Goal: Transaction & Acquisition: Book appointment/travel/reservation

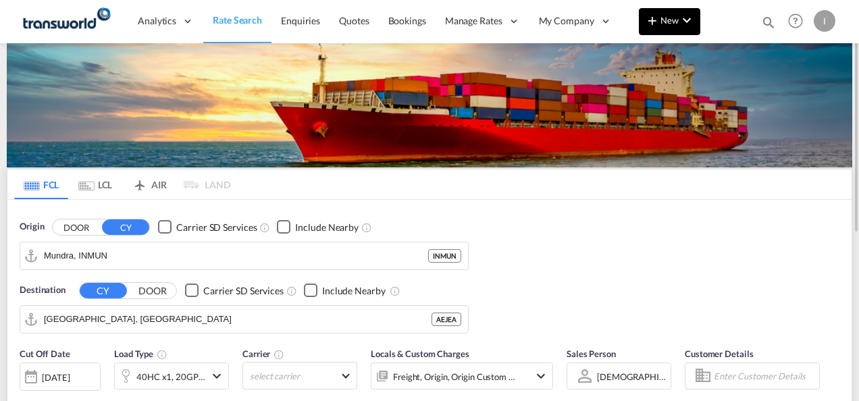
click at [680, 31] on button "New" at bounding box center [669, 21] width 61 height 27
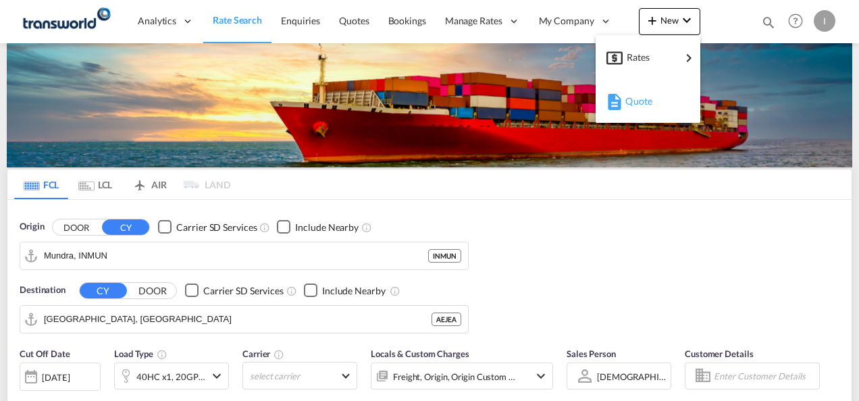
click at [628, 105] on span "Quote" at bounding box center [632, 101] width 15 height 27
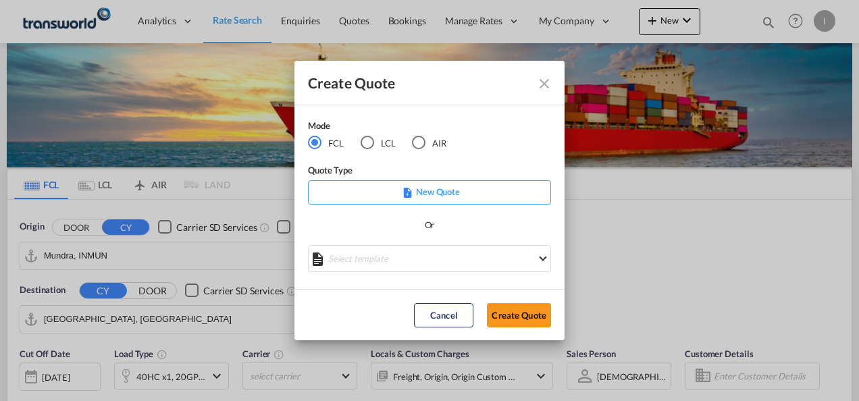
click at [380, 142] on md-radio-button "LCL" at bounding box center [377, 143] width 35 height 15
click at [514, 315] on button "Create Quote" at bounding box center [519, 315] width 64 height 24
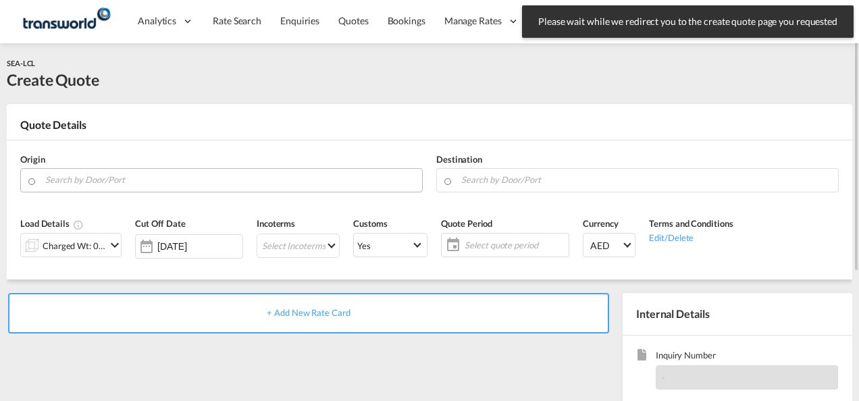
click at [143, 178] on input "Search by Door/Port" at bounding box center [230, 180] width 370 height 24
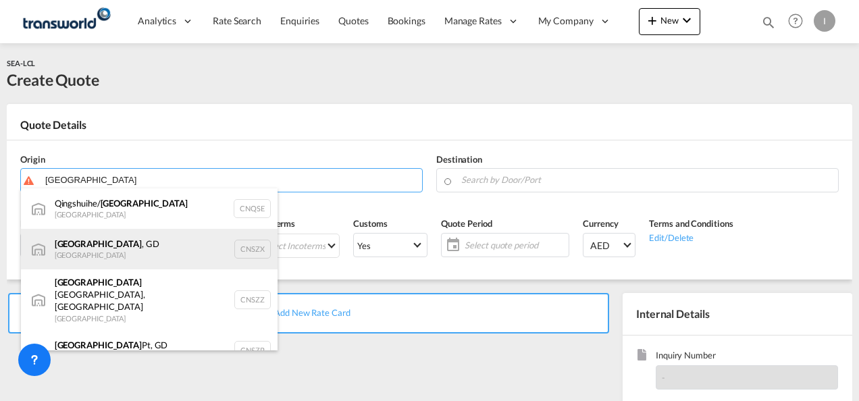
click at [107, 247] on div "[GEOGRAPHIC_DATA] , GD [GEOGRAPHIC_DATA] CNSZX" at bounding box center [149, 249] width 257 height 41
type input "[GEOGRAPHIC_DATA], GD, CNSZX"
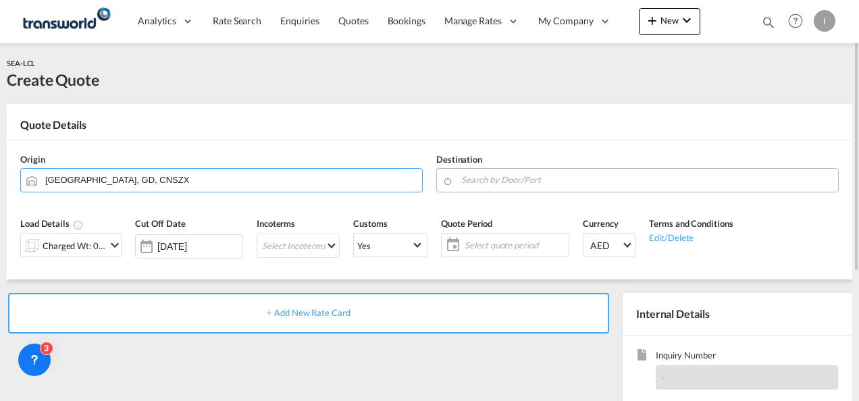
click at [475, 178] on input "Search by Door/Port" at bounding box center [646, 180] width 370 height 24
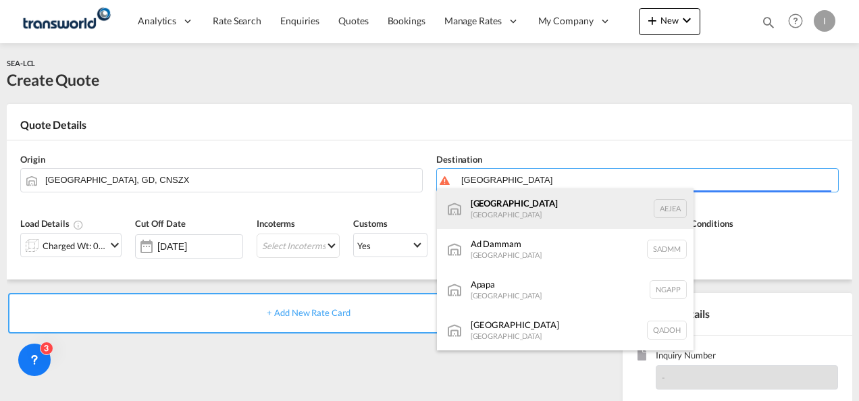
click at [487, 213] on div "[GEOGRAPHIC_DATA] [GEOGRAPHIC_DATA]" at bounding box center [565, 208] width 257 height 41
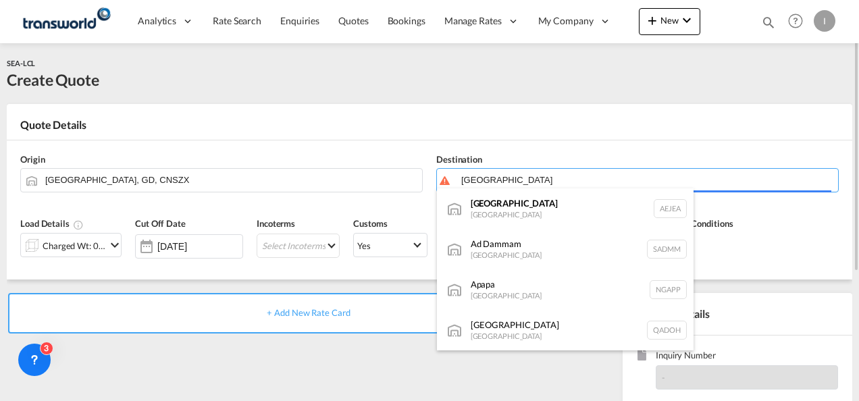
type input "[GEOGRAPHIC_DATA], [GEOGRAPHIC_DATA]"
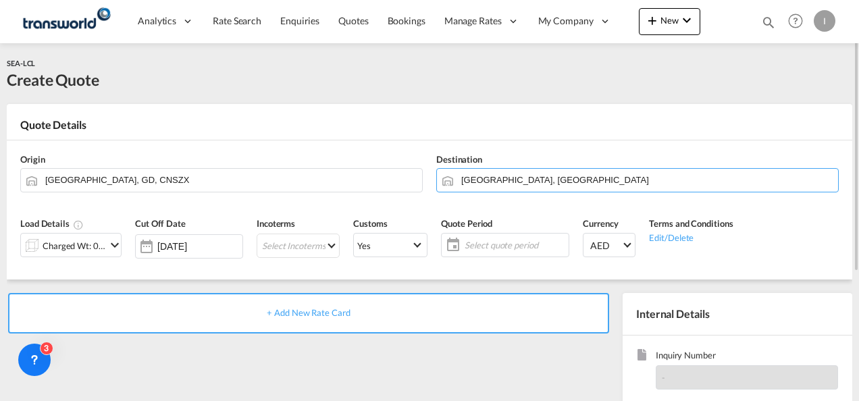
click at [103, 247] on div "Charged Wt: 0.00 W/M" at bounding box center [74, 245] width 63 height 19
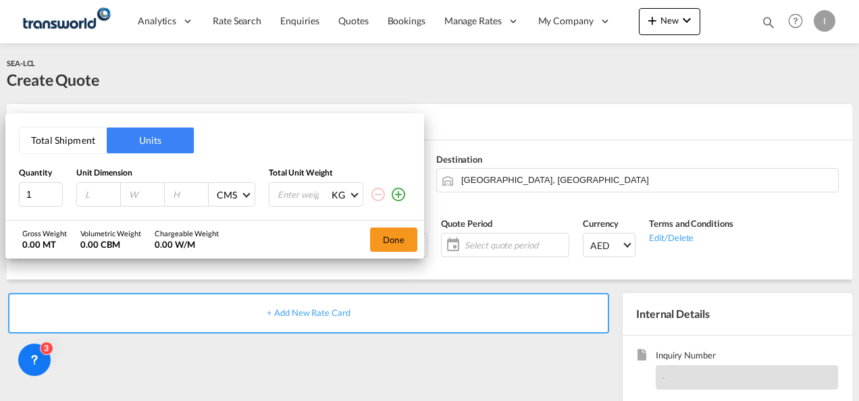
click at [62, 141] on button "Total Shipment" at bounding box center [63, 141] width 87 height 26
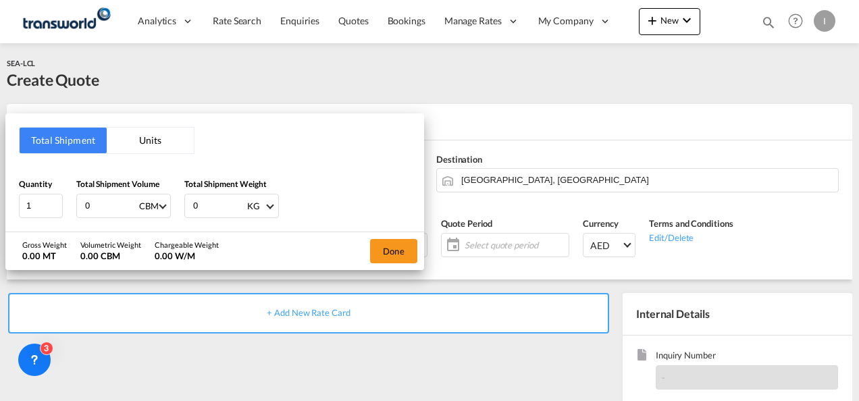
drag, startPoint x: 117, startPoint y: 205, endPoint x: 68, endPoint y: 205, distance: 50.0
click at [68, 205] on div "Quantity 1 Total Shipment Volume 0 CBM CBM CFT Total Shipment Weight 0 KG KG LB" at bounding box center [215, 198] width 392 height 41
type input "4"
drag, startPoint x: 213, startPoint y: 205, endPoint x: 171, endPoint y: 203, distance: 41.9
click at [171, 205] on div "Quantity 1 Total Shipment Volume 4 CBM CBM CFT Total Shipment Weight 0 KG KG LB" at bounding box center [215, 198] width 392 height 41
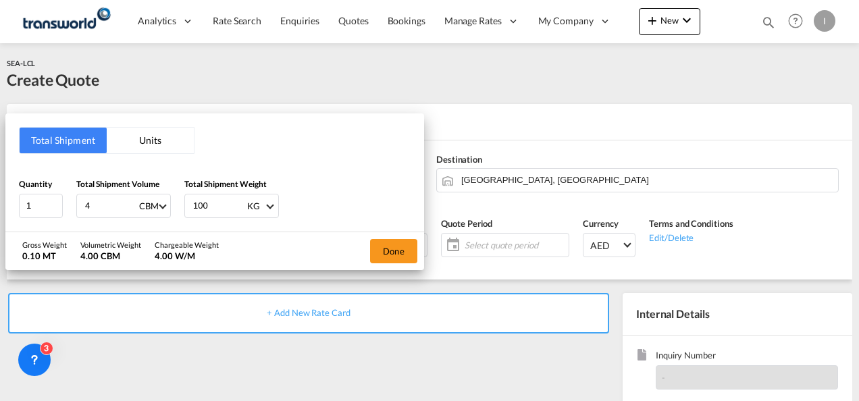
type input "1000"
click at [388, 246] on button "Done" at bounding box center [393, 251] width 47 height 24
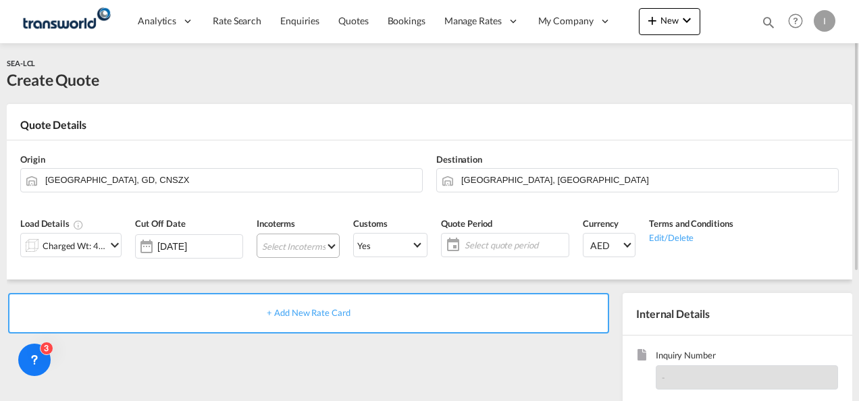
click at [286, 244] on md-select "Select Incoterms CFR - export Cost and Freight CPT - import Carrier Paid to DDP…" at bounding box center [298, 246] width 83 height 24
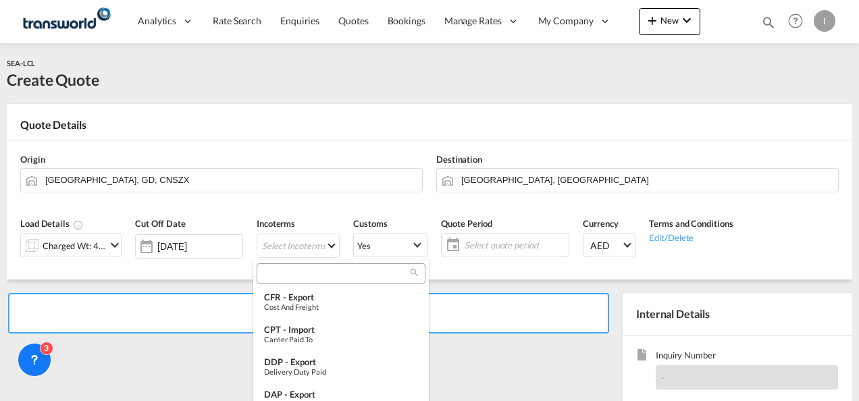
click at [277, 274] on input "search" at bounding box center [336, 273] width 150 height 12
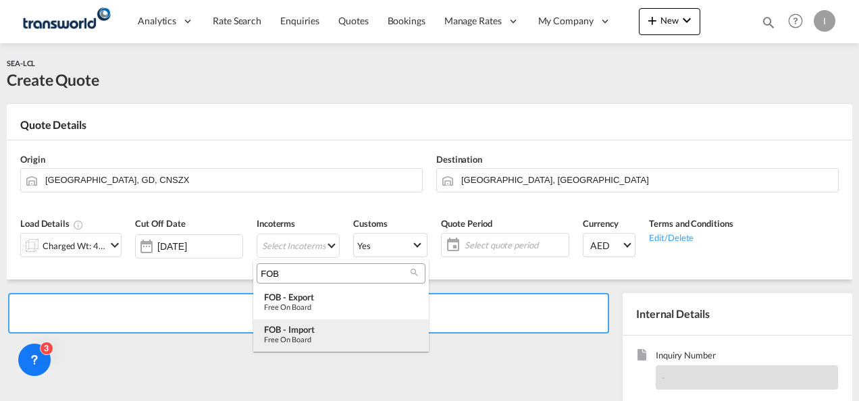
type input "FOB"
click at [305, 338] on div "Free on Board" at bounding box center [341, 339] width 154 height 9
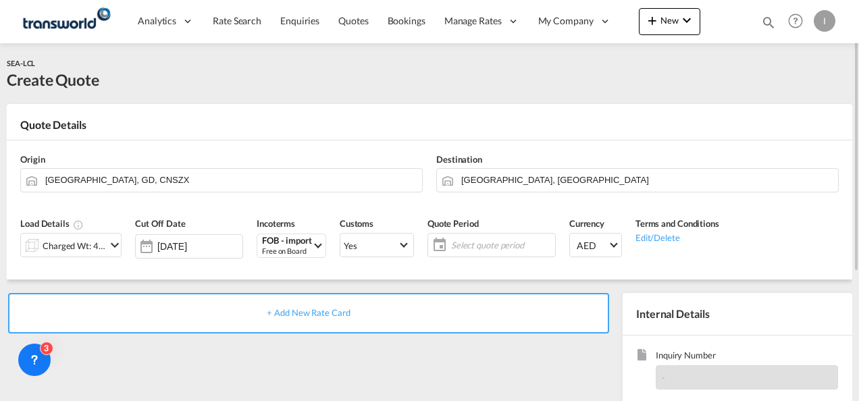
click at [467, 244] on span "Select quote period" at bounding box center [501, 245] width 101 height 12
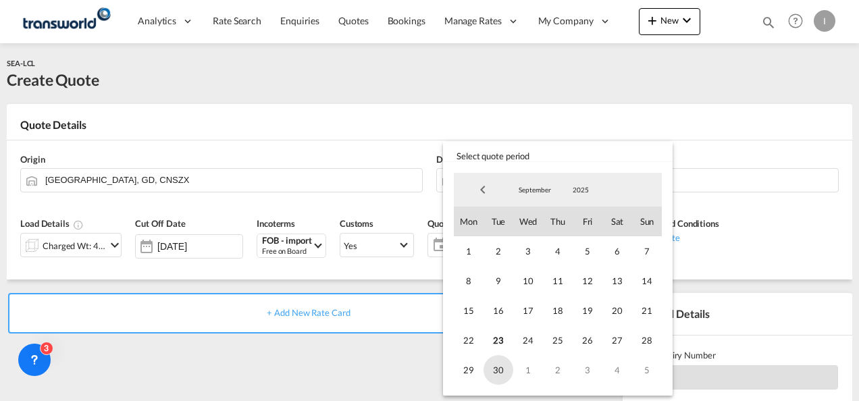
click at [501, 371] on span "30" at bounding box center [498, 370] width 30 height 30
click at [373, 354] on md-backdrop at bounding box center [429, 200] width 859 height 401
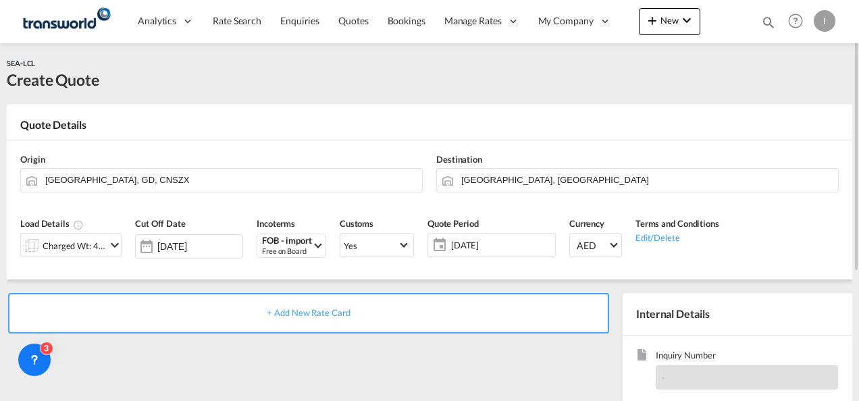
scroll to position [135, 0]
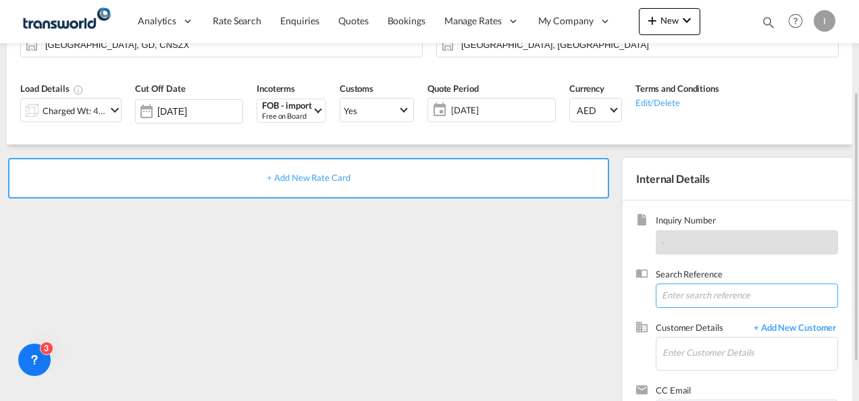
click at [690, 300] on input at bounding box center [746, 296] width 182 height 24
paste input "TWI 21857"
type input "TWI 21857"
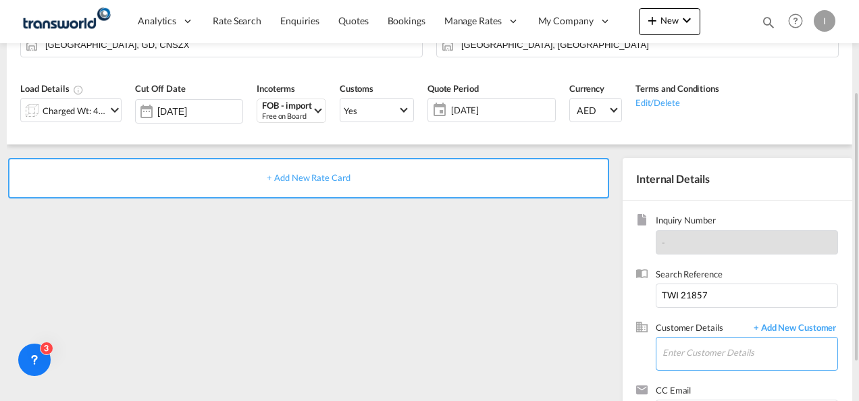
click at [679, 342] on input "Enter Customer Details" at bounding box center [749, 353] width 175 height 30
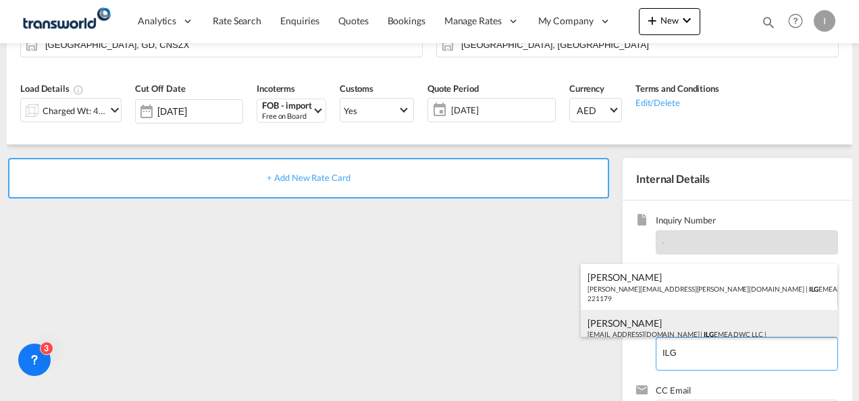
click at [650, 323] on div "[PERSON_NAME] [EMAIL_ADDRESS][DOMAIN_NAME] | ILG EMEA DWC LLC | 221179" at bounding box center [709, 333] width 257 height 46
type input "ILG EMEA DWC LLC, [PERSON_NAME], [EMAIL_ADDRESS][DOMAIN_NAME]"
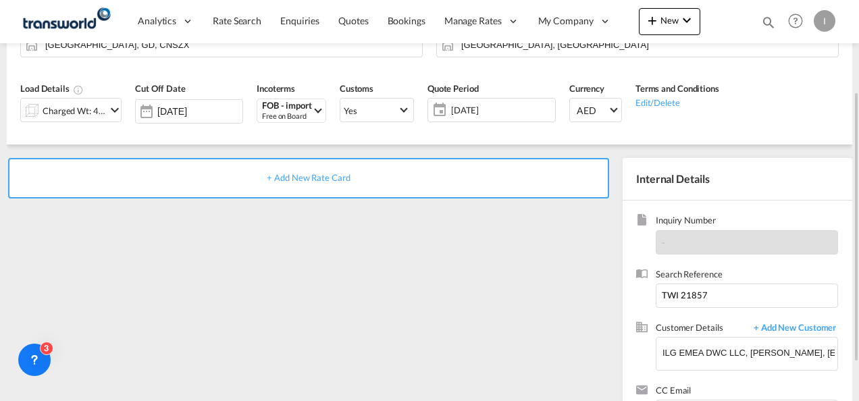
click at [312, 179] on span "+ Add New Rate Card" at bounding box center [308, 177] width 83 height 11
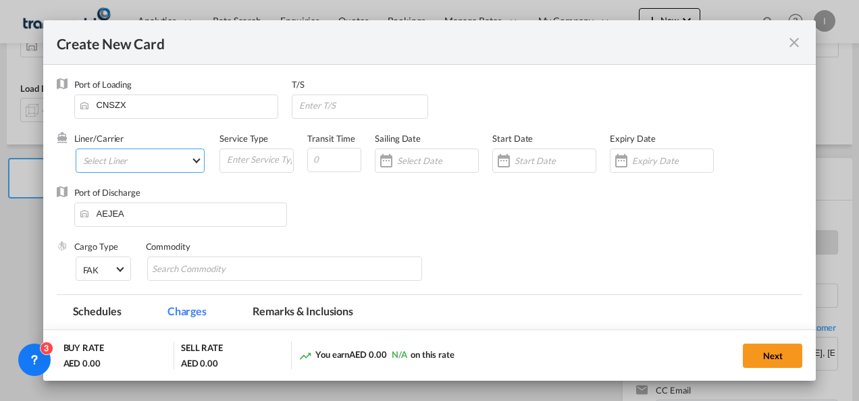
click at [143, 158] on md-select "Select Liner 2HM LOGISTICS D.O.O. / TDWC-CAPODISTRI 2HM LOGISTICS D.O.O. / TDWC…" at bounding box center [141, 161] width 130 height 24
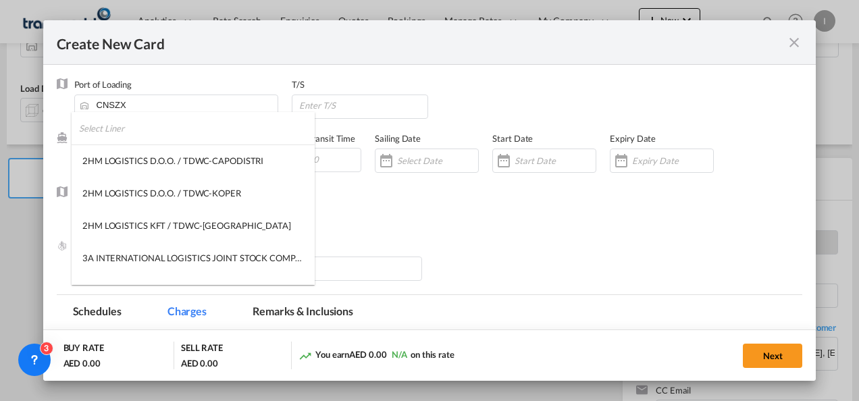
click at [109, 135] on input "search" at bounding box center [197, 128] width 236 height 32
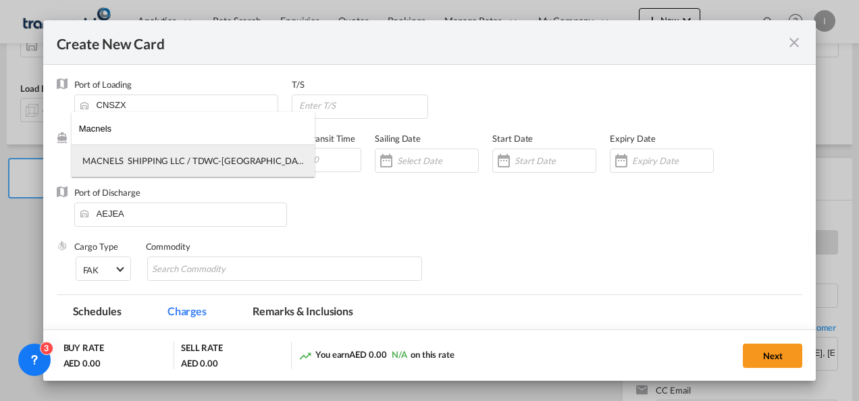
type input "Macnels"
click at [159, 166] on div "MACNELS SHIPPING LLC / TDWC-[GEOGRAPHIC_DATA]" at bounding box center [192, 161] width 221 height 12
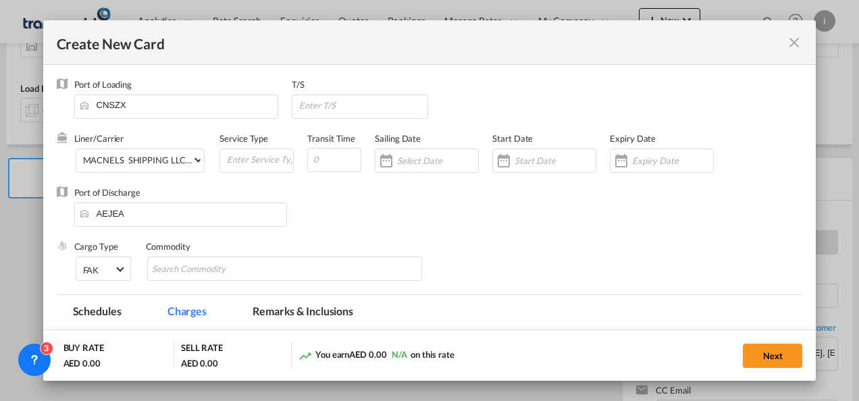
click at [661, 162] on input "Create New CardPort ..." at bounding box center [672, 160] width 81 height 11
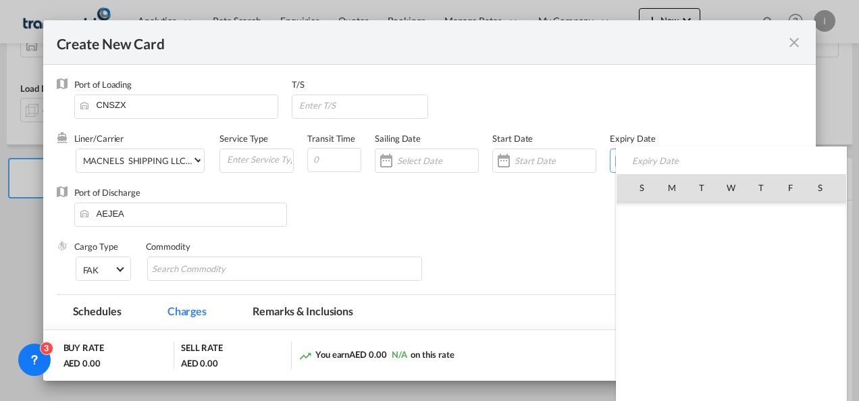
scroll to position [312709, 0]
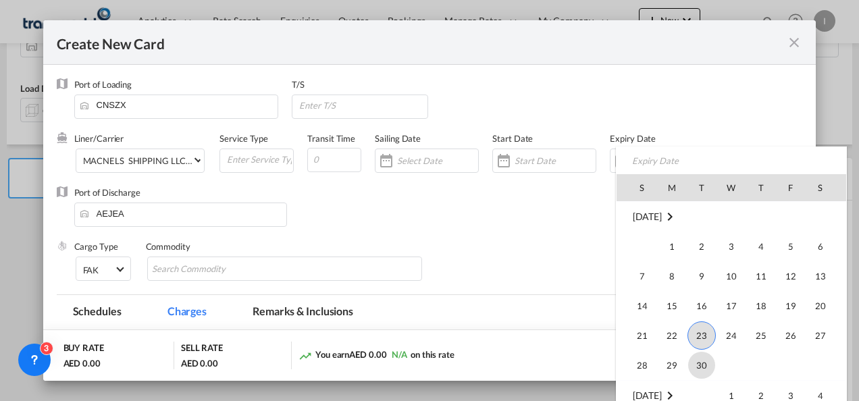
click at [702, 357] on span "30" at bounding box center [701, 365] width 27 height 27
type input "[DATE]"
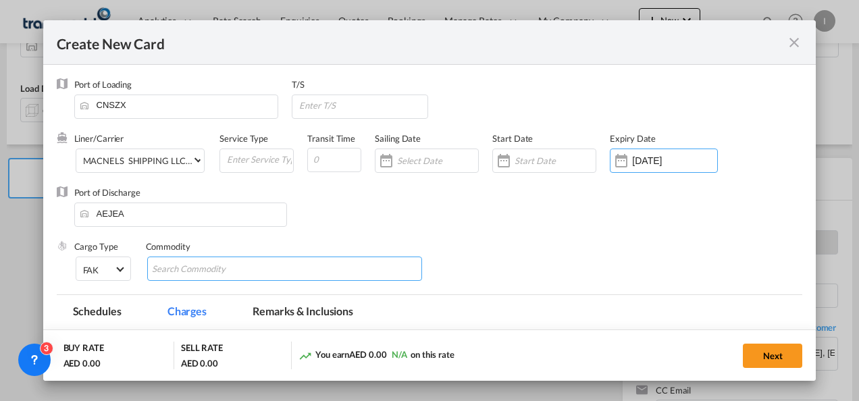
click at [194, 266] on input "Search Commodity" at bounding box center [214, 270] width 124 height 22
type input "General Cargo"
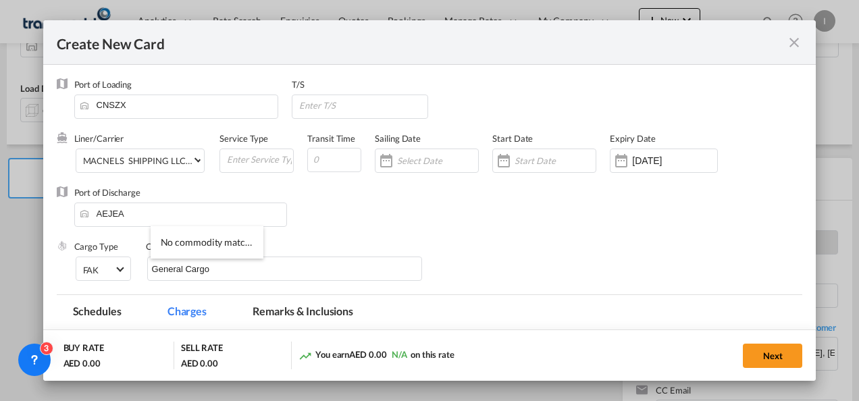
click at [653, 329] on add-new-rate "Create New Card Port of [GEOGRAPHIC_DATA] CNSZX T/S Liner/Carrier MACNELS SHIPP…" at bounding box center [429, 200] width 773 height 361
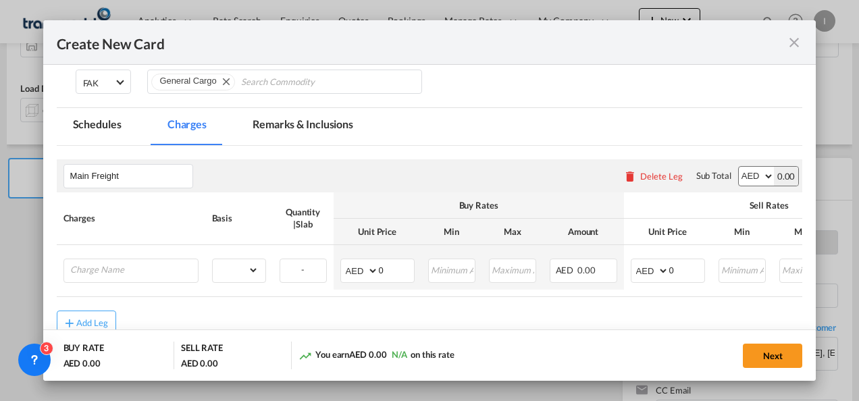
scroll to position [203, 0]
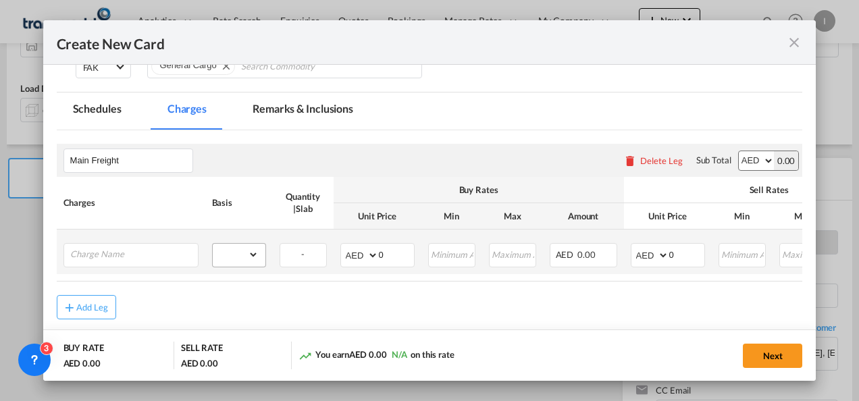
click at [244, 266] on div "gross_weight volumetric_weight per_shipment per_bl per_km per_hawb per_kg flat …" at bounding box center [239, 255] width 54 height 24
click at [153, 259] on input "Charge Name" at bounding box center [134, 254] width 128 height 20
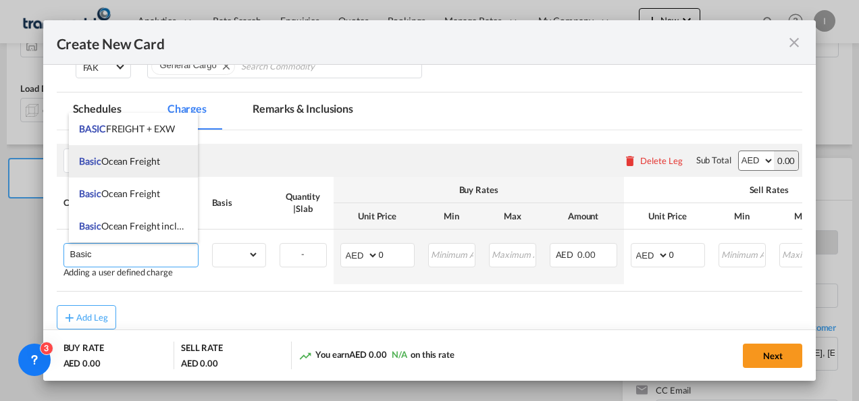
click at [132, 157] on span "Basic Ocean Freight" at bounding box center [119, 160] width 80 height 11
type input "Basic Ocean Freight"
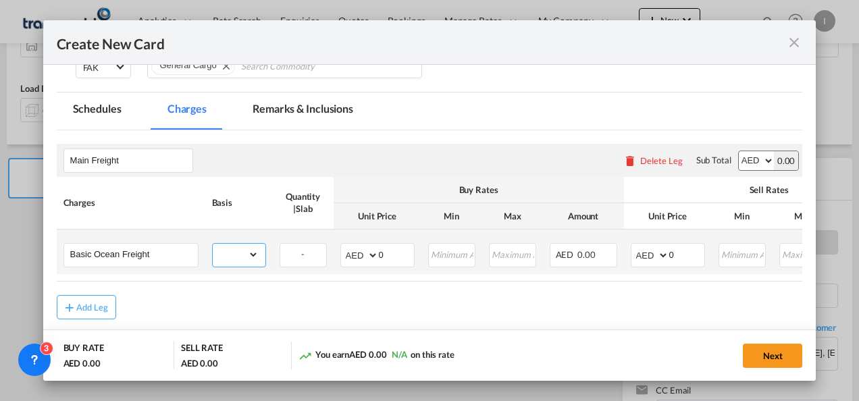
click at [239, 245] on select "gross_weight volumetric_weight per_shipment per_bl per_km per_hawb per_kg flat …" at bounding box center [236, 255] width 46 height 22
select select "per_shipment"
click at [213, 244] on select "gross_weight volumetric_weight per_shipment per_bl per_km per_hawb per_kg flat …" at bounding box center [236, 255] width 46 height 22
drag, startPoint x: 385, startPoint y: 257, endPoint x: 367, endPoint y: 252, distance: 18.7
click at [367, 252] on md-input-container "AED AFN ALL AMD ANG AOA ARS AUD AWG AZN BAM BBD BDT BGN BHD BIF BMD BND [PERSON…" at bounding box center [377, 255] width 74 height 24
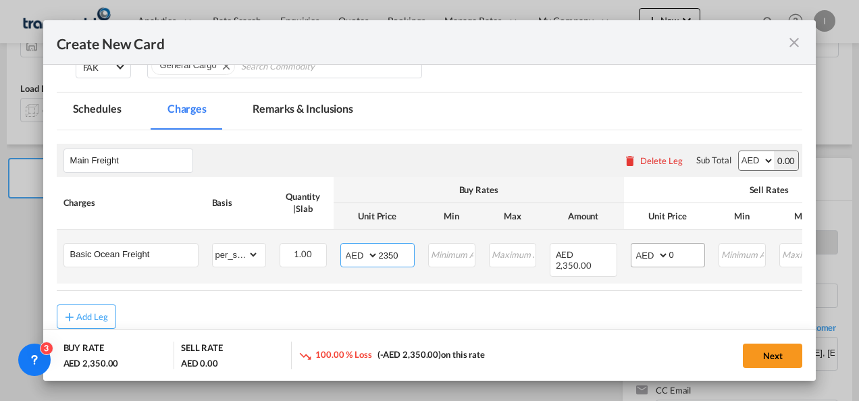
type input "2350"
drag, startPoint x: 674, startPoint y: 255, endPoint x: 640, endPoint y: 255, distance: 33.8
click at [640, 255] on md-input-container "AED AFN ALL AMD ANG AOA ARS AUD AWG AZN BAM BBD BDT BGN BHD BIF BMD BND [PERSON…" at bounding box center [668, 255] width 74 height 24
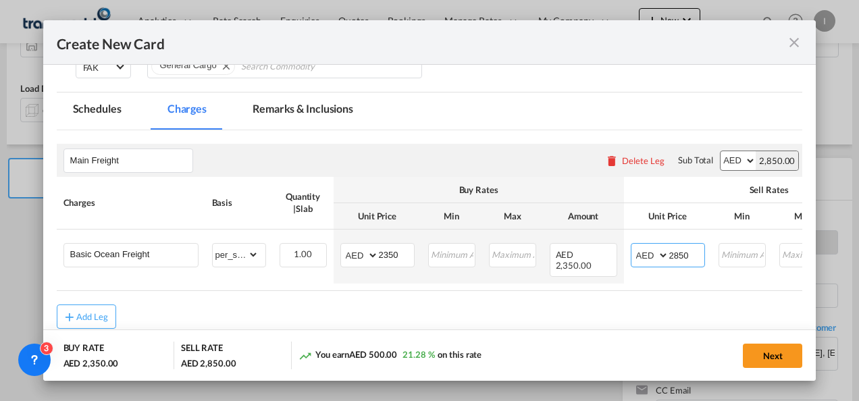
type input "2850"
click at [556, 336] on md-dialog-actions "BUY RATE AED 2,350.00 SELL RATE AED 2,850.00 You earn AED 500.00 21.28 % on thi…" at bounding box center [429, 354] width 773 height 51
click at [769, 366] on button "Next" at bounding box center [772, 356] width 59 height 24
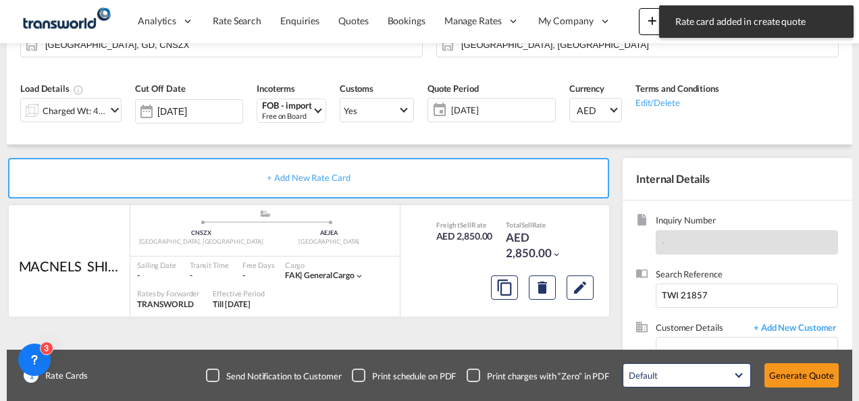
click at [780, 374] on button "Generate Quote" at bounding box center [801, 375] width 74 height 24
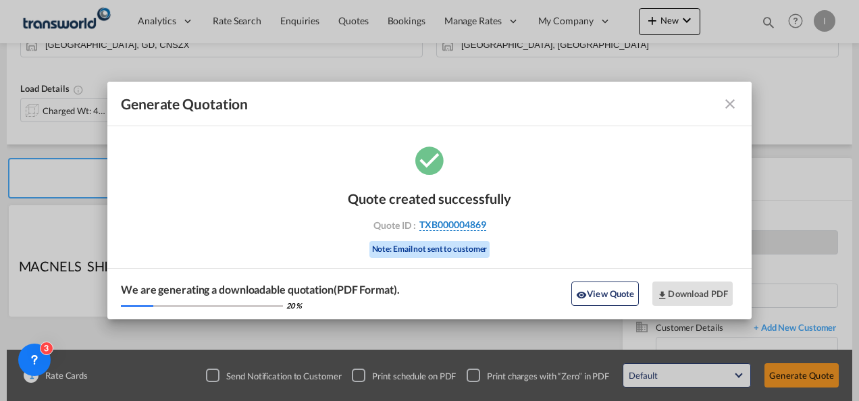
click at [455, 221] on span "TXB000004869" at bounding box center [452, 225] width 67 height 12
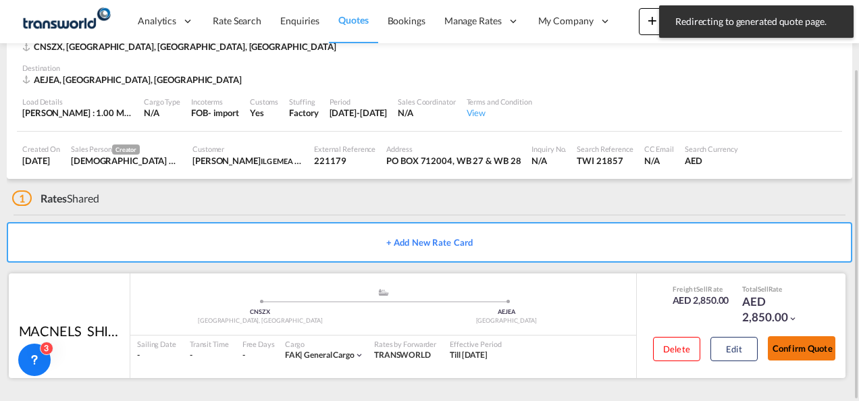
click at [823, 340] on button "Confirm Quote" at bounding box center [802, 348] width 68 height 24
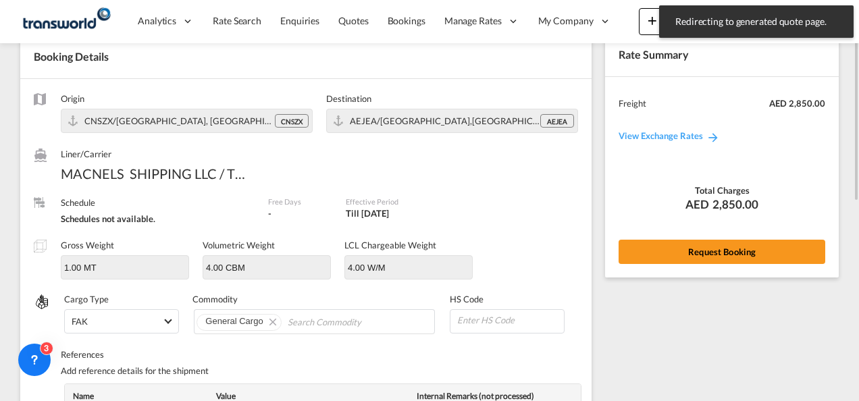
scroll to position [3, 0]
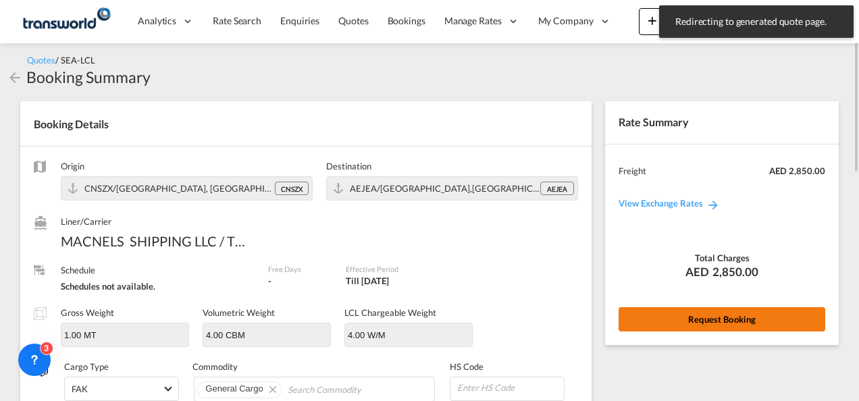
click at [706, 321] on button "Request Booking" at bounding box center [721, 319] width 207 height 24
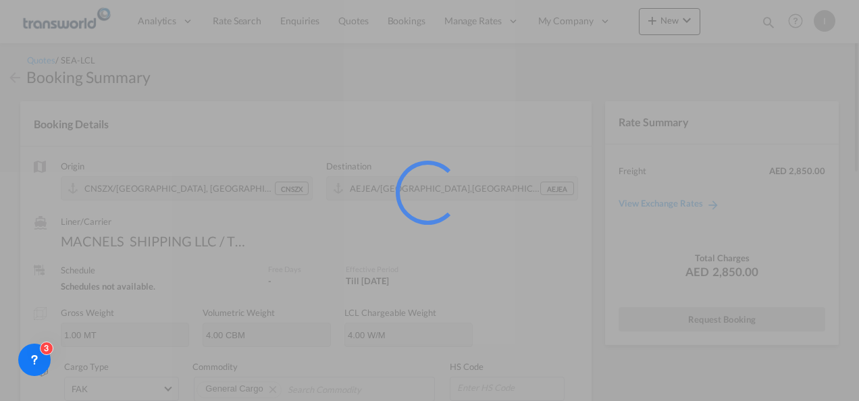
scroll to position [25, 0]
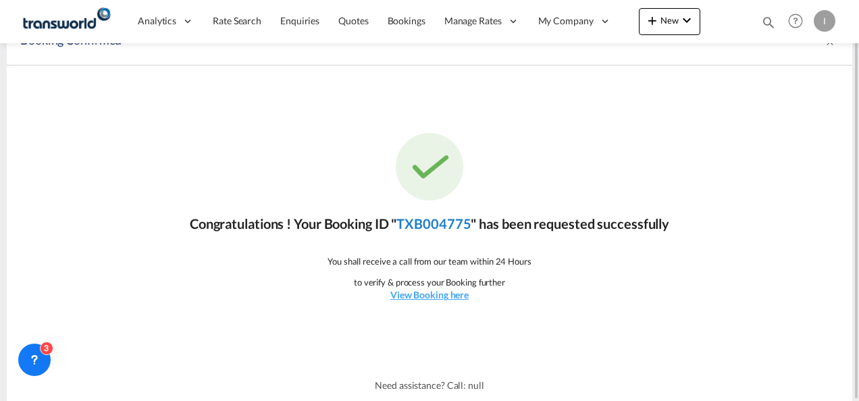
click at [426, 225] on link "TXB004775" at bounding box center [433, 223] width 74 height 16
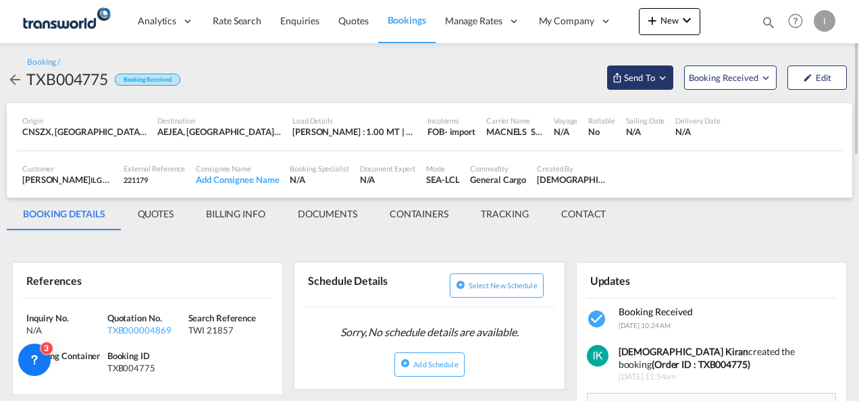
click at [635, 80] on span "Send To" at bounding box center [639, 78] width 34 height 14
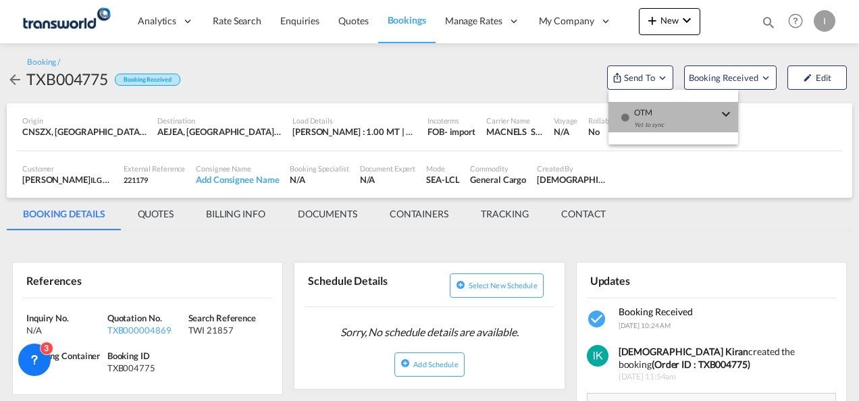
click at [641, 117] on div "Yet to sync" at bounding box center [676, 128] width 84 height 28
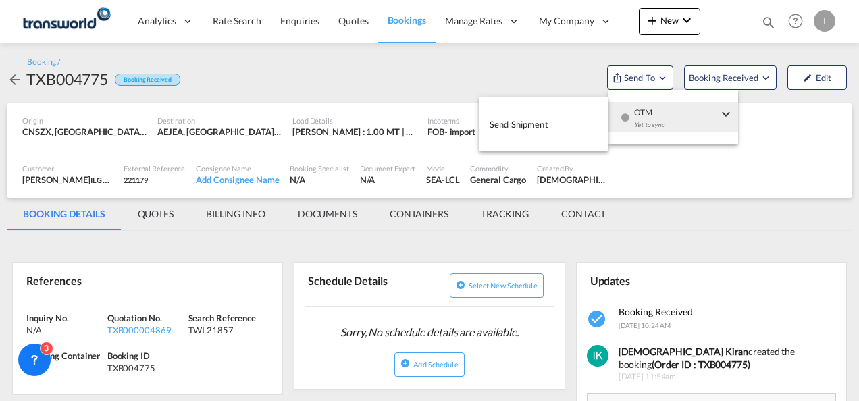
click at [560, 129] on body "Analytics Reports Dashboard Rate Search Enquiries Quotes Bookings" at bounding box center [429, 200] width 859 height 401
click at [560, 129] on button "Send Shipment" at bounding box center [544, 124] width 130 height 30
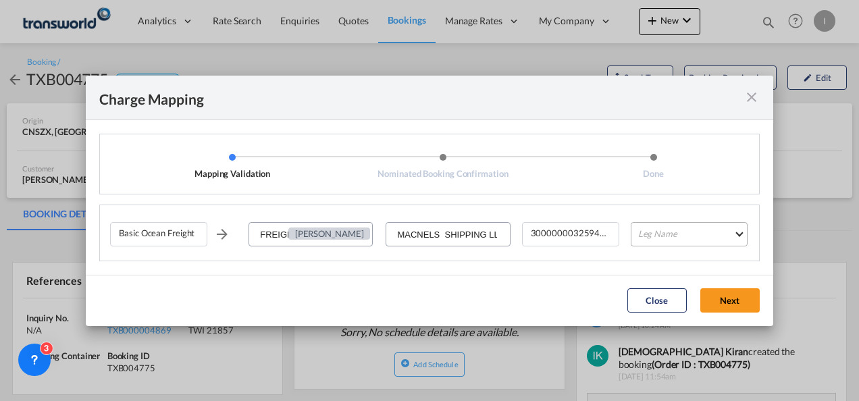
click at [681, 232] on md-select "Leg Name HANDLING ORIGIN VESSEL HANDLING DESTINATION OTHERS TL PICK UP CUSTOMS …" at bounding box center [689, 234] width 117 height 24
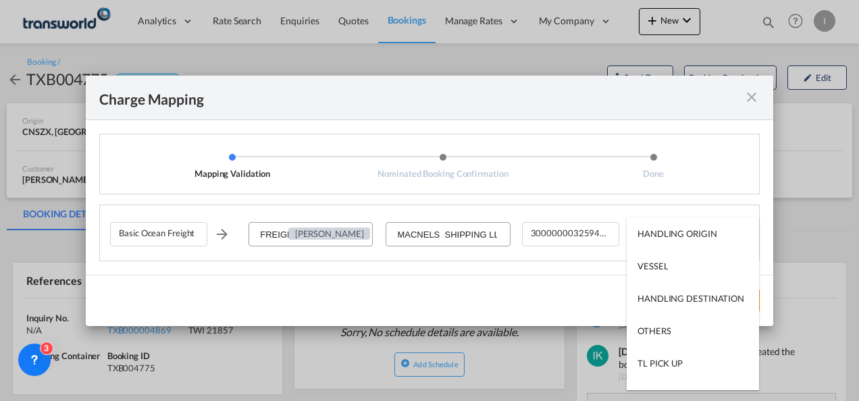
click at [491, 236] on md-backdrop at bounding box center [429, 200] width 859 height 401
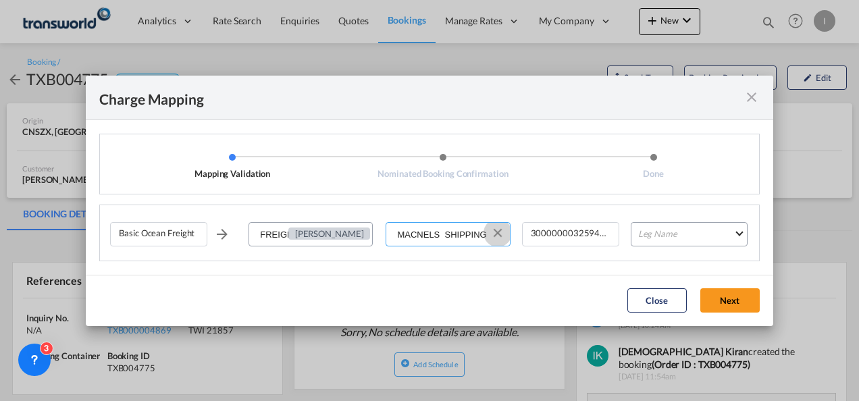
click at [495, 234] on button "Clear Input" at bounding box center [497, 233] width 20 height 20
click at [471, 234] on input "Select Service Provider" at bounding box center [448, 235] width 122 height 24
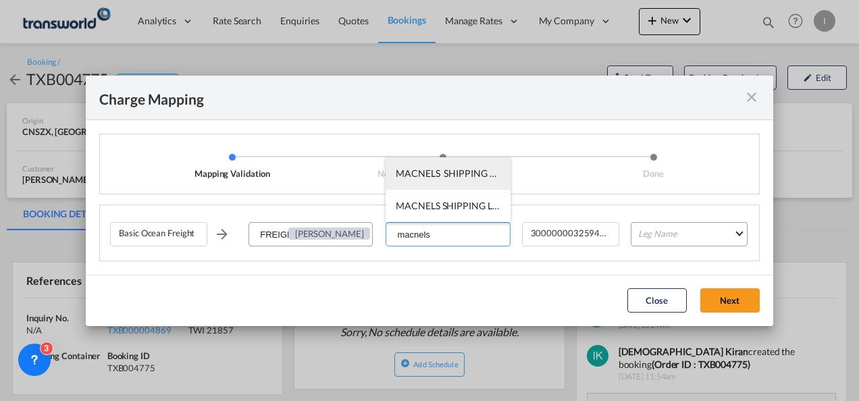
click at [436, 176] on span "MACNELS SHIPPING LLC / TDWC-[GEOGRAPHIC_DATA]" at bounding box center [517, 172] width 242 height 11
type input "MACNELS SHIPPING LLC / TDWC-[GEOGRAPHIC_DATA]"
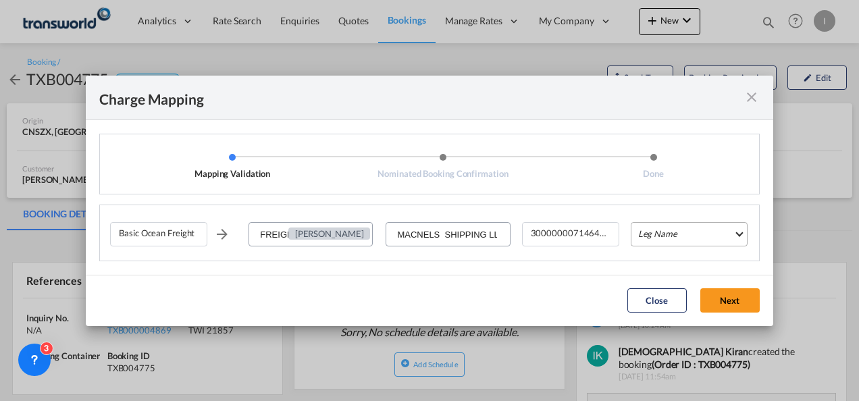
click at [663, 232] on md-select "Leg Name" at bounding box center [689, 234] width 117 height 24
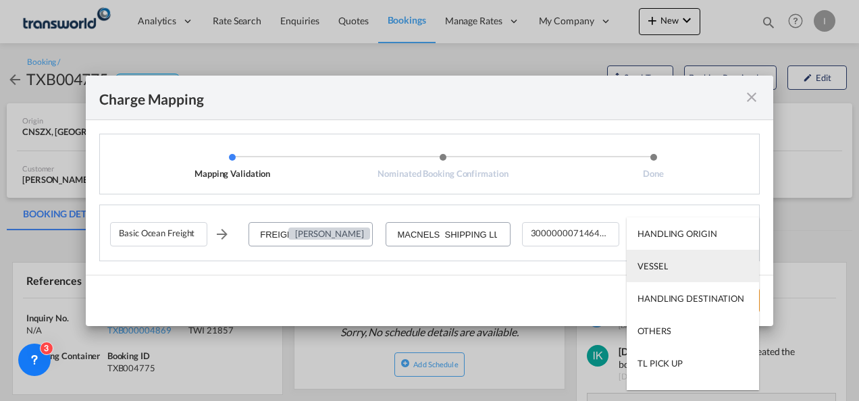
click at [666, 273] on md-option "VESSEL" at bounding box center [692, 266] width 132 height 32
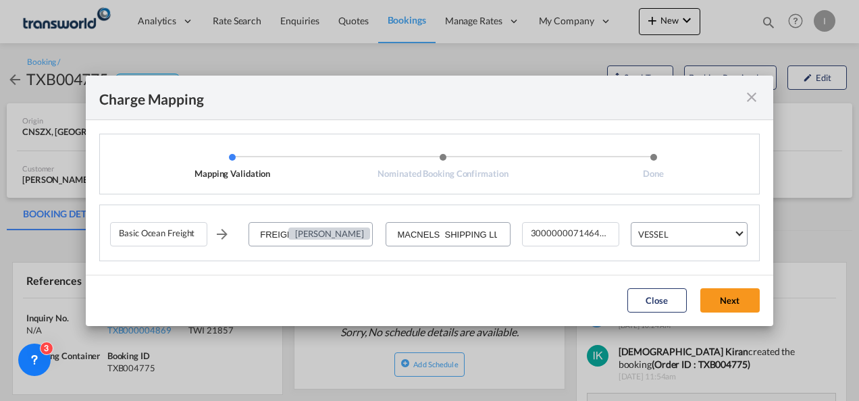
click at [730, 301] on button "Next" at bounding box center [729, 300] width 59 height 24
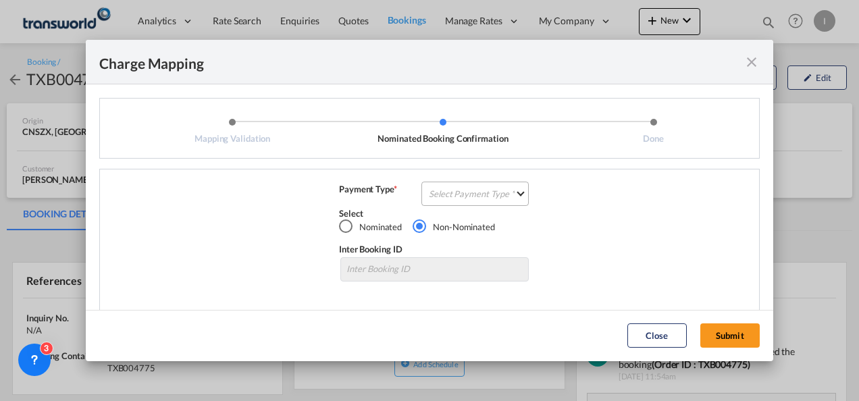
click at [437, 194] on md-select "Select Payment Type COLLECT PREPAID" at bounding box center [474, 194] width 107 height 24
click at [0, 0] on div "COLLECT" at bounding box center [0, 0] width 0 height 0
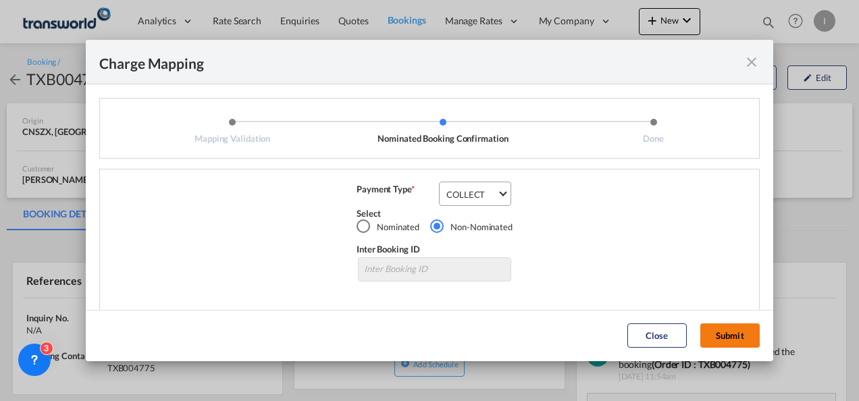
click at [726, 342] on button "Submit" at bounding box center [729, 335] width 59 height 24
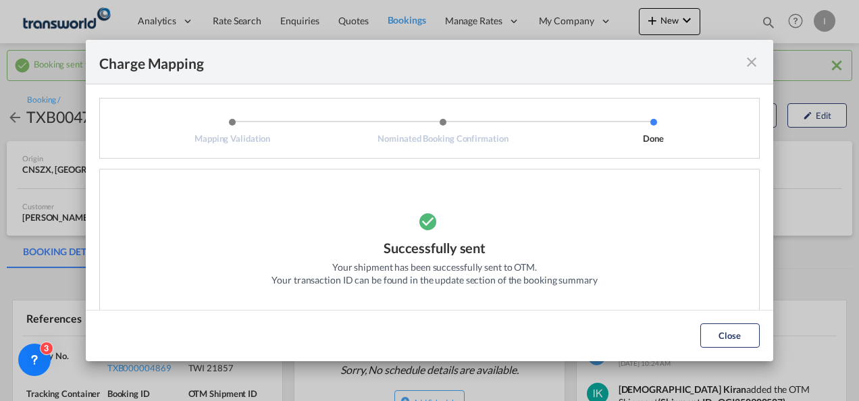
click at [716, 321] on md-dialog-actions "Close" at bounding box center [429, 335] width 687 height 51
click at [737, 340] on button "Close" at bounding box center [729, 335] width 59 height 24
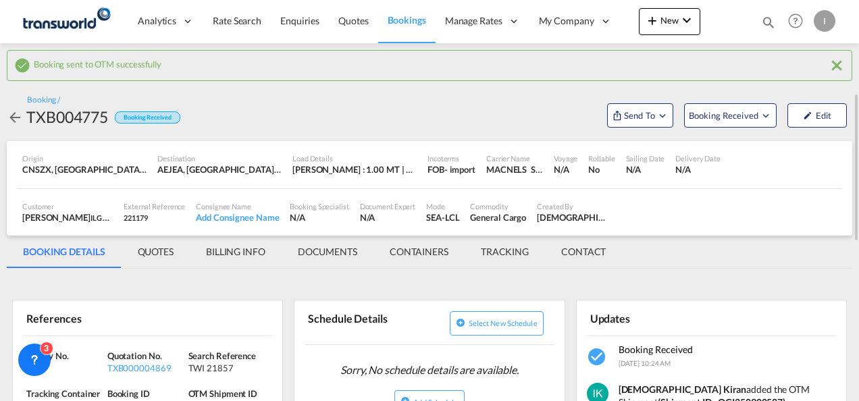
scroll to position [68, 0]
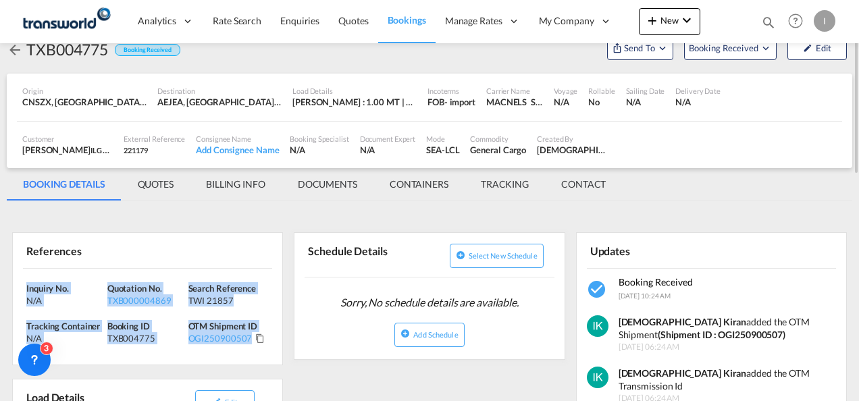
drag, startPoint x: 269, startPoint y: 341, endPoint x: 14, endPoint y: 286, distance: 261.0
click at [14, 286] on div "Inquiry No. N/A Quotation No. TXB000004869 Search Reference TWI 21857 Tracking …" at bounding box center [147, 317] width 269 height 97
copy div "Inquiry No. N/A Quotation No. TXB000004869 Search Reference TWI 21857 Tracking …"
click at [698, 14] on button "New" at bounding box center [669, 21] width 61 height 27
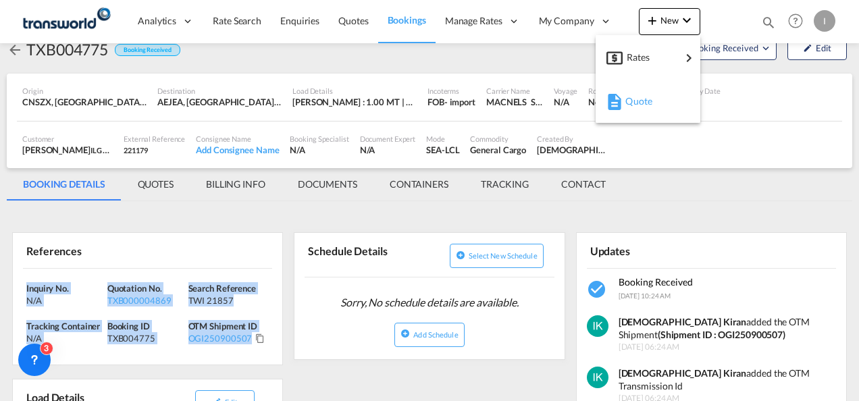
click at [629, 108] on span "Quote" at bounding box center [632, 101] width 15 height 27
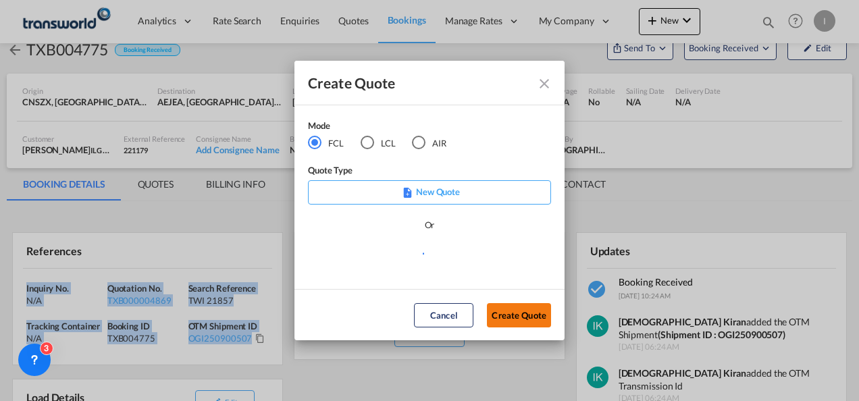
click at [525, 323] on button "Create Quote" at bounding box center [519, 315] width 64 height 24
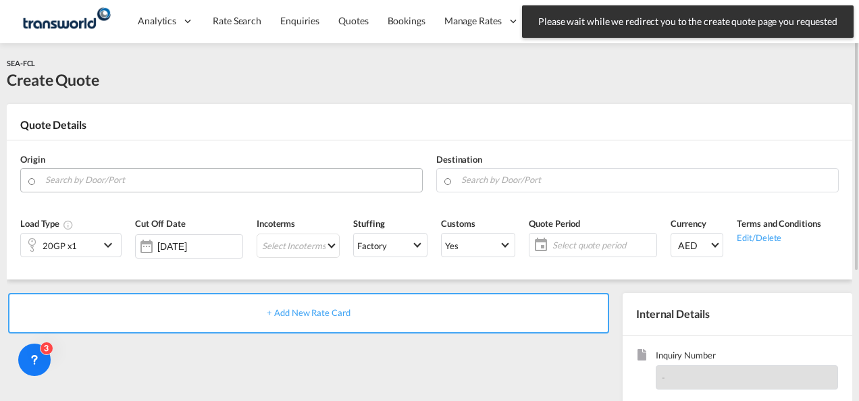
click at [117, 175] on input "Search by Door/Port" at bounding box center [230, 180] width 370 height 24
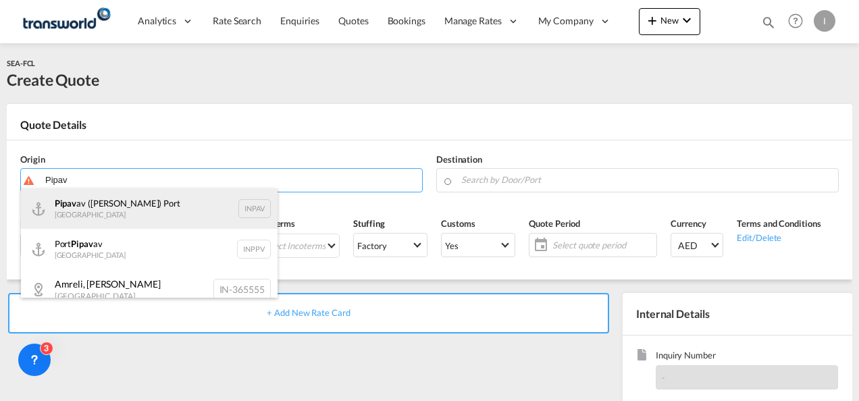
click at [107, 200] on div "Pipav av ([PERSON_NAME]) [GEOGRAPHIC_DATA] INPAV" at bounding box center [149, 208] width 257 height 41
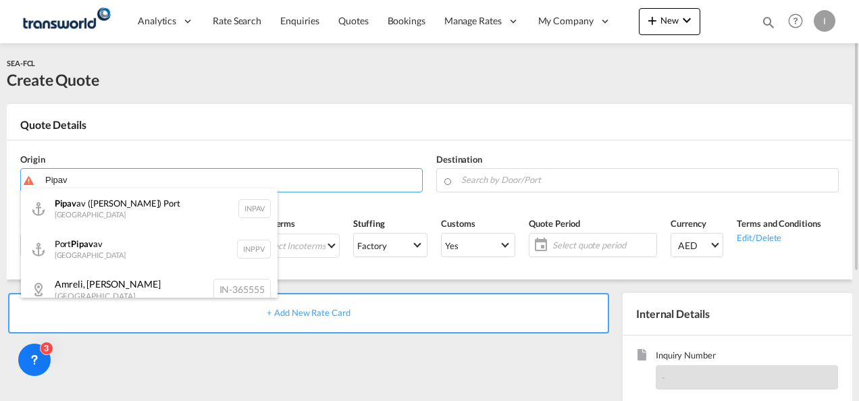
type input "Pipavav ([PERSON_NAME]) Port, INPAV"
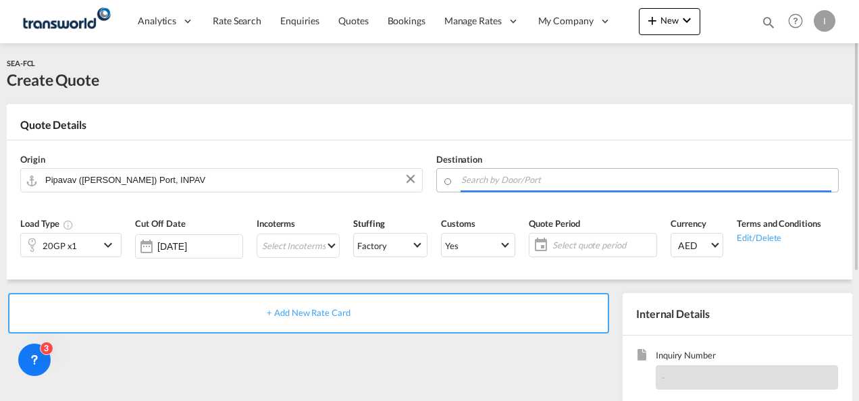
click at [505, 175] on input "Search by Door/Port" at bounding box center [646, 180] width 370 height 24
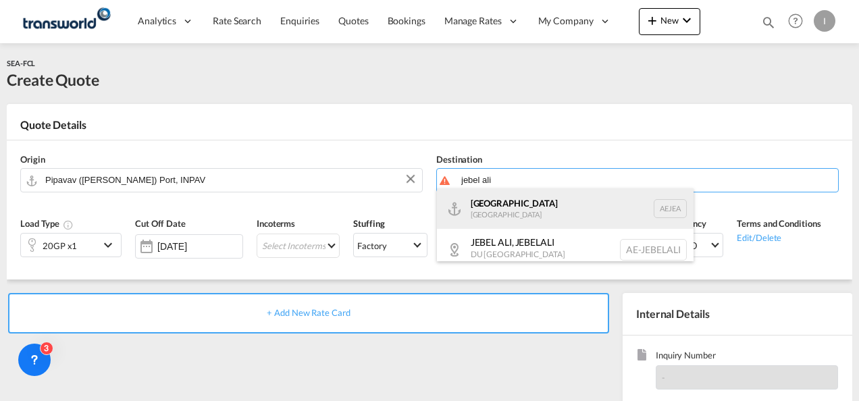
click at [506, 213] on div "[GEOGRAPHIC_DATA] [GEOGRAPHIC_DATA]" at bounding box center [565, 208] width 257 height 41
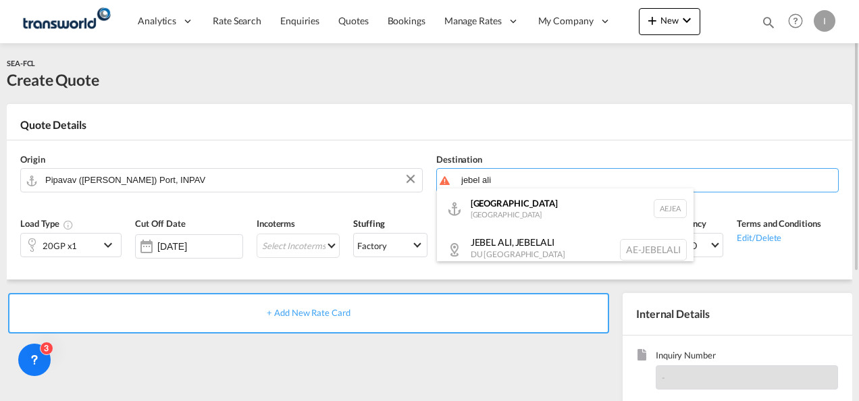
type input "[GEOGRAPHIC_DATA], [GEOGRAPHIC_DATA]"
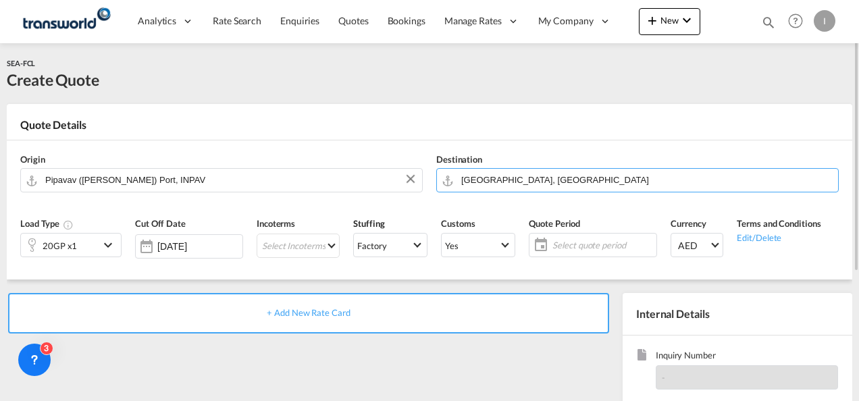
click at [49, 240] on div "20GP x1" at bounding box center [60, 245] width 34 height 19
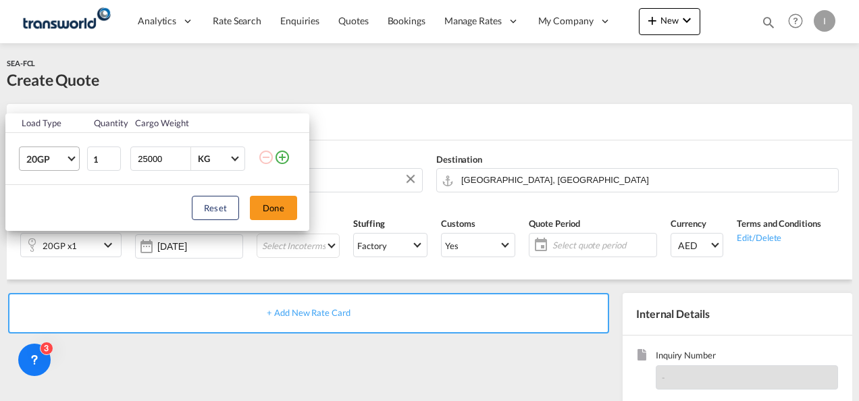
click at [54, 166] on md-select-value "20GP" at bounding box center [52, 158] width 54 height 23
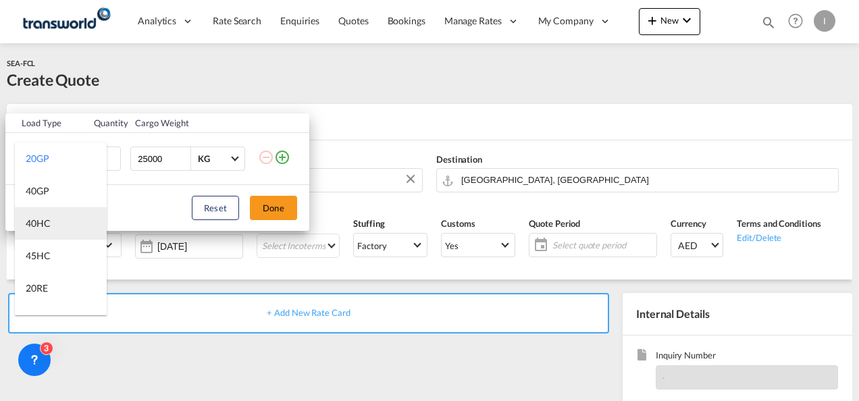
click at [41, 220] on div "40HC" at bounding box center [38, 224] width 25 height 14
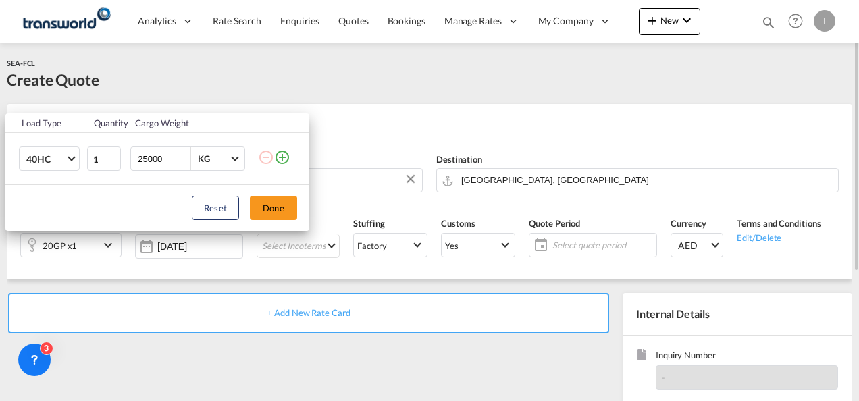
click at [275, 203] on button "Done" at bounding box center [273, 208] width 47 height 24
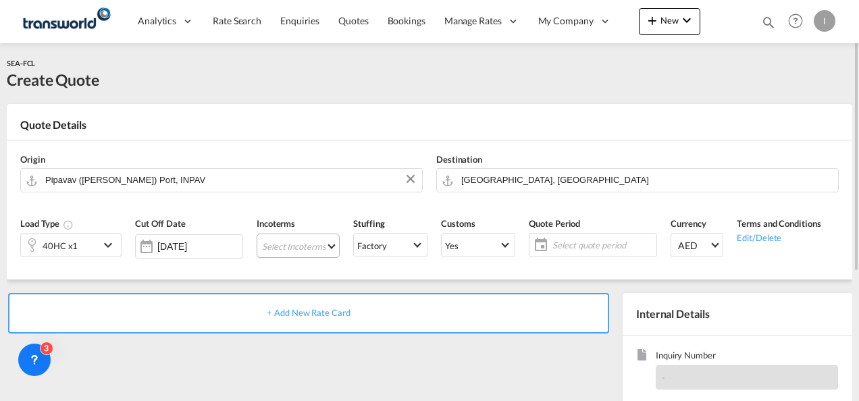
click at [280, 237] on md-select "Select Incoterms CFR - export Cost and Freight CPT - import Carrier Paid to DDP…" at bounding box center [298, 246] width 83 height 24
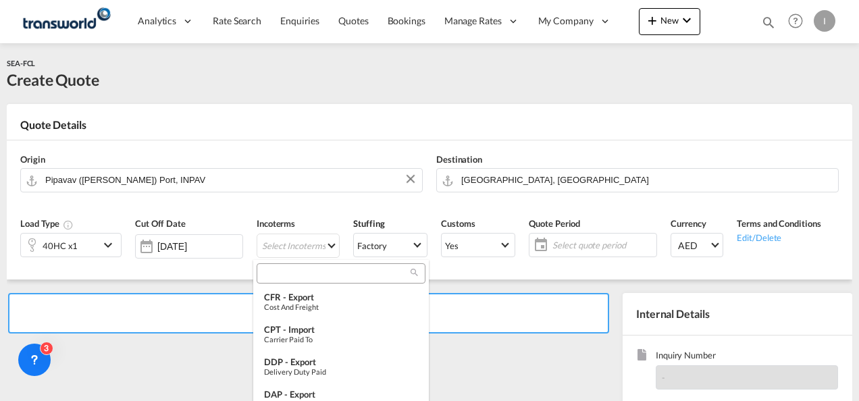
click at [269, 267] on input "search" at bounding box center [336, 273] width 150 height 12
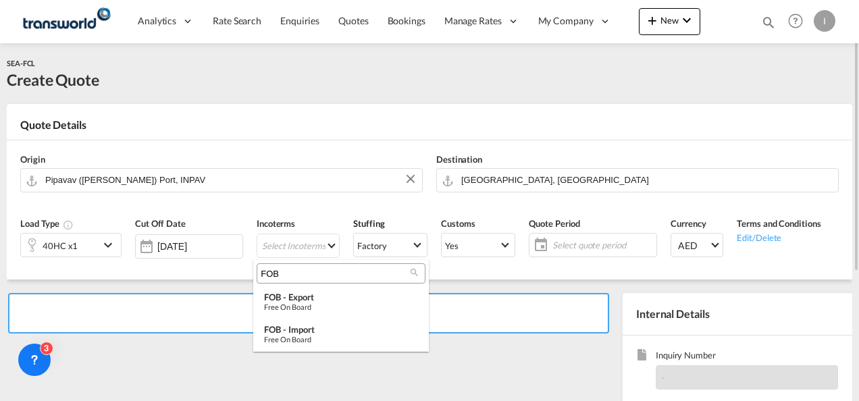
type input "FOB"
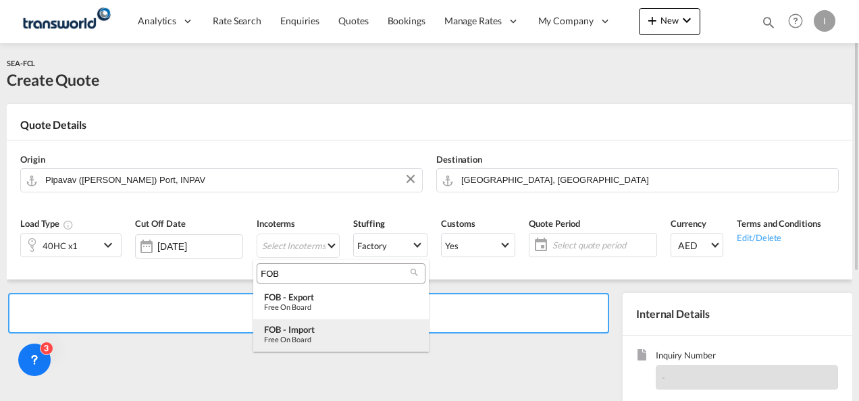
click at [307, 335] on div "Free on Board" at bounding box center [341, 339] width 154 height 9
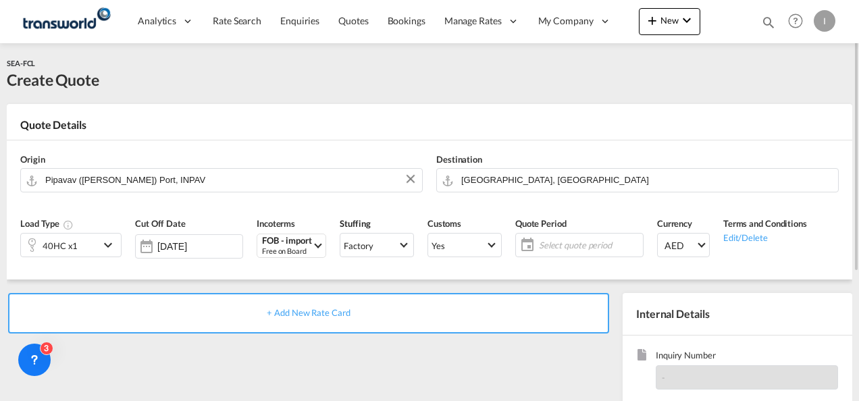
click at [578, 248] on span "Select quote period" at bounding box center [589, 245] width 101 height 12
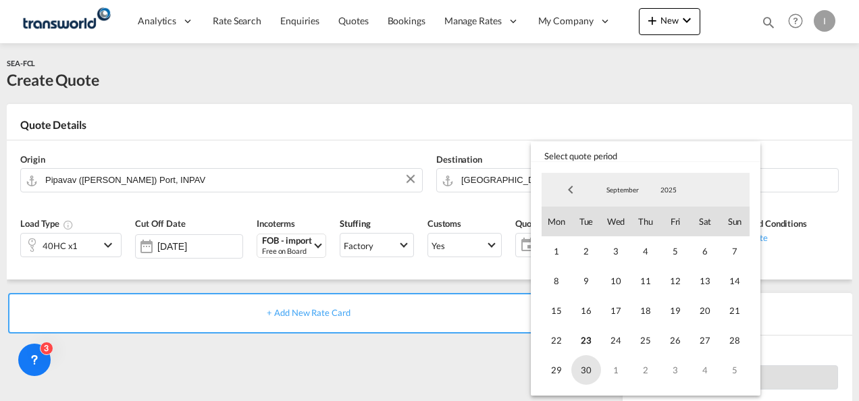
click at [587, 374] on span "30" at bounding box center [586, 370] width 30 height 30
click at [469, 366] on md-backdrop at bounding box center [429, 200] width 859 height 401
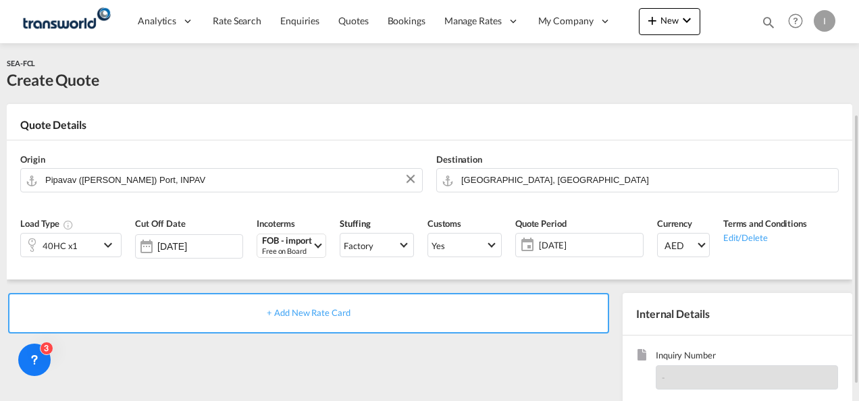
scroll to position [190, 0]
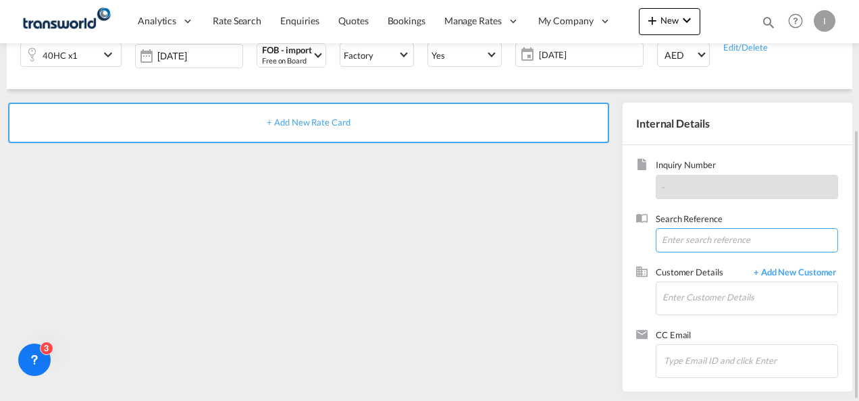
click at [679, 240] on input at bounding box center [746, 240] width 182 height 24
paste input "From Subject Received Size Categories [DEMOGRAPHIC_DATA] Kiran RE: FORWARDER DE…"
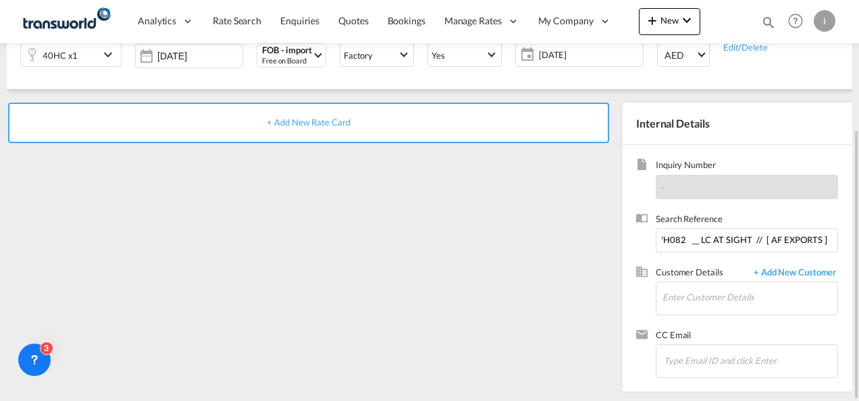
scroll to position [0, 0]
click at [722, 240] on input "From Subject Received Size Categories [DEMOGRAPHIC_DATA] Kiran RE: FORWARDER DE…" at bounding box center [746, 240] width 182 height 24
paste input "U/25B/H082"
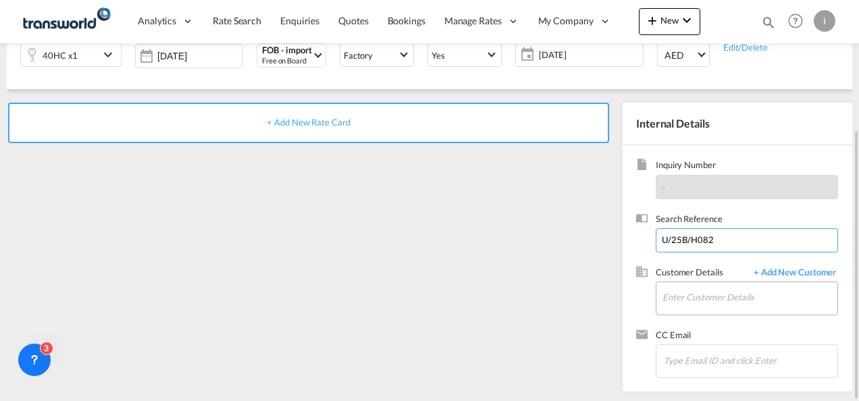
type input "U/25B/H082"
click at [711, 301] on input "Enter Customer Details" at bounding box center [749, 297] width 175 height 30
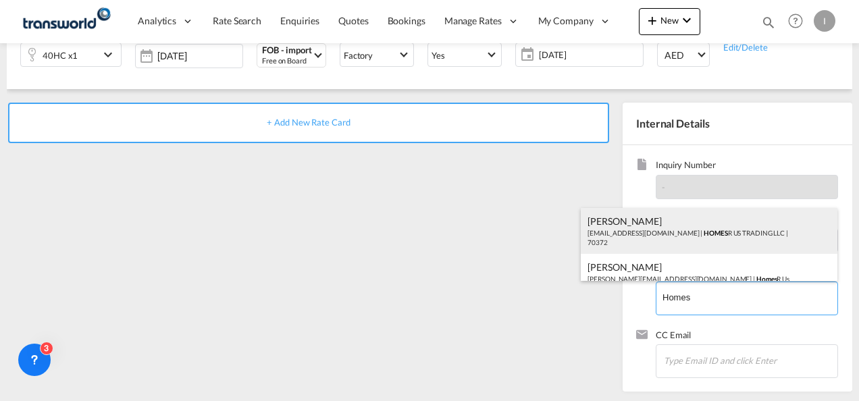
click at [665, 223] on div "Abhay S [EMAIL_ADDRESS][DOMAIN_NAME] | HOMES R US TRADING LLC | 70372" at bounding box center [709, 231] width 257 height 46
type input "HOMES R US TRADING LLC, Abhay S, [EMAIL_ADDRESS][DOMAIN_NAME]"
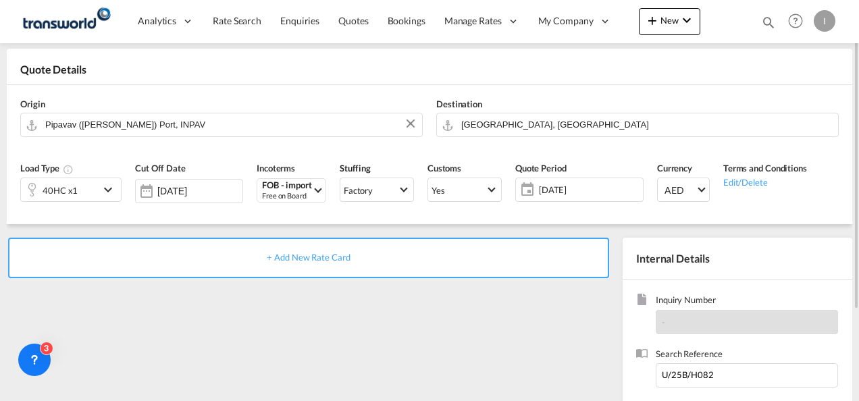
scroll to position [123, 0]
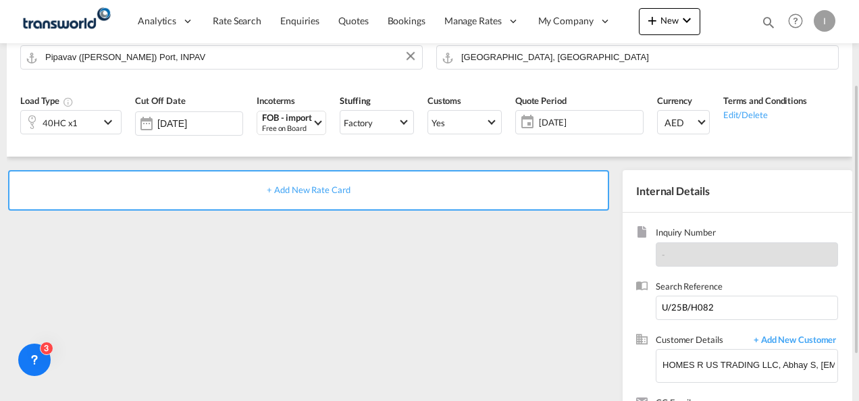
click at [306, 196] on div "+ Add New Rate Card" at bounding box center [308, 190] width 601 height 41
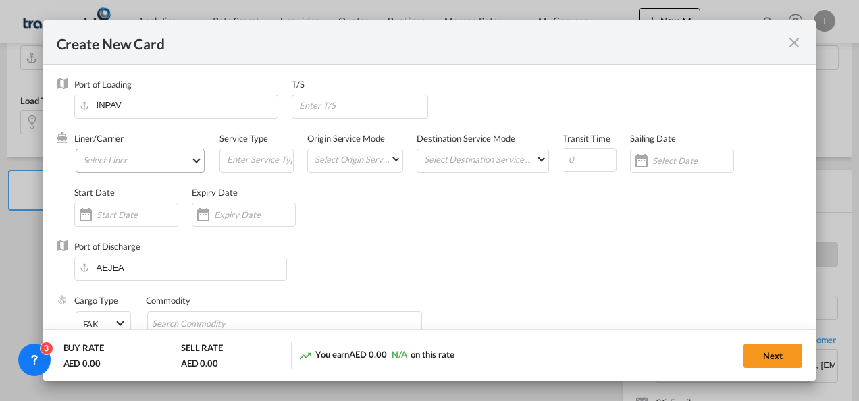
type input "Basic Ocean Freight"
select select "per equipment"
click at [134, 159] on md-select "Select Liner 2HM LOGISTICS D.O.O. / TDWC-CAPODISTRI 2HM LOGISTICS D.O.O. / TDWC…" at bounding box center [141, 161] width 130 height 24
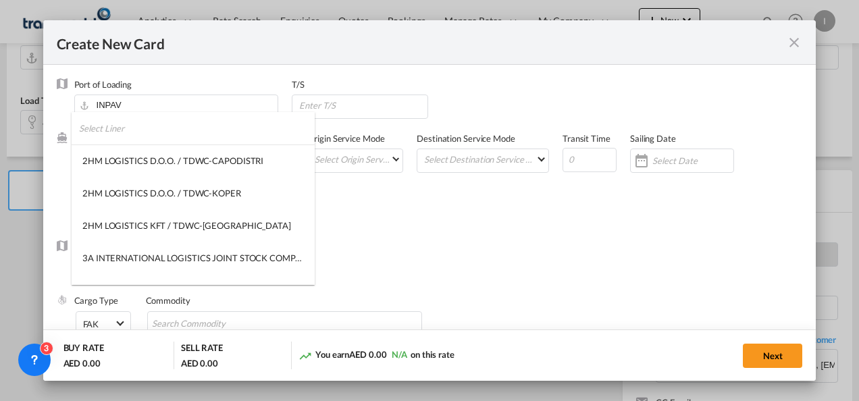
click at [124, 140] on input "search" at bounding box center [197, 128] width 236 height 32
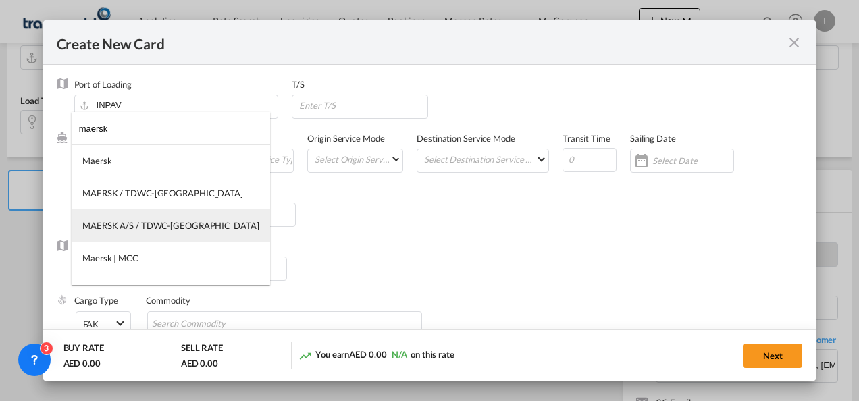
type input "maersk"
click at [113, 218] on md-option "MAERSK A/S / TDWC-[GEOGRAPHIC_DATA]" at bounding box center [171, 225] width 198 height 32
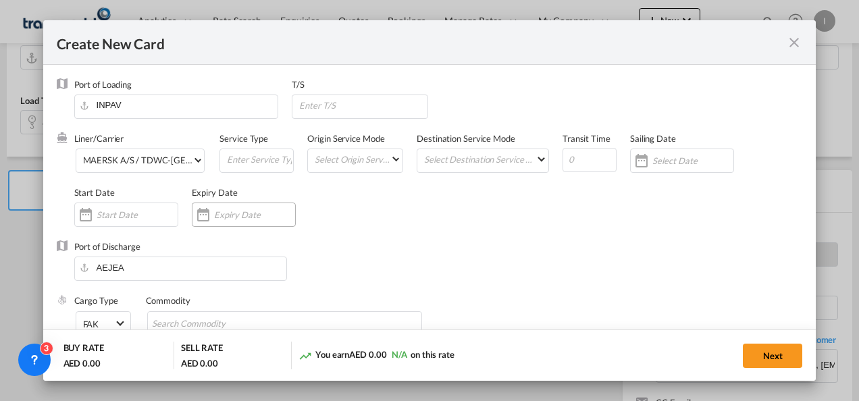
click at [244, 220] on div "Create New Card ..." at bounding box center [254, 215] width 81 height 12
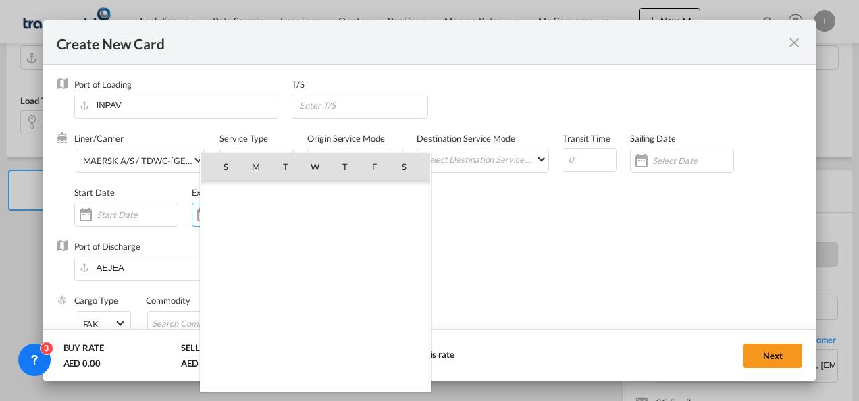
scroll to position [312709, 0]
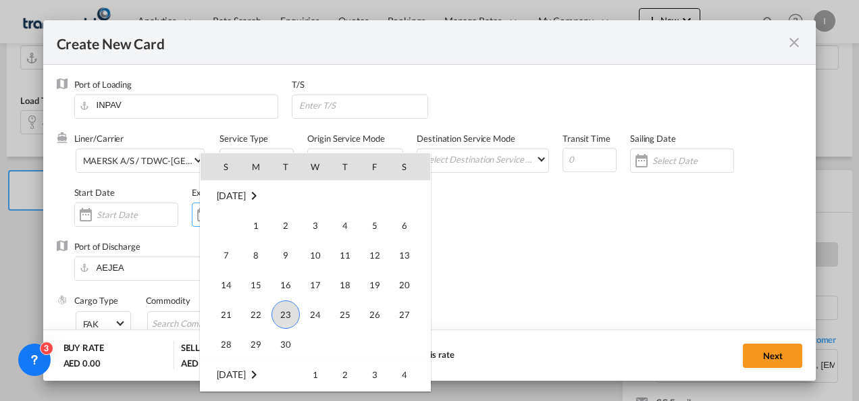
click at [279, 346] on span "30" at bounding box center [285, 344] width 27 height 27
type input "[DATE]"
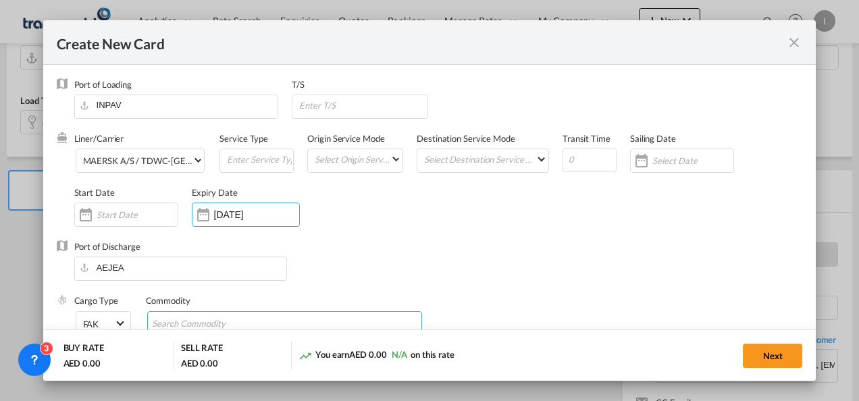
click at [225, 321] on input "Search Commodity" at bounding box center [214, 324] width 124 height 22
type input "General Cargo"
click at [448, 213] on div "Liner/Carrier MAERSK A/S / TDWC-[GEOGRAPHIC_DATA] Service Type Origin Service M…" at bounding box center [438, 186] width 728 height 108
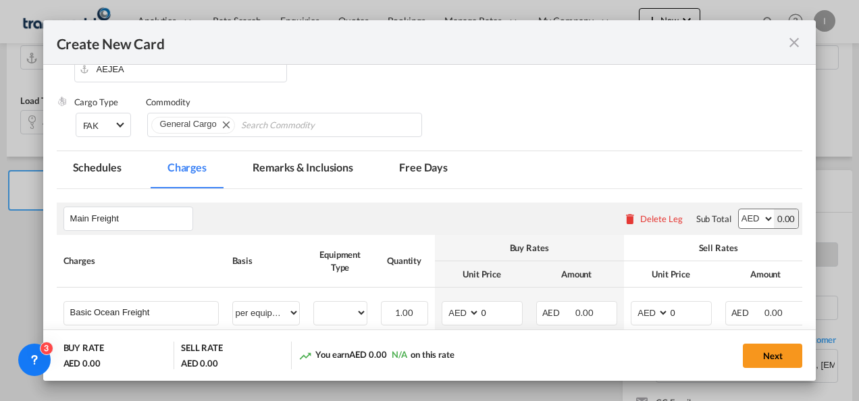
scroll to position [270, 0]
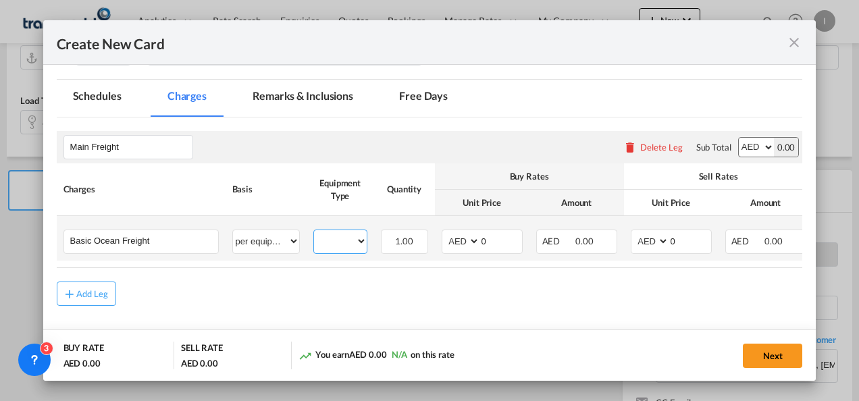
click at [328, 248] on select "40HC" at bounding box center [340, 241] width 53 height 18
select select "40HC"
click at [314, 232] on select "40HC" at bounding box center [340, 241] width 53 height 18
click at [467, 242] on select "AED AFN ALL AMD ANG AOA ARS AUD AWG AZN BAM BBD BDT BGN BHD BIF BMD BND [PERSON…" at bounding box center [461, 241] width 35 height 18
select select "string:USD"
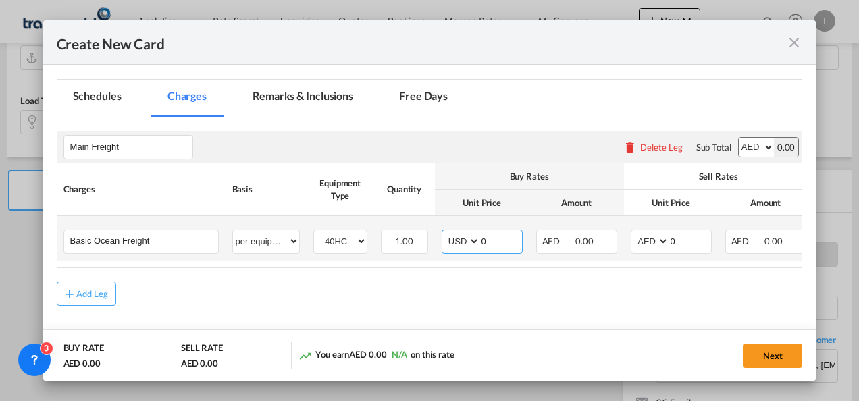
click at [444, 232] on select "AED AFN ALL AMD ANG AOA ARS AUD AWG AZN BAM BBD BDT BGN BHD BIF BMD BND [PERSON…" at bounding box center [461, 241] width 35 height 18
drag, startPoint x: 485, startPoint y: 239, endPoint x: 469, endPoint y: 243, distance: 16.7
click at [469, 243] on md-input-container "AED AFN ALL AMD ANG AOA ARS AUD AWG AZN BAM BBD BDT BGN BHD BIF BMD BND [PERSON…" at bounding box center [481, 242] width 81 height 24
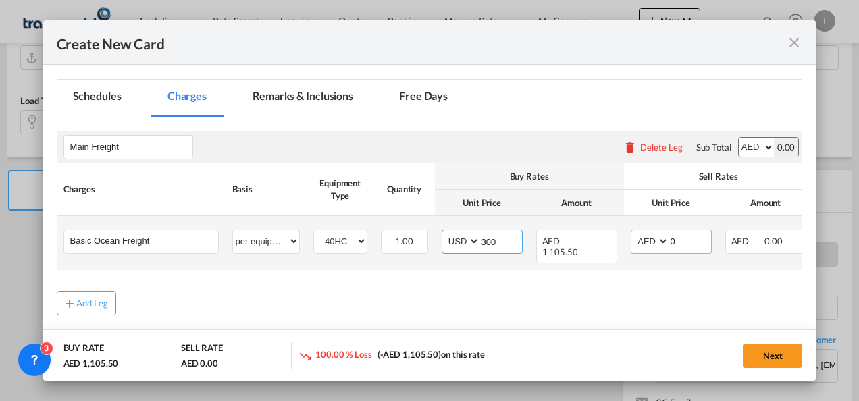
type input "300"
click at [653, 238] on select "AED AFN ALL AMD ANG AOA ARS AUD AWG AZN BAM BBD BDT BGN BHD BIF BMD BND [PERSON…" at bounding box center [650, 241] width 35 height 18
select select "string:USD"
click at [633, 232] on select "AED AFN ALL AMD ANG AOA ARS AUD AWG AZN BAM BBD BDT BGN BHD BIF BMD BND [PERSON…" at bounding box center [650, 241] width 35 height 18
drag, startPoint x: 690, startPoint y: 238, endPoint x: 634, endPoint y: 239, distance: 56.0
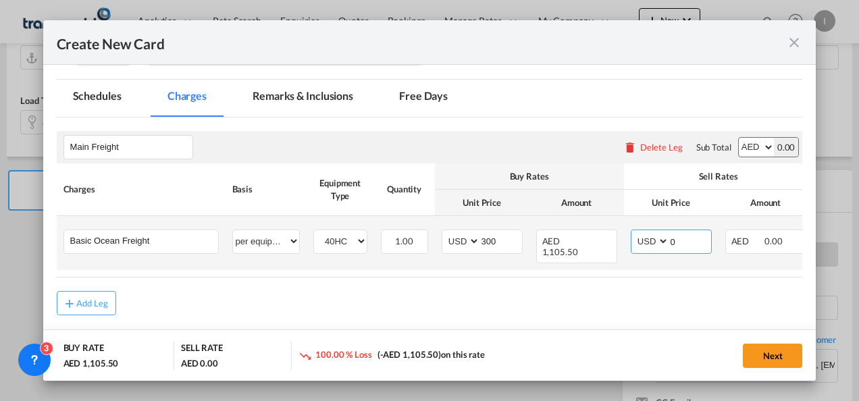
click at [634, 239] on md-input-container "AED AFN ALL AMD ANG AOA ARS AUD AWG AZN BAM BBD BDT BGN BHD BIF BMD BND [PERSON…" at bounding box center [671, 242] width 81 height 24
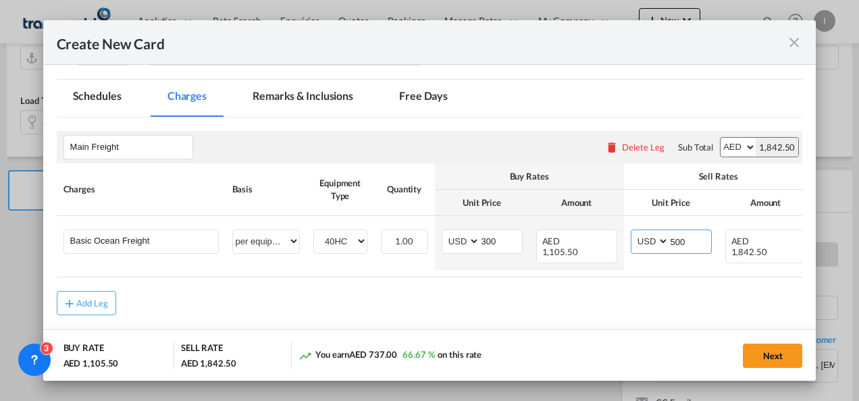
type input "500"
click at [583, 291] on div "Add Leg" at bounding box center [430, 303] width 746 height 24
drag, startPoint x: 601, startPoint y: 263, endPoint x: 703, endPoint y: 264, distance: 102.6
click at [703, 264] on table "Charges Basis Equipment Type Quantity Buy Rates Sell Rates Comments Action Unit…" at bounding box center [484, 220] width 855 height 114
click at [90, 299] on div "Add Leg" at bounding box center [92, 303] width 32 height 8
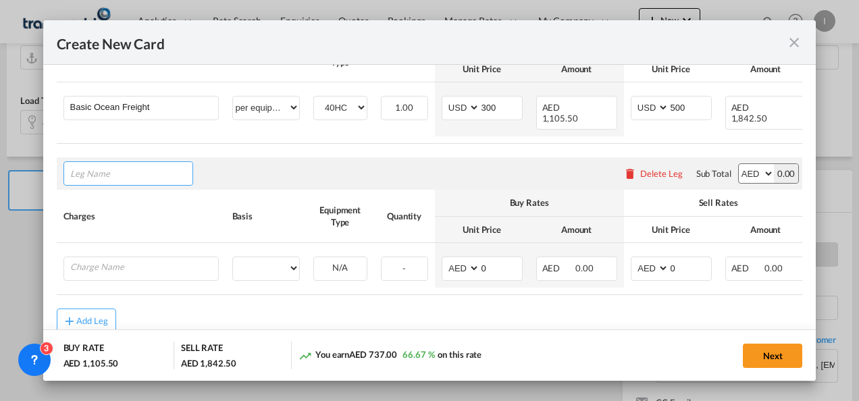
scroll to position [405, 0]
click at [95, 163] on input "Leg Name" at bounding box center [131, 172] width 122 height 20
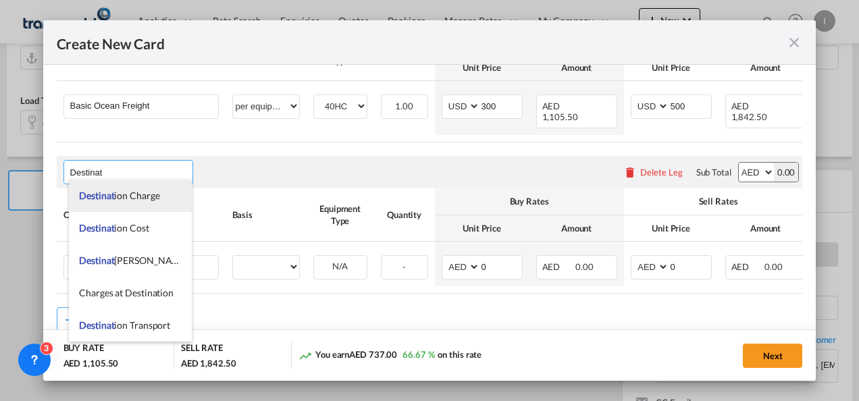
click at [117, 204] on li "Destinat ion Charge" at bounding box center [130, 196] width 123 height 32
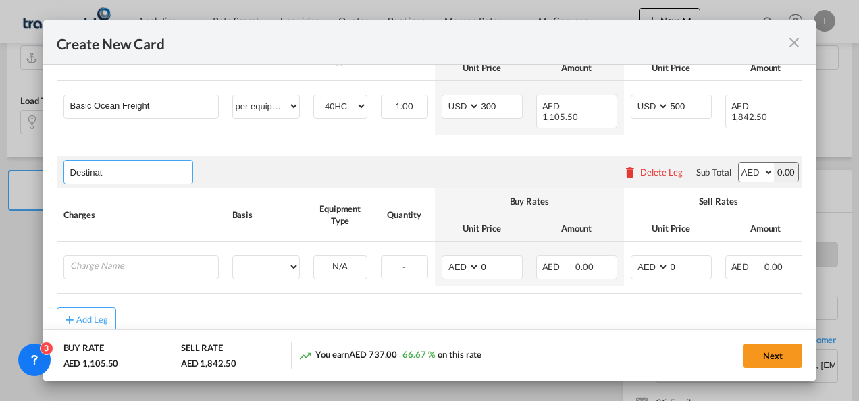
type input "Destination Charge"
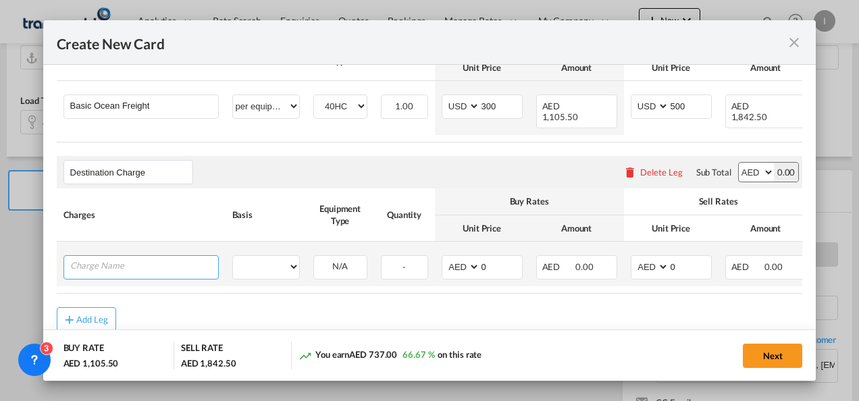
click at [139, 256] on input "Charge Name" at bounding box center [144, 266] width 148 height 20
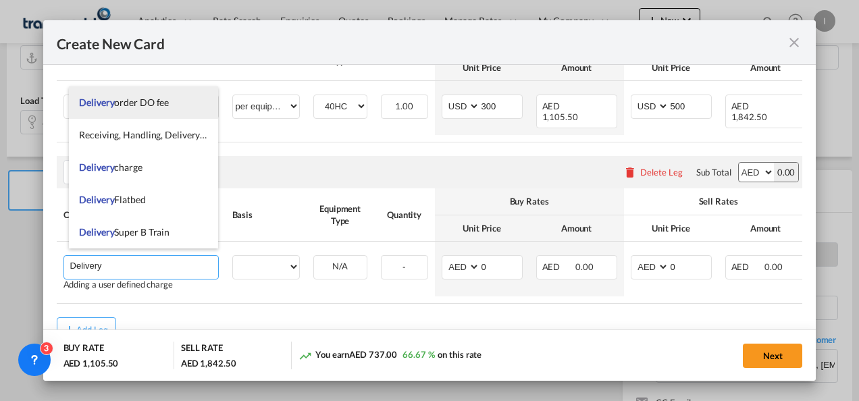
click at [148, 101] on span "Delivery order DO fee" at bounding box center [124, 102] width 90 height 11
type input "Delivery order DO fee"
select select "per B/L"
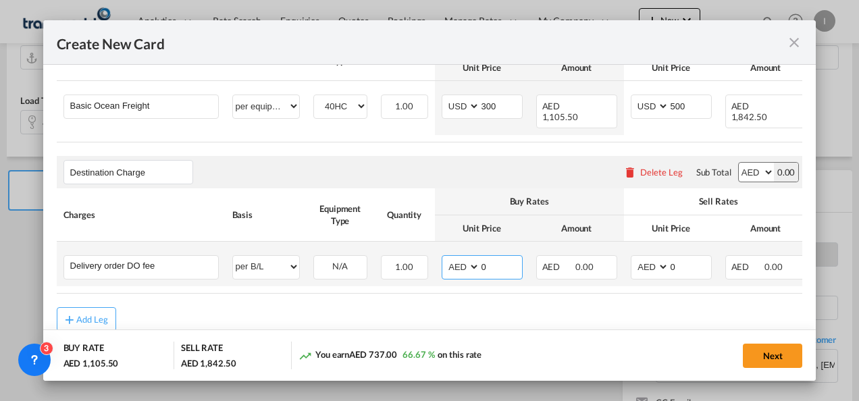
drag, startPoint x: 483, startPoint y: 261, endPoint x: 474, endPoint y: 261, distance: 8.8
click at [474, 261] on md-input-container "AED AFN ALL AMD ANG AOA ARS AUD AWG AZN BAM BBD BDT BGN BHD BIF BMD BND [PERSON…" at bounding box center [481, 267] width 81 height 24
type input "575"
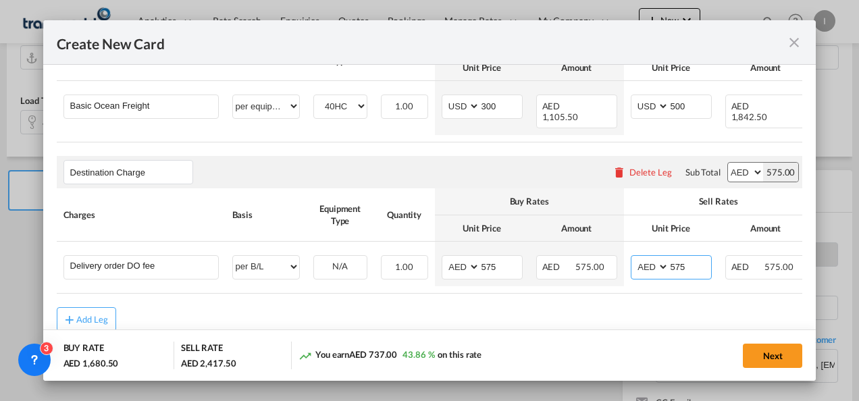
type input "575"
click at [452, 321] on div "Add Leg" at bounding box center [430, 319] width 746 height 24
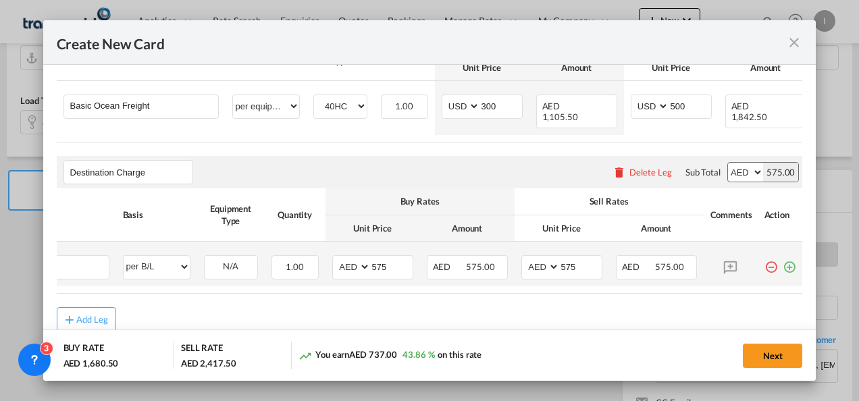
click at [782, 265] on md-icon "icon-plus-circle-outline green-400-fg" at bounding box center [789, 262] width 14 height 14
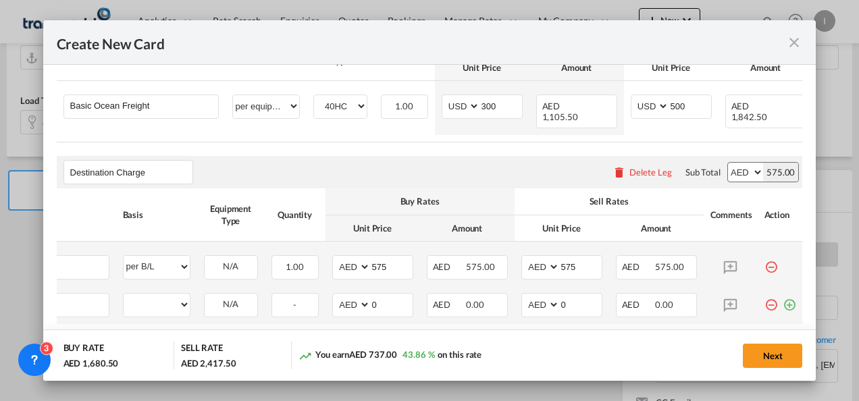
scroll to position [0, 14]
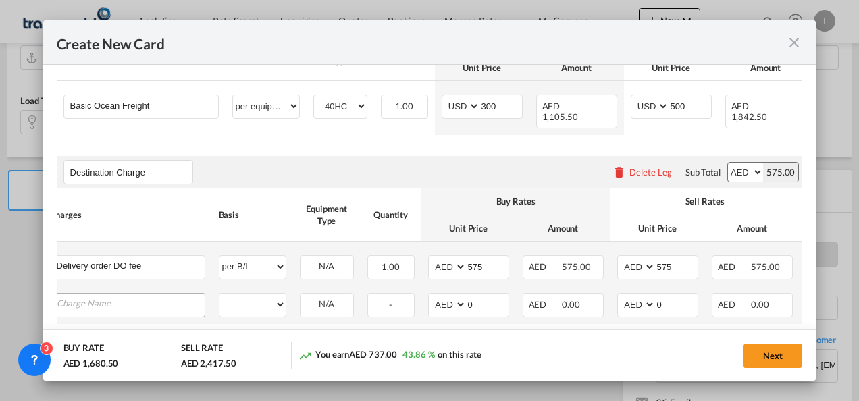
click at [93, 302] on input "Charge Name" at bounding box center [131, 304] width 148 height 20
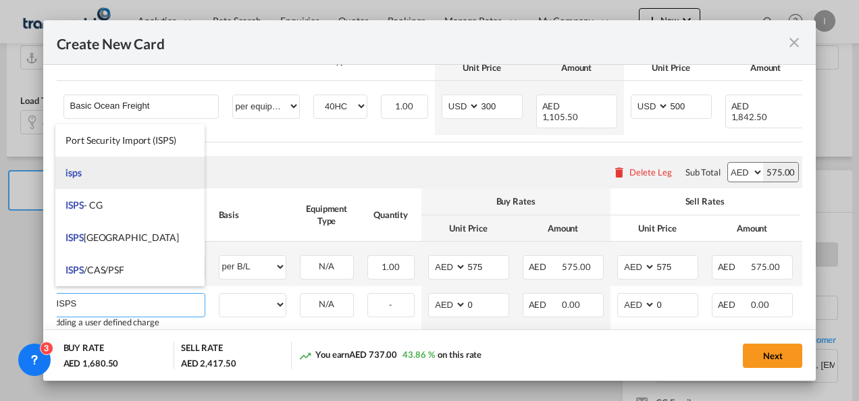
click at [88, 174] on li "isps" at bounding box center [129, 173] width 149 height 32
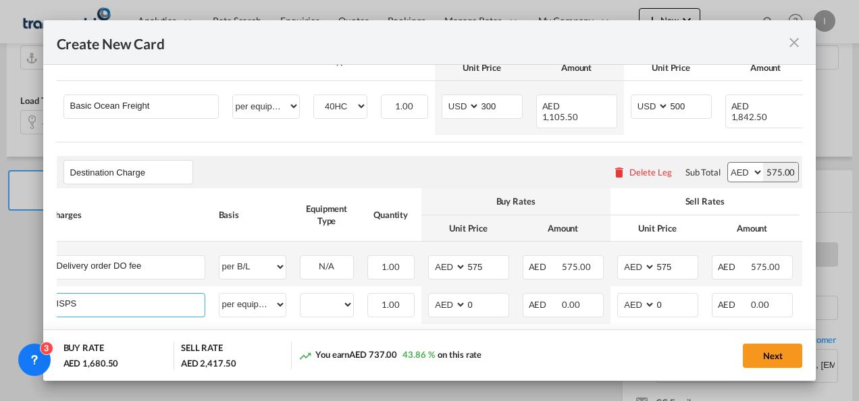
type input "isps"
select select "per equipment"
click at [319, 300] on select "40HC" at bounding box center [326, 305] width 53 height 18
select select "40HC"
click at [300, 296] on select "40HC" at bounding box center [326, 305] width 53 height 18
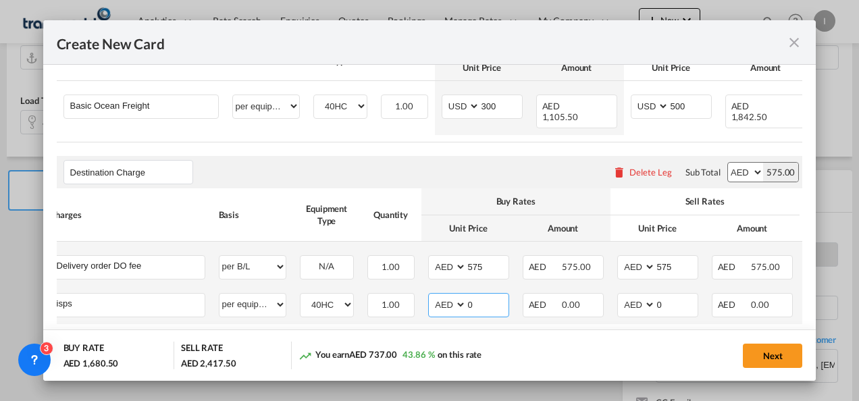
drag, startPoint x: 467, startPoint y: 294, endPoint x: 450, endPoint y: 294, distance: 17.6
click at [450, 294] on md-input-container "AED AFN ALL AMD ANG AOA ARS AUD AWG AZN BAM BBD BDT BGN BHD BIF BMD BND [PERSON…" at bounding box center [468, 305] width 81 height 24
type input "190"
click at [782, 348] on button "Next" at bounding box center [772, 356] width 59 height 24
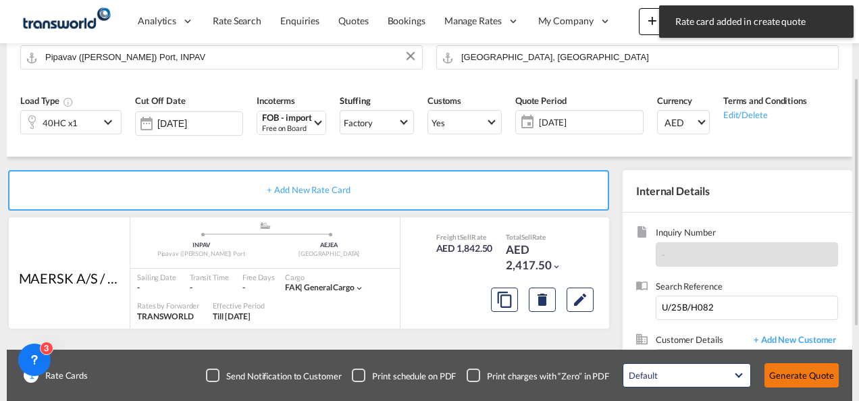
click at [790, 375] on button "Generate Quote" at bounding box center [801, 375] width 74 height 24
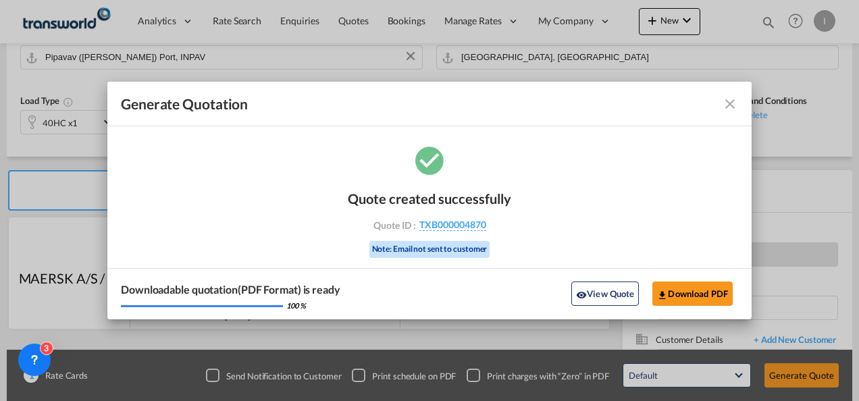
click at [459, 234] on div "Quote created successfully Quote ID : TXB000004870 Note: Email not sent to cust…" at bounding box center [429, 222] width 163 height 91
click at [456, 227] on span "TXB000004870" at bounding box center [452, 225] width 67 height 12
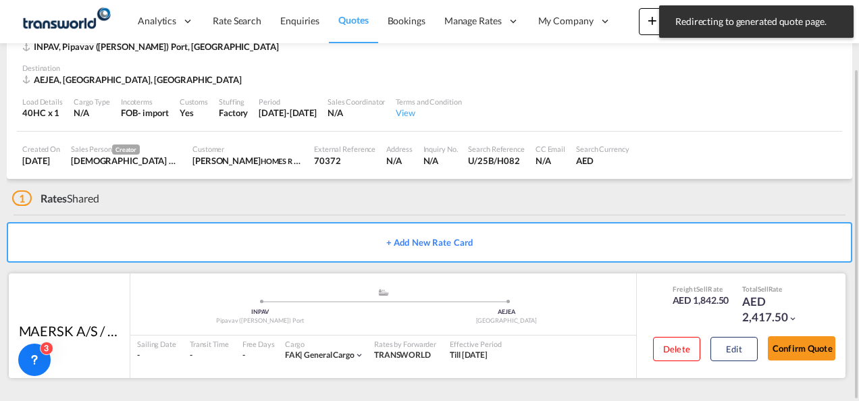
click at [822, 332] on div "Confirm Quote" at bounding box center [802, 351] width 68 height 38
drag, startPoint x: 797, startPoint y: 344, endPoint x: 765, endPoint y: 339, distance: 32.7
click at [795, 346] on button "Confirm Quote" at bounding box center [802, 348] width 68 height 24
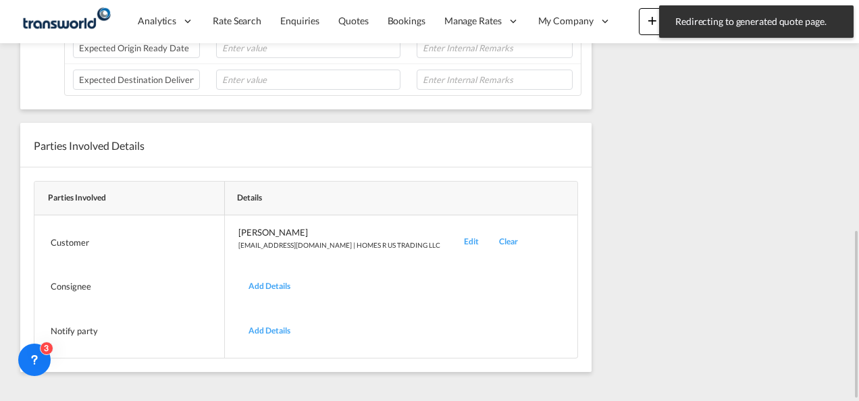
scroll to position [142, 0]
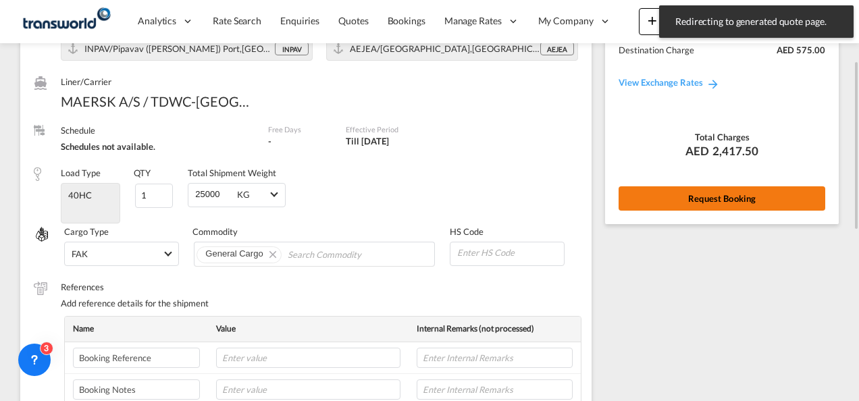
click at [669, 207] on button "Request Booking" at bounding box center [721, 198] width 207 height 24
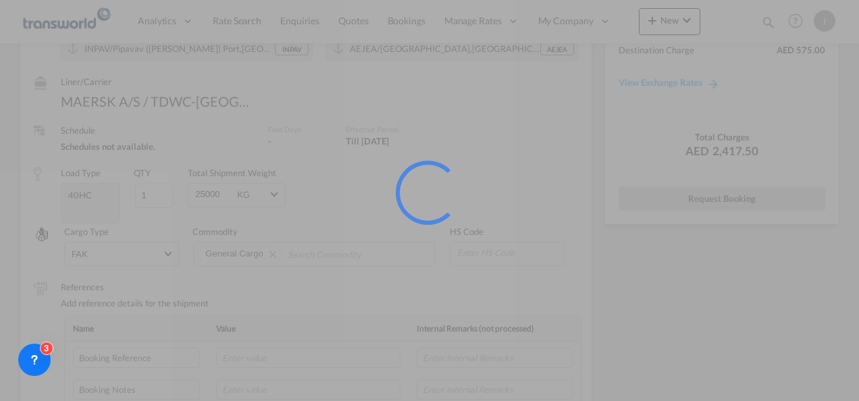
scroll to position [25, 0]
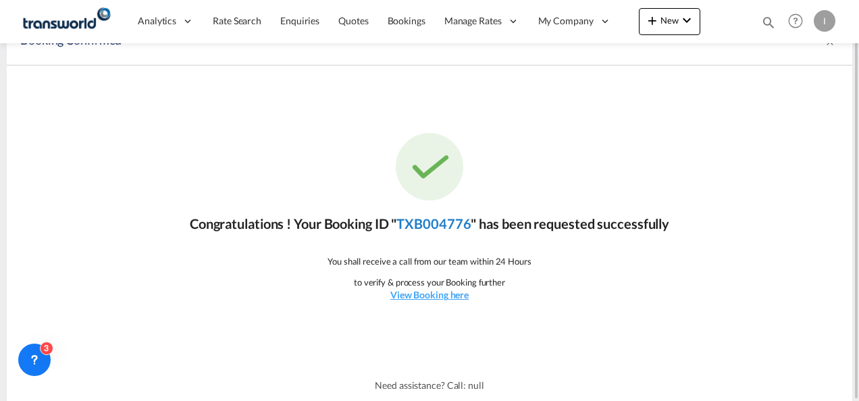
click at [428, 221] on link "TXB004776" at bounding box center [433, 223] width 74 height 16
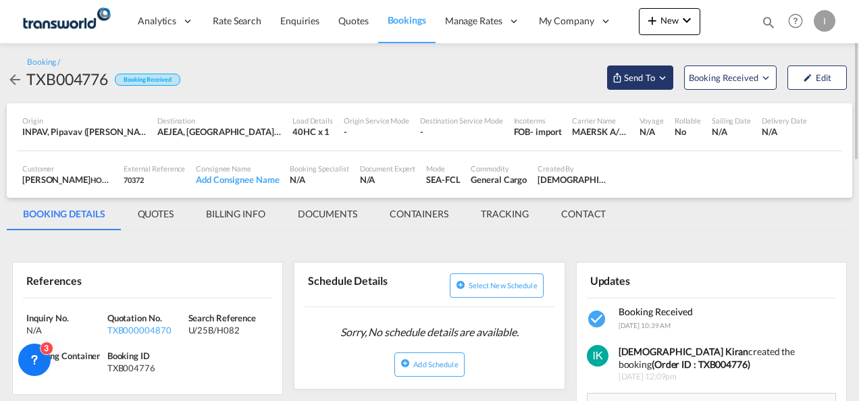
click at [651, 80] on span "Send To" at bounding box center [639, 78] width 34 height 14
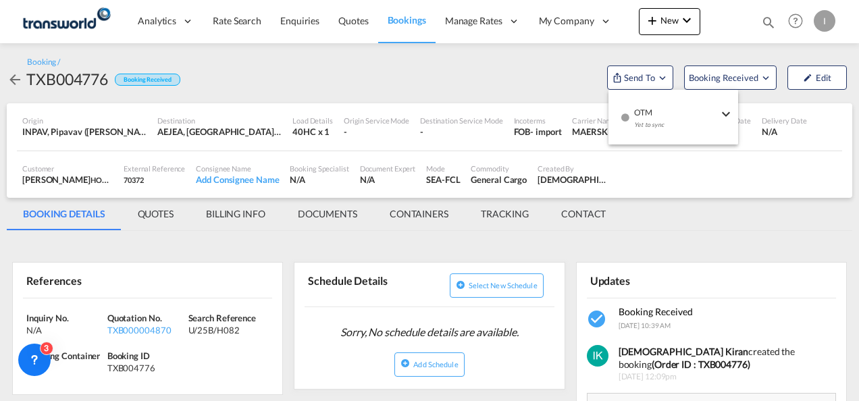
click at [655, 115] on div "Yet to sync" at bounding box center [676, 128] width 84 height 28
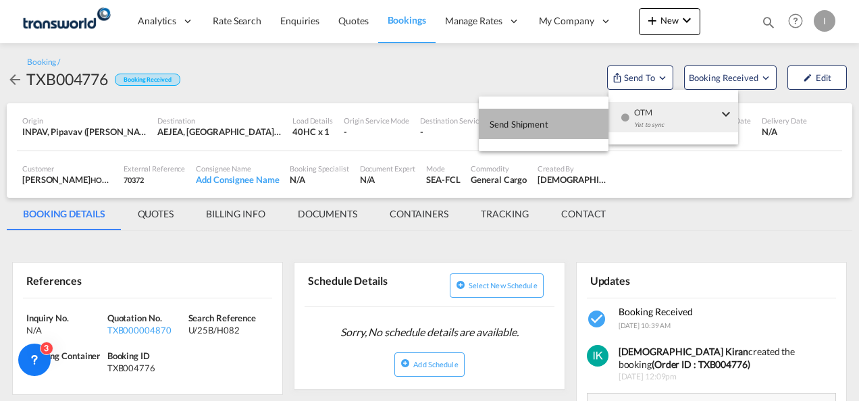
click at [554, 128] on button "Send Shipment" at bounding box center [544, 124] width 130 height 30
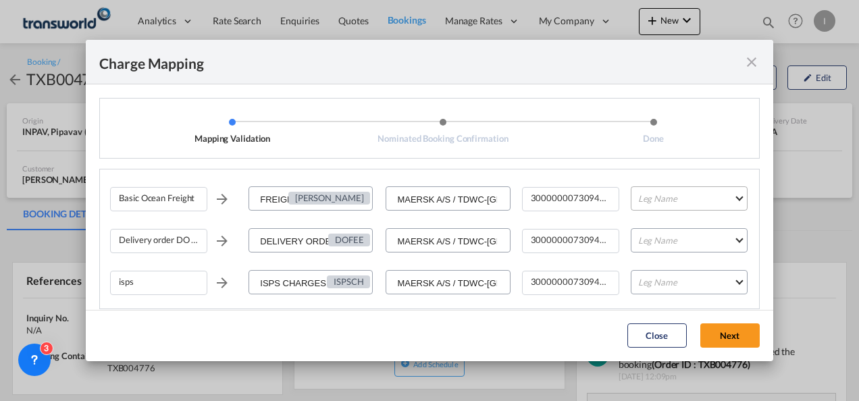
click at [662, 198] on md-select "Leg Name HANDLING ORIGIN VESSEL HANDLING DESTINATION OTHERS TL PICK UP CUSTOMS …" at bounding box center [689, 198] width 117 height 24
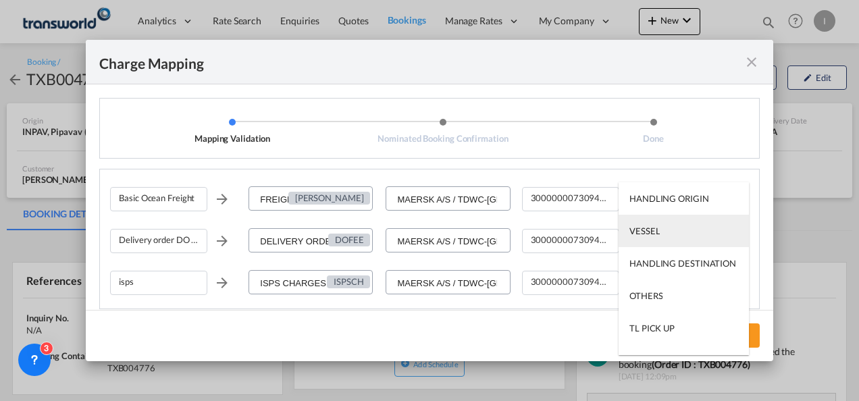
click at [655, 225] on div "VESSEL" at bounding box center [644, 231] width 30 height 12
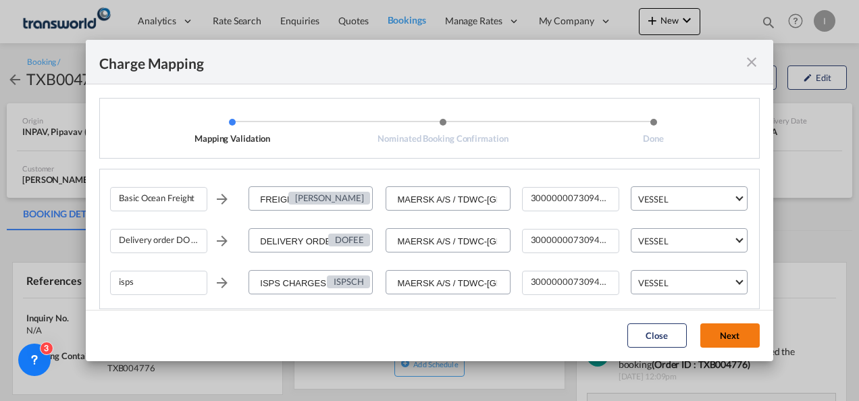
click at [745, 335] on button "Next" at bounding box center [729, 335] width 59 height 24
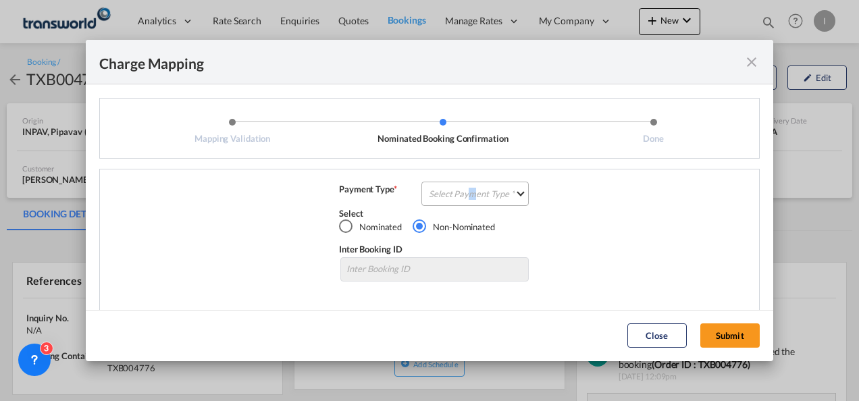
click at [469, 183] on div "Basic Ocean Freight FREIGHT CHARGES [PERSON_NAME] MAERSK A/S / TDWC-DUBAI 30000…" at bounding box center [429, 241] width 660 height 144
drag, startPoint x: 469, startPoint y: 183, endPoint x: 460, endPoint y: 194, distance: 14.0
click at [460, 194] on md-select "Select Payment Type COLLECT PREPAID" at bounding box center [474, 194] width 107 height 24
click at [0, 0] on div "COLLECT" at bounding box center [0, 0] width 0 height 0
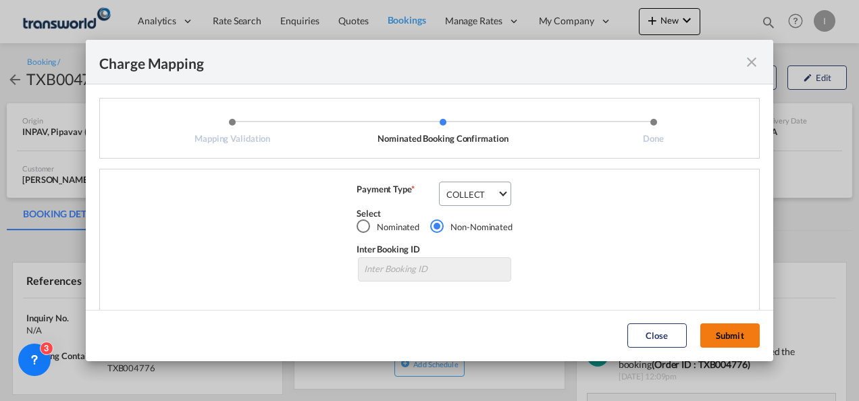
click at [726, 328] on button "Submit" at bounding box center [729, 335] width 59 height 24
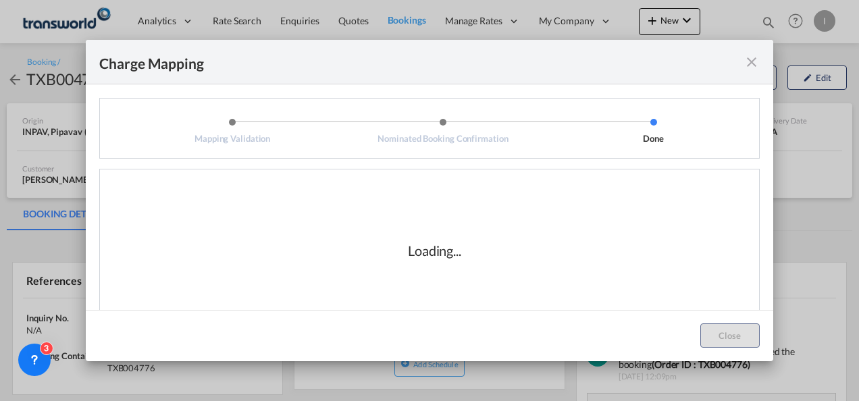
click at [462, 280] on div "Loading..." at bounding box center [434, 250] width 649 height 135
click at [500, 291] on div "Loading..." at bounding box center [434, 250] width 649 height 135
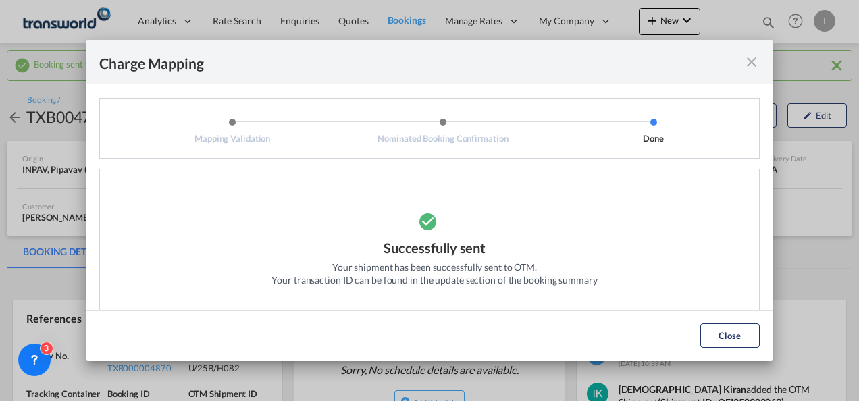
click at [689, 236] on div "Successfully sent Your shipment has been successfully sent to OTM. Your transac…" at bounding box center [434, 250] width 649 height 135
click at [721, 338] on button "Close" at bounding box center [729, 335] width 59 height 24
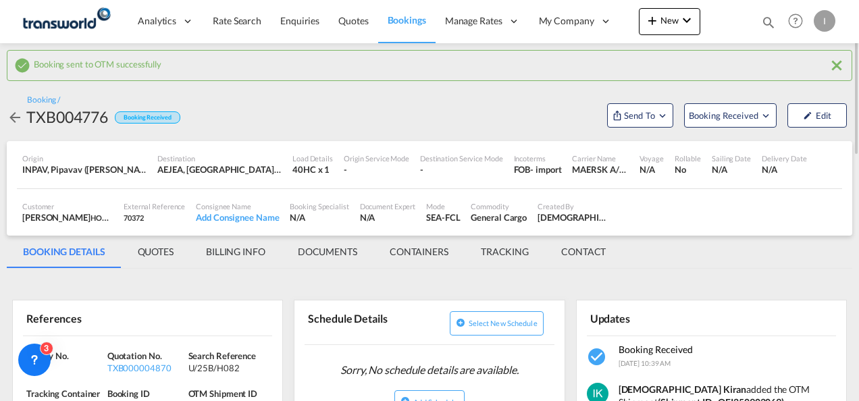
scroll to position [135, 0]
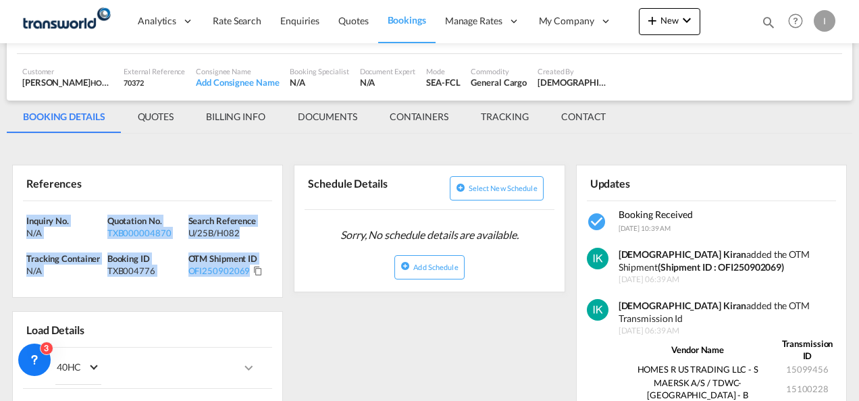
drag, startPoint x: 267, startPoint y: 286, endPoint x: -3, endPoint y: 213, distance: 279.7
click at [0, 213] on html "Analytics Reports Dashboard Rate Search Enquiries Quotes" at bounding box center [429, 200] width 859 height 401
copy div "Inquiry No. N/A Quotation No. TXB000004870 Search Reference U/25B/H082 Tracking…"
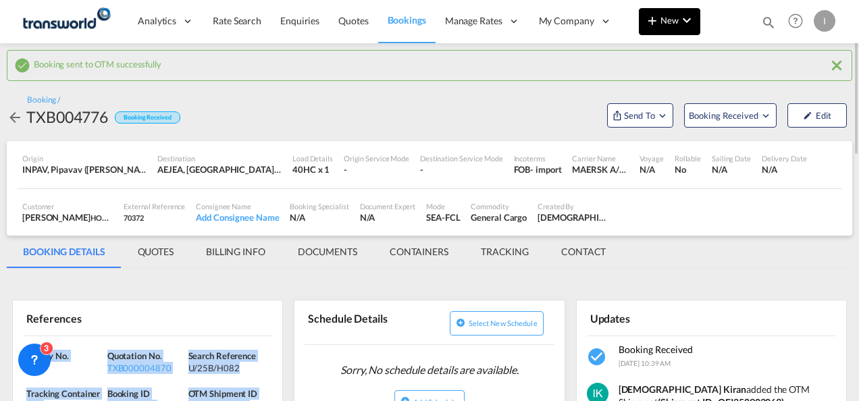
click at [675, 32] on button "New" at bounding box center [669, 21] width 61 height 27
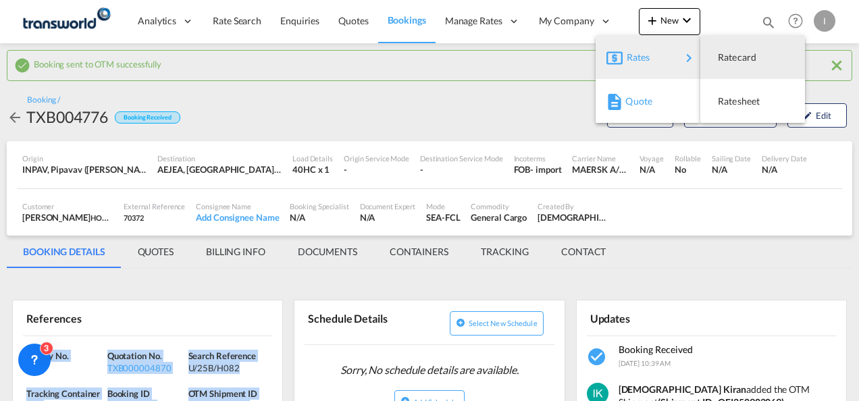
click at [641, 112] on div "Quote" at bounding box center [650, 101] width 50 height 34
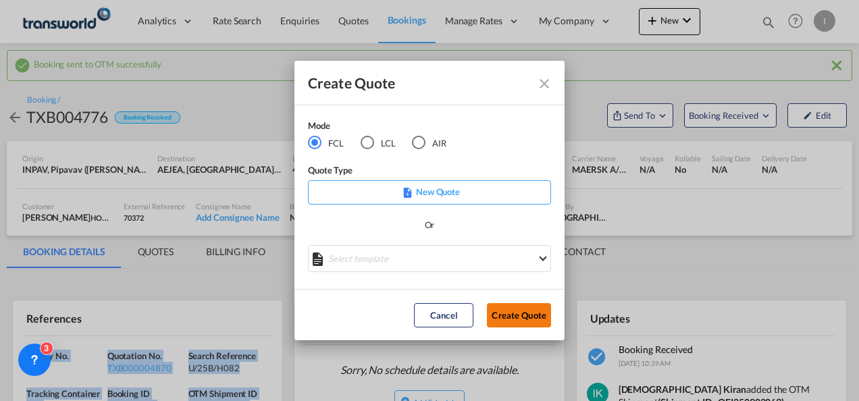
click at [509, 311] on button "Create Quote" at bounding box center [519, 315] width 64 height 24
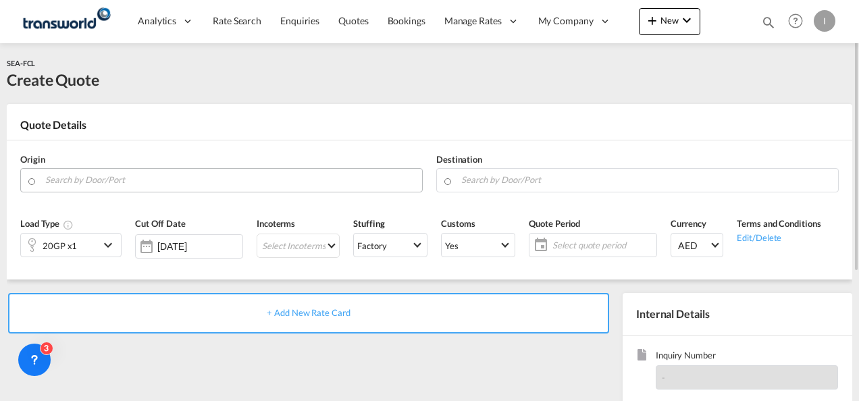
click at [82, 180] on input "Search by Door/Port" at bounding box center [230, 180] width 370 height 24
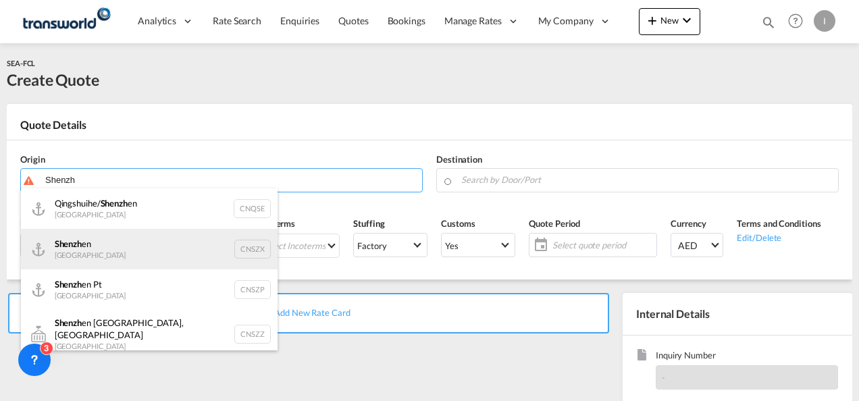
click at [70, 254] on div "Shenzh en [GEOGRAPHIC_DATA] CNSZX" at bounding box center [149, 249] width 257 height 41
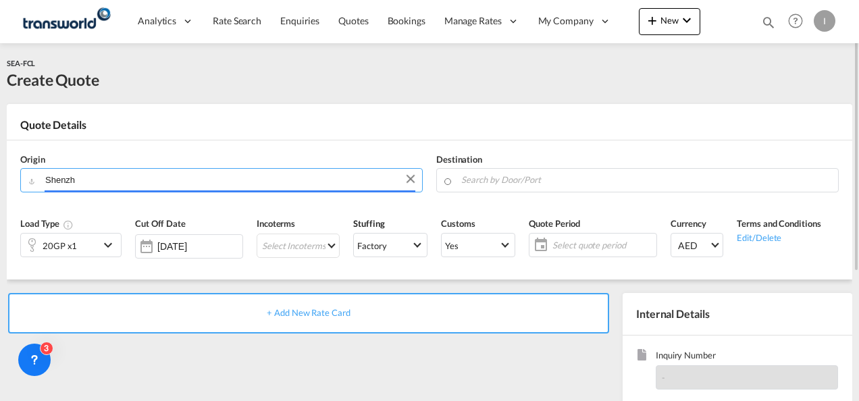
type input "[GEOGRAPHIC_DATA], CNSZX"
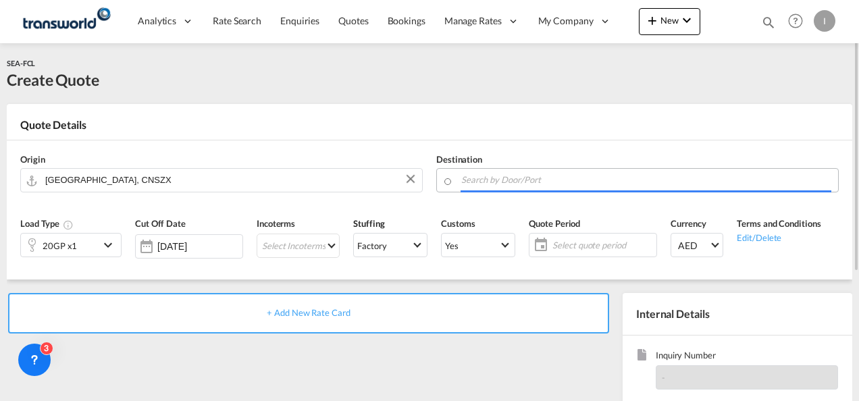
click at [495, 186] on input "Search by Door/Port" at bounding box center [646, 180] width 370 height 24
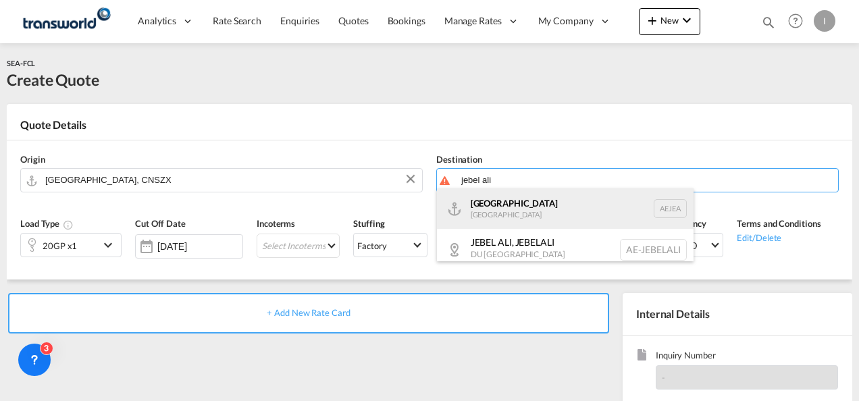
click at [495, 207] on div "[GEOGRAPHIC_DATA] [GEOGRAPHIC_DATA]" at bounding box center [565, 208] width 257 height 41
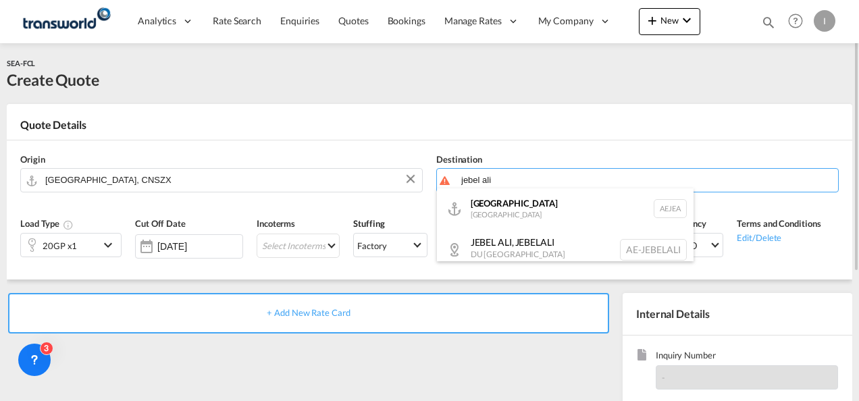
type input "[GEOGRAPHIC_DATA], [GEOGRAPHIC_DATA]"
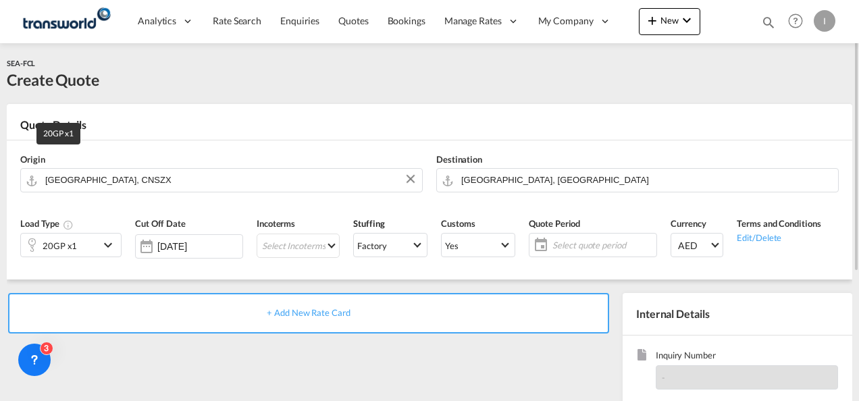
click at [55, 238] on div "20GP x1" at bounding box center [60, 245] width 34 height 19
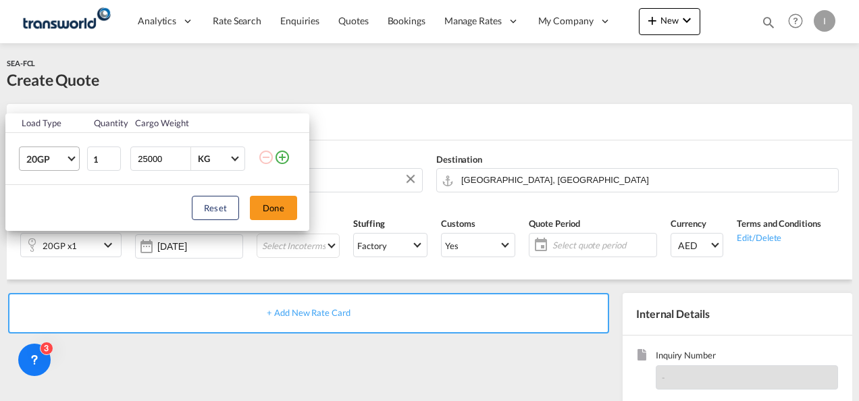
click at [59, 165] on span "20GP" at bounding box center [45, 160] width 39 height 14
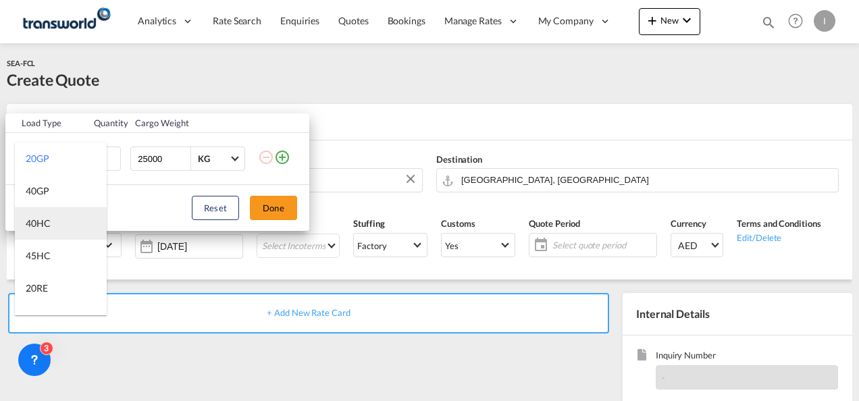
click at [49, 225] on div "40HC" at bounding box center [38, 224] width 25 height 14
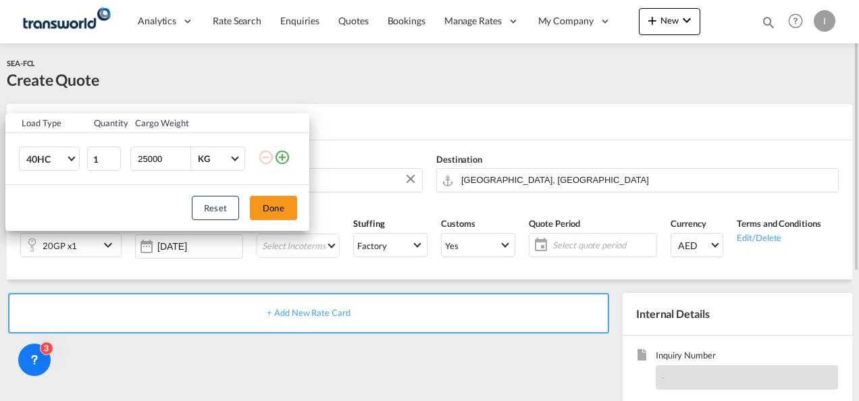
click at [275, 211] on button "Done" at bounding box center [273, 208] width 47 height 24
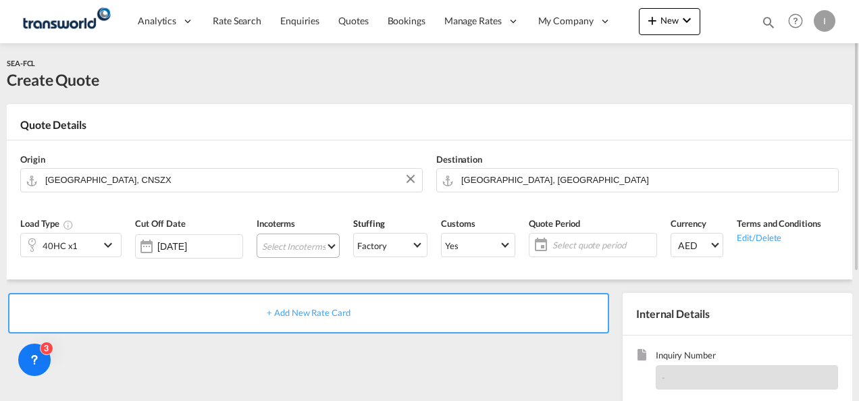
click at [270, 238] on md-select "Select Incoterms CFR - export Cost and Freight CPT - import Carrier Paid to DDP…" at bounding box center [298, 246] width 83 height 24
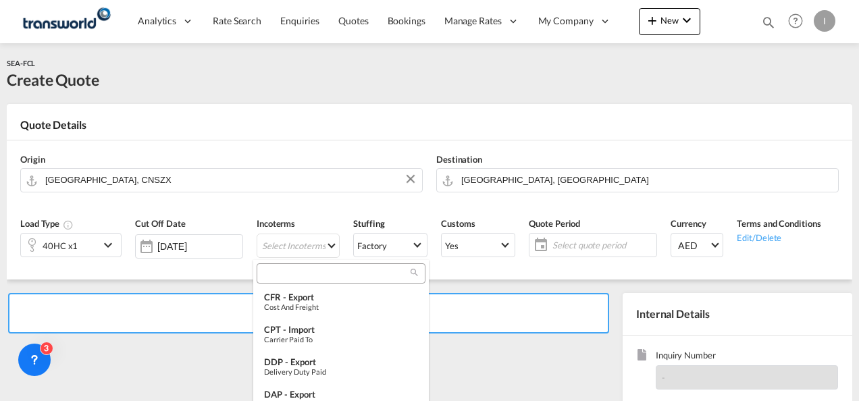
click at [277, 270] on input "search" at bounding box center [336, 273] width 150 height 12
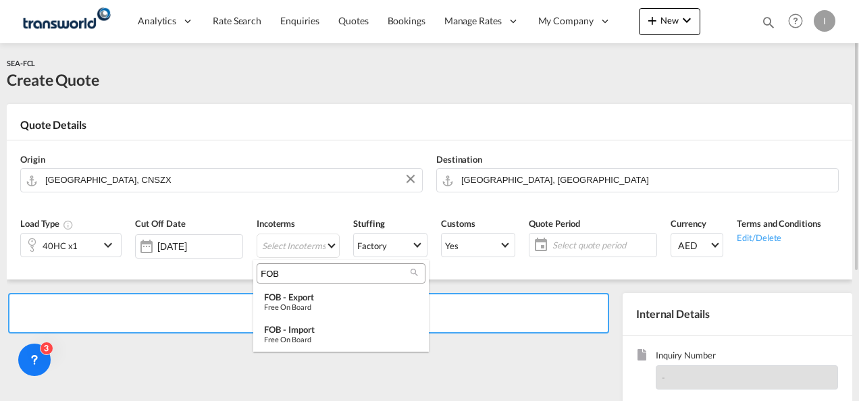
type input "FOB"
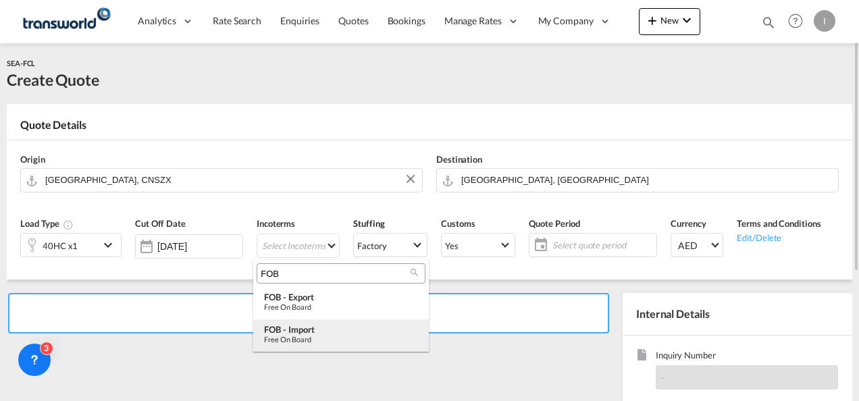
click at [325, 332] on div "FOB - import" at bounding box center [341, 329] width 154 height 11
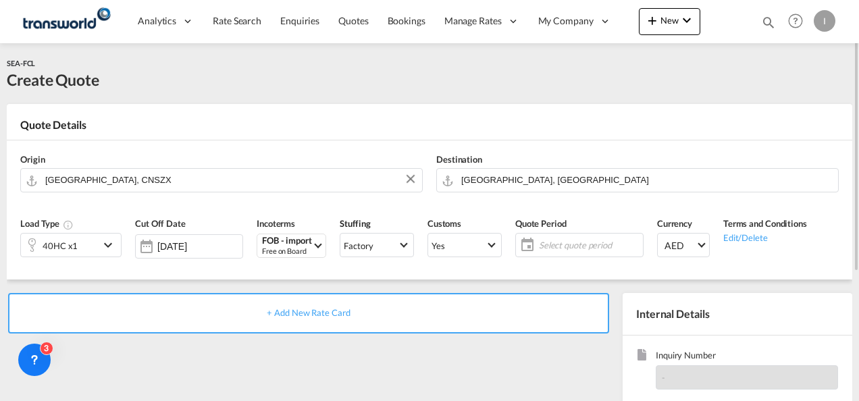
click at [602, 238] on span "Select quote period" at bounding box center [588, 245] width 107 height 19
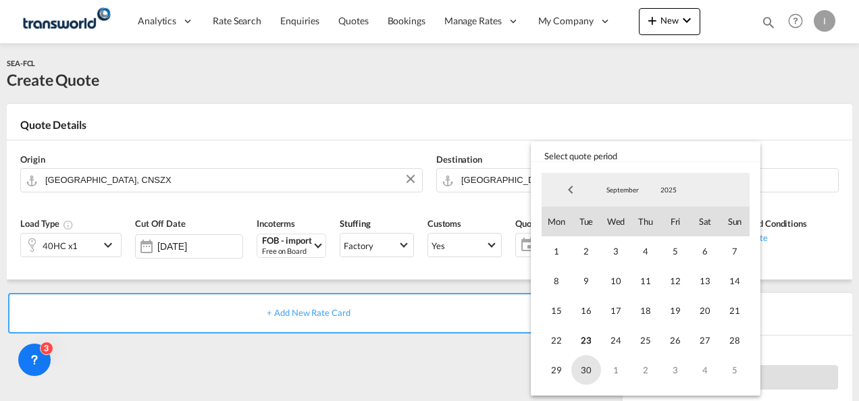
click at [587, 371] on span "30" at bounding box center [586, 370] width 30 height 30
click at [427, 352] on md-backdrop at bounding box center [429, 200] width 859 height 401
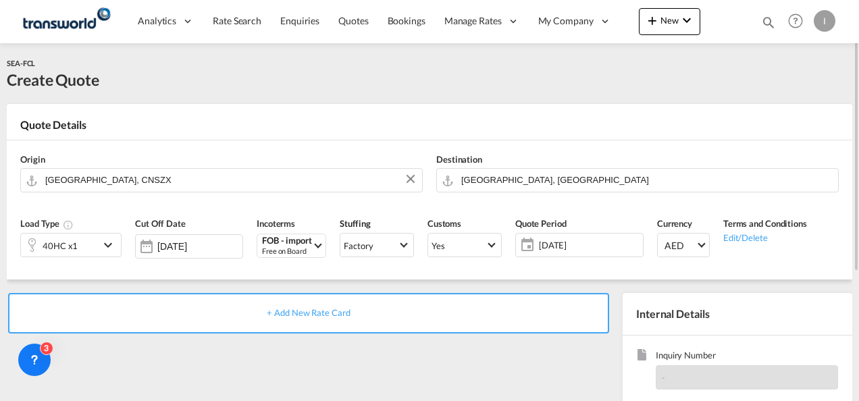
scroll to position [135, 0]
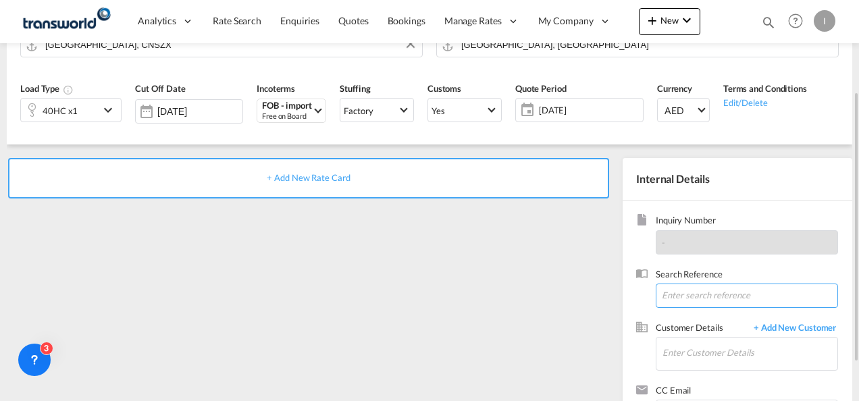
click at [691, 292] on input at bounding box center [746, 296] width 182 height 24
paste input "TWI 21888"
type input "TWI 21888"
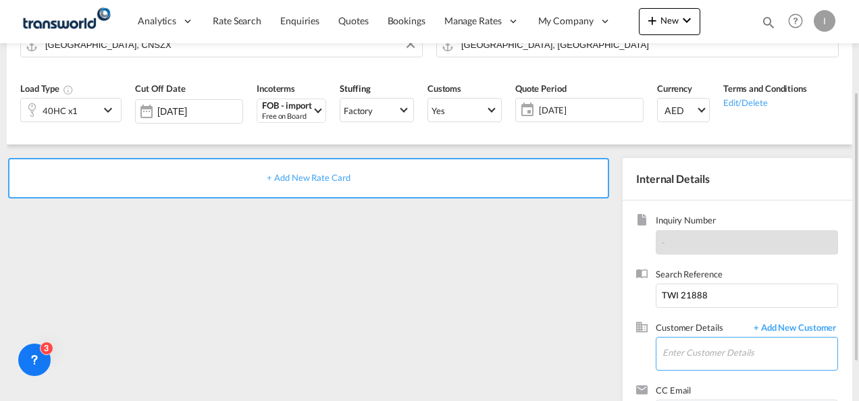
click at [683, 354] on input "Enter Customer Details" at bounding box center [749, 353] width 175 height 30
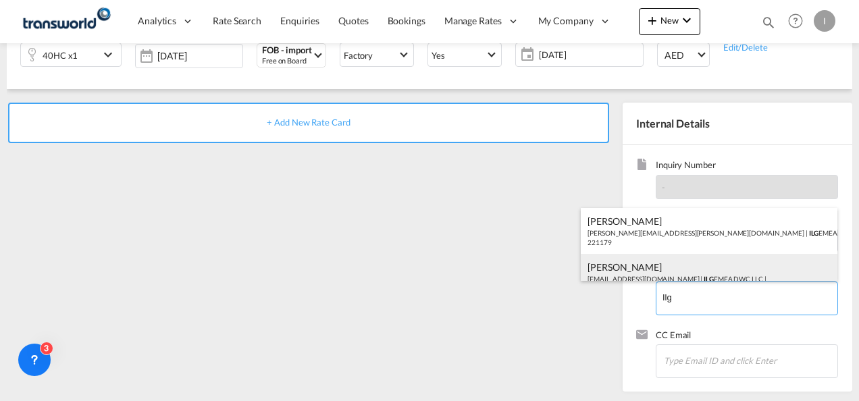
click at [597, 265] on div "[PERSON_NAME] [EMAIL_ADDRESS][DOMAIN_NAME] | ILG EMEA DWC LLC | 221179" at bounding box center [709, 277] width 257 height 46
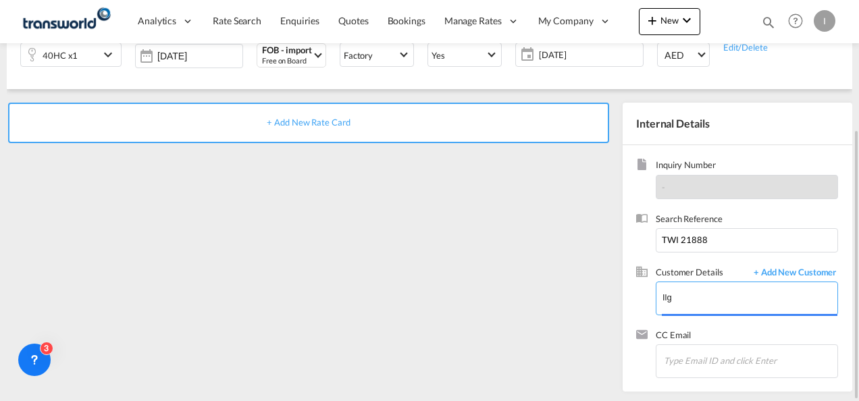
type input "ILG EMEA DWC LLC, [PERSON_NAME], [EMAIL_ADDRESS][DOMAIN_NAME]"
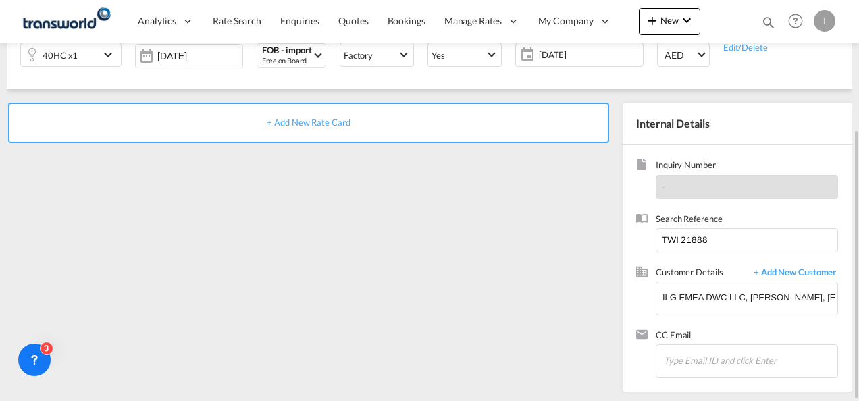
click at [298, 127] on div "+ Add New Rate Card" at bounding box center [308, 123] width 601 height 41
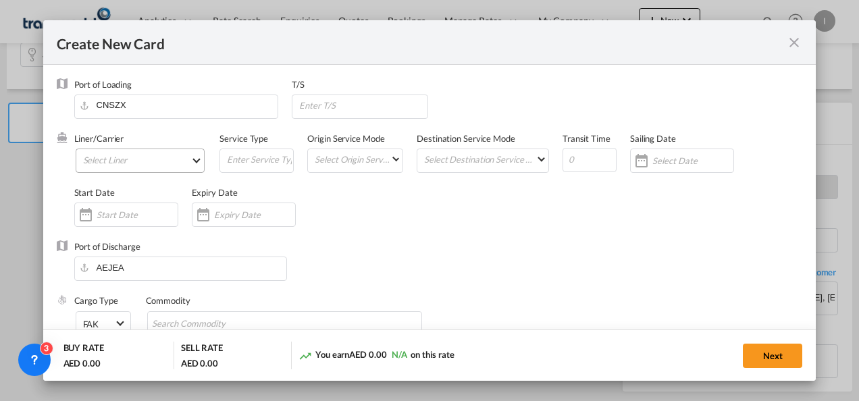
type input "Basic Ocean Freight"
select select "per equipment"
click at [126, 161] on md-select "Select Liner 2HM LOGISTICS D.O.O. / TDWC-CAPODISTRI 2HM LOGISTICS D.O.O. / TDWC…" at bounding box center [141, 161] width 130 height 24
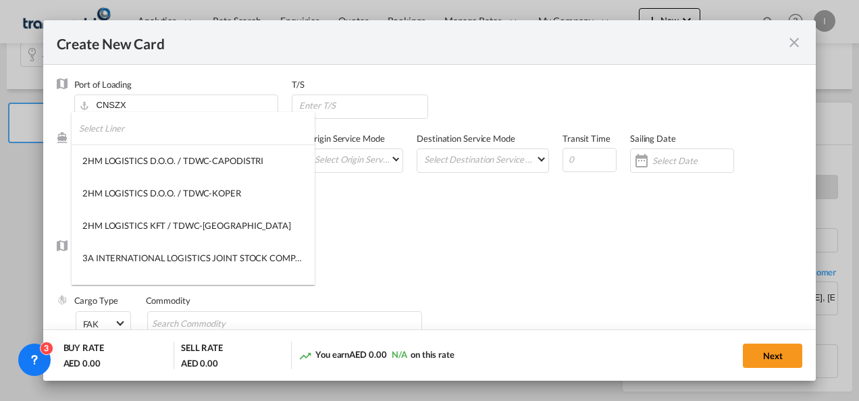
click at [124, 133] on input "search" at bounding box center [197, 128] width 236 height 32
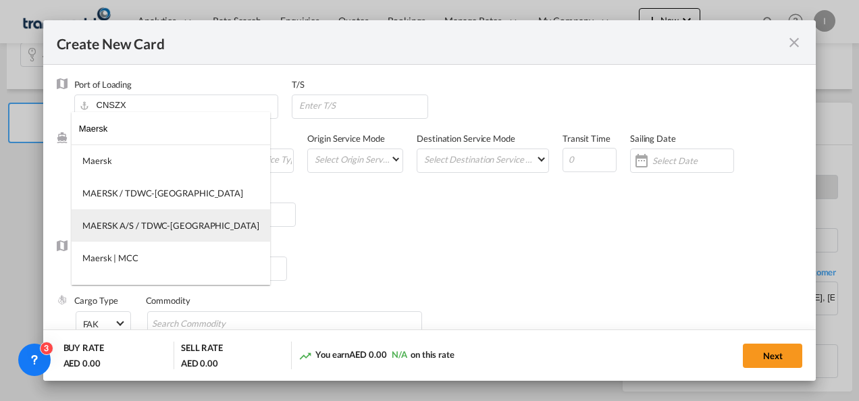
type input "Maersk"
click at [162, 220] on div "MAERSK A/S / TDWC-[GEOGRAPHIC_DATA]" at bounding box center [170, 225] width 177 height 12
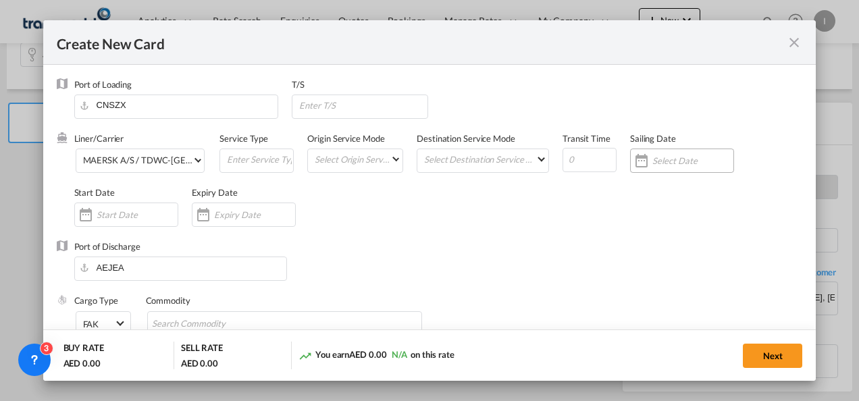
click at [651, 167] on div "Create New Card ..." at bounding box center [682, 161] width 104 height 24
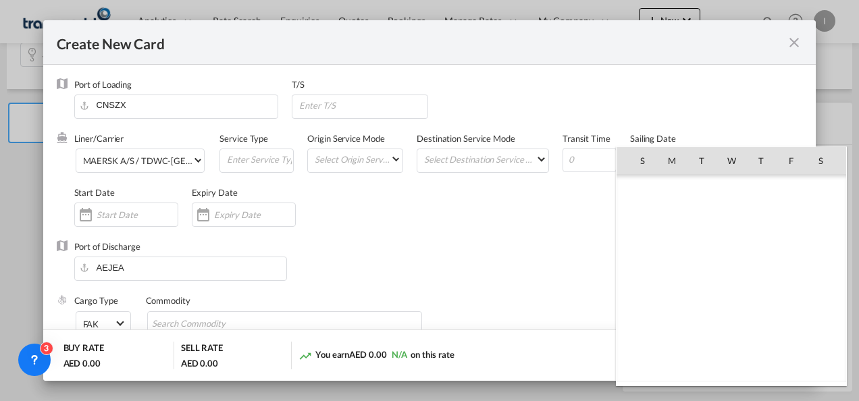
scroll to position [312709, 0]
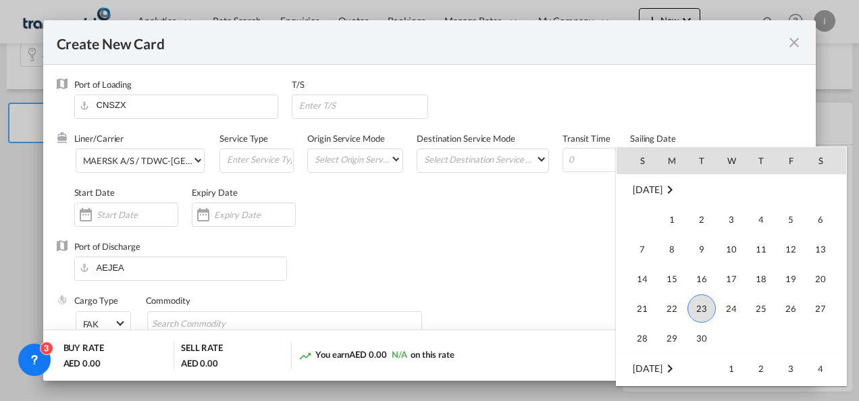
click at [304, 259] on div at bounding box center [429, 200] width 859 height 401
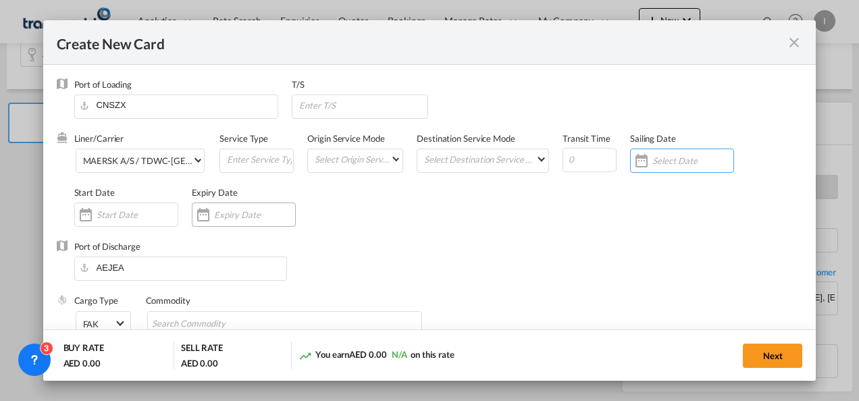
click at [243, 211] on input "Create New Card ..." at bounding box center [254, 214] width 81 height 11
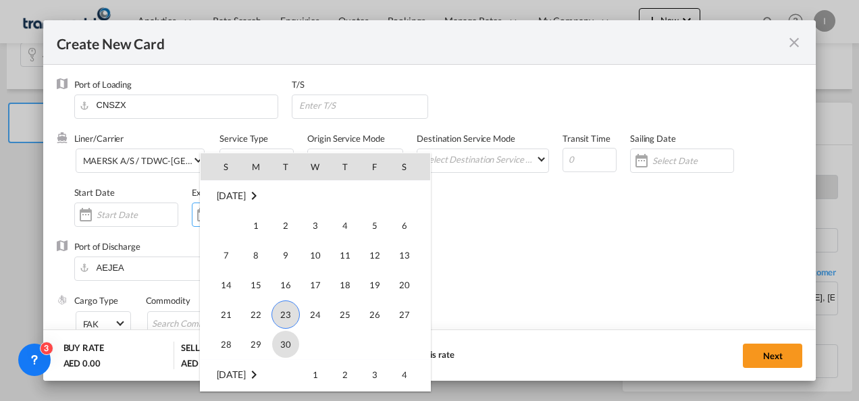
click at [273, 344] on span "30" at bounding box center [285, 344] width 27 height 27
type input "[DATE]"
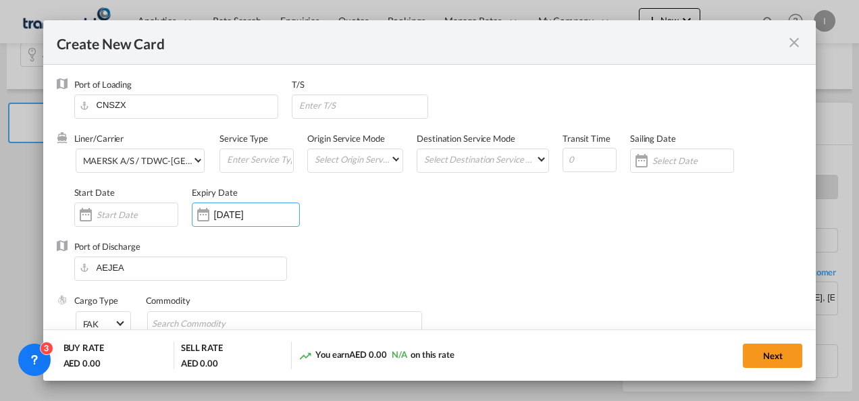
click at [482, 246] on div "Port of Discharge [GEOGRAPHIC_DATA]" at bounding box center [430, 267] width 746 height 54
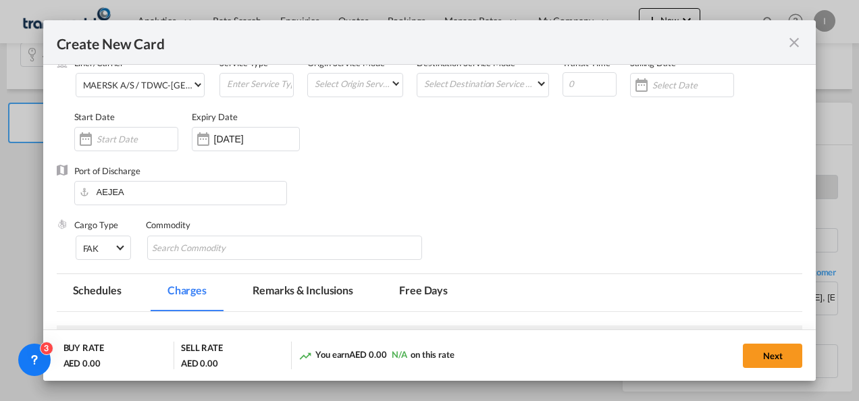
scroll to position [135, 0]
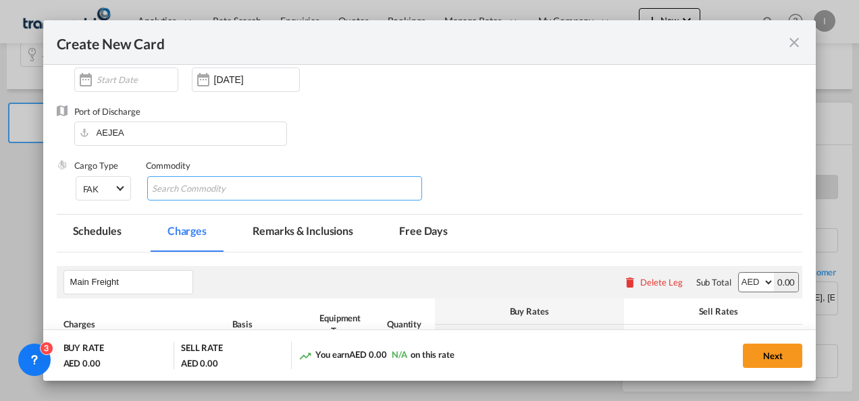
click at [176, 194] on input "Search Commodity" at bounding box center [214, 189] width 124 height 22
type input "General Cargo"
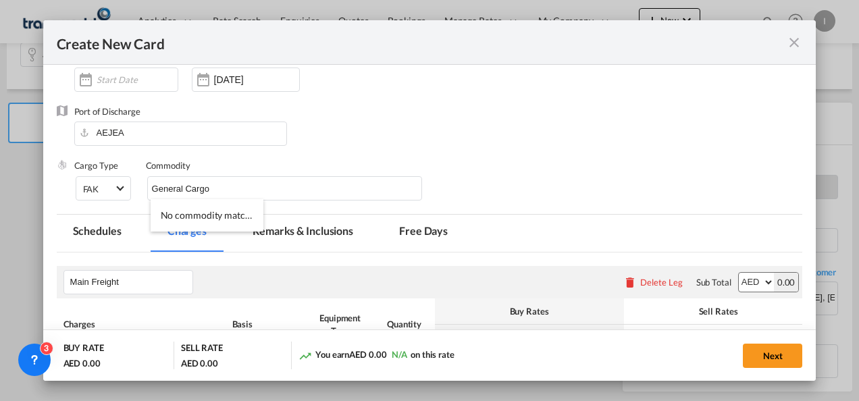
click at [695, 76] on div "Liner/Carrier MAERSK A/S / TDWC-[GEOGRAPHIC_DATA] Service Type Origin Service M…" at bounding box center [438, 51] width 728 height 108
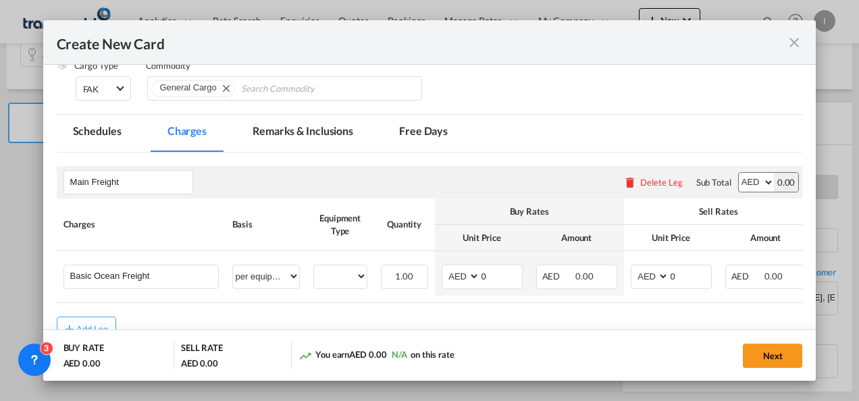
scroll to position [270, 0]
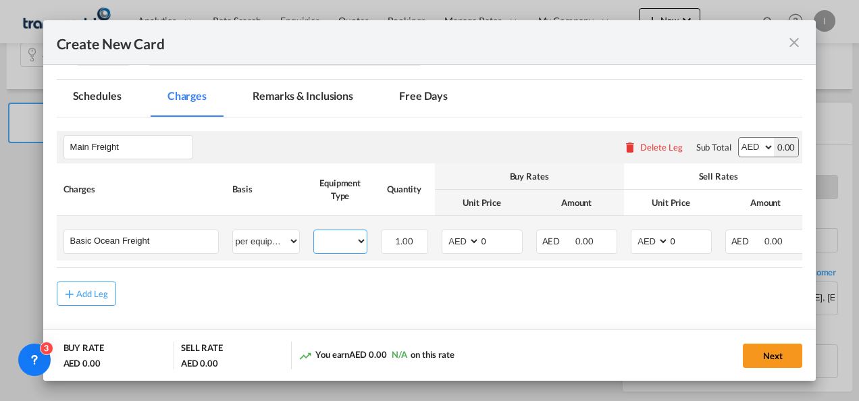
click at [342, 241] on select "40HC" at bounding box center [340, 241] width 53 height 18
select select "40HC"
click at [314, 232] on select "40HC" at bounding box center [340, 241] width 53 height 18
drag, startPoint x: 493, startPoint y: 244, endPoint x: 458, endPoint y: 249, distance: 34.8
click at [458, 249] on md-input-container "AED AFN ALL AMD ANG AOA ARS AUD AWG AZN BAM BBD BDT BGN BHD BIF BMD BND [PERSON…" at bounding box center [481, 242] width 81 height 24
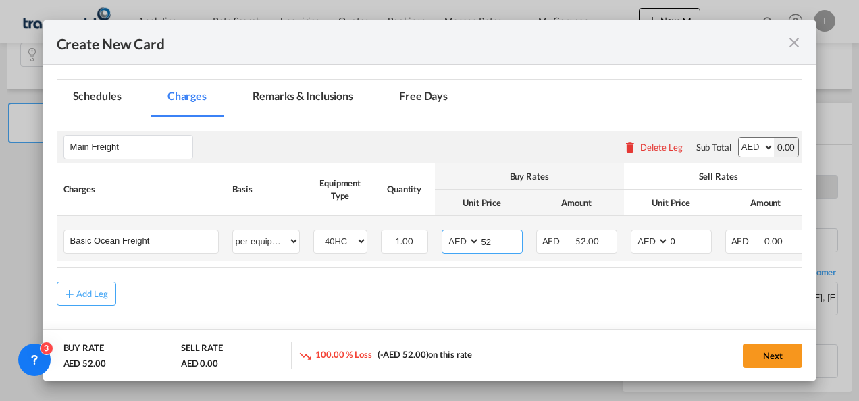
type input "5"
type input "6200"
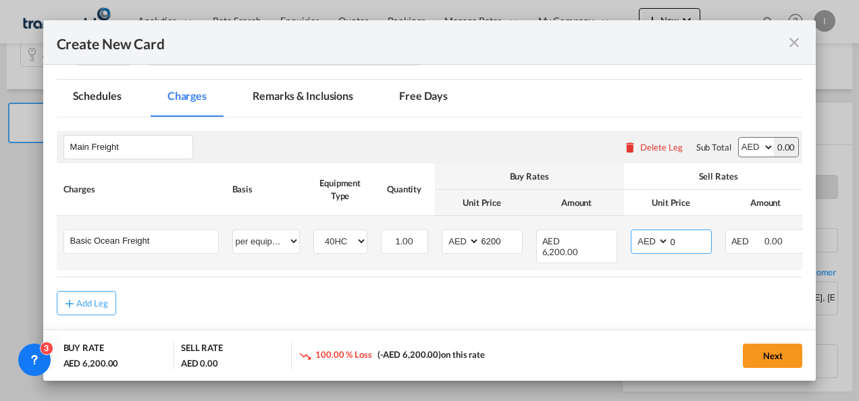
drag, startPoint x: 684, startPoint y: 238, endPoint x: 656, endPoint y: 238, distance: 27.7
click at [656, 238] on md-input-container "AED AFN ALL AMD ANG AOA ARS AUD AWG AZN BAM BBD BDT BGN BHD BIF BMD BND [PERSON…" at bounding box center [671, 242] width 81 height 24
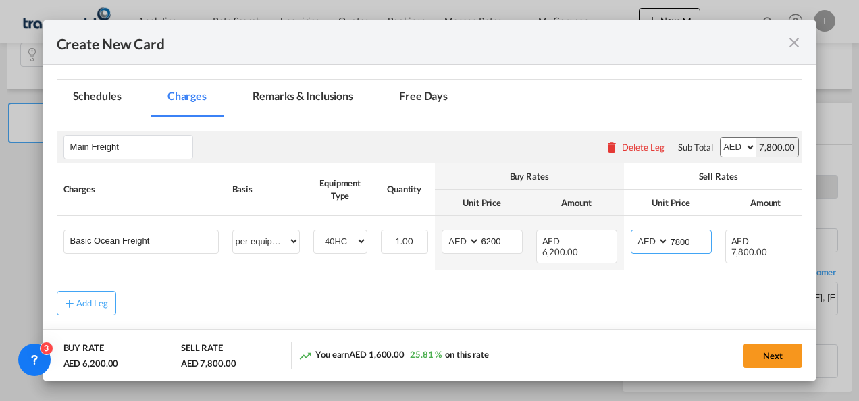
type input "7800"
click at [583, 324] on md-content "Main Freight Please enter leg name Leg Name Already Exists Delete Leg Sub Total…" at bounding box center [430, 242] width 746 height 250
click at [749, 355] on button "Next" at bounding box center [772, 356] width 59 height 24
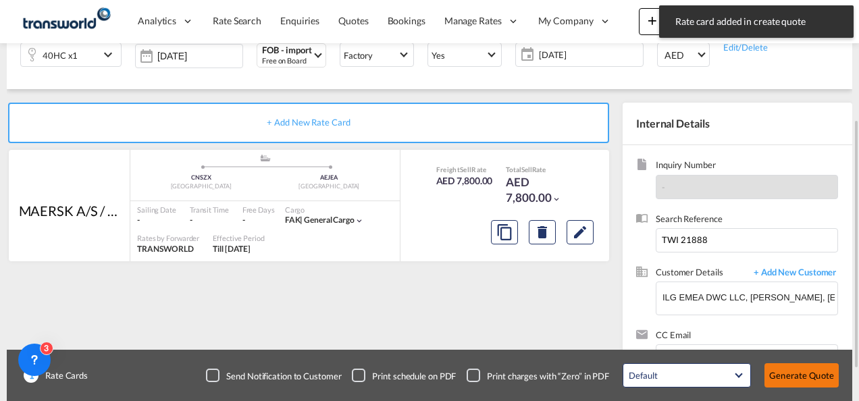
click at [786, 378] on button "Generate Quote" at bounding box center [801, 375] width 74 height 24
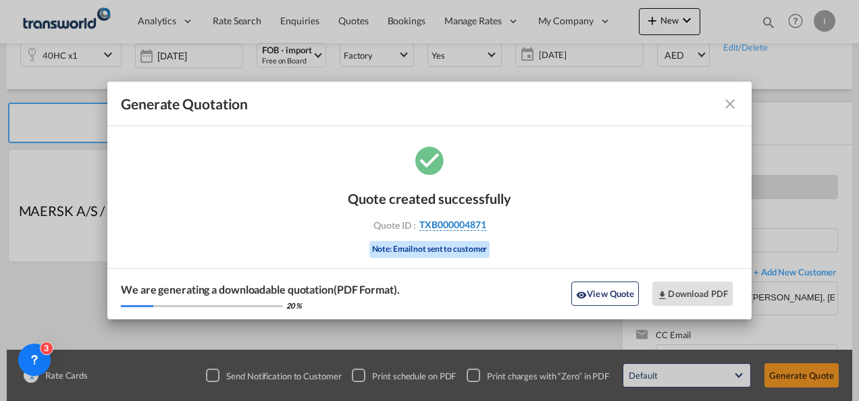
click at [451, 226] on span "TXB000004871" at bounding box center [452, 225] width 67 height 12
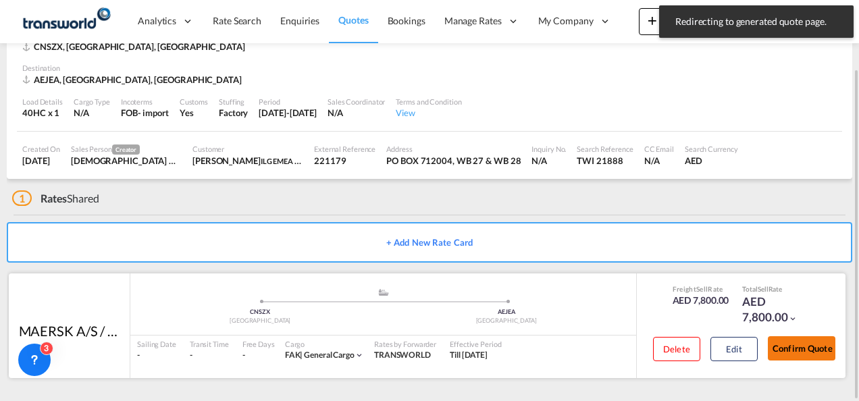
drag, startPoint x: 795, startPoint y: 350, endPoint x: 786, endPoint y: 346, distance: 10.0
click at [794, 350] on button "Confirm Quote" at bounding box center [802, 348] width 68 height 24
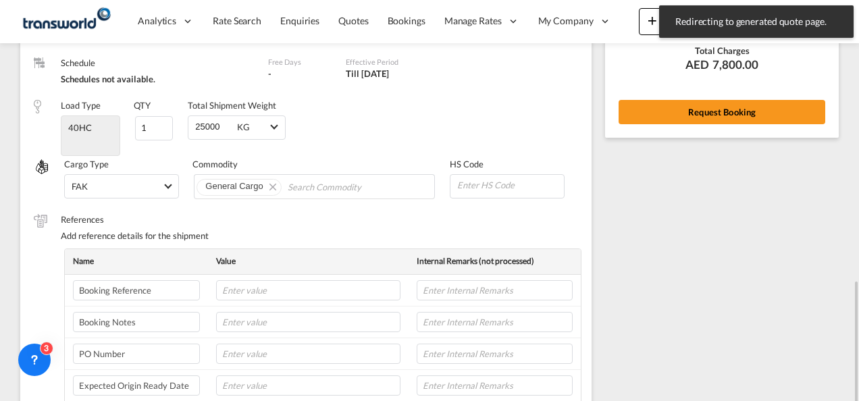
scroll to position [142, 0]
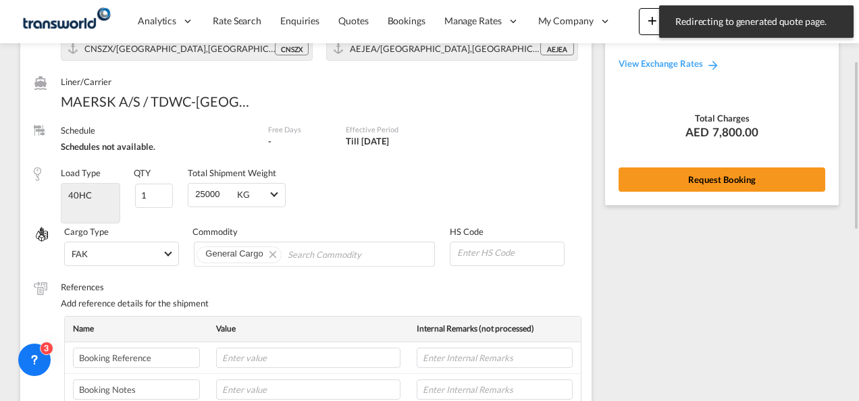
click at [688, 194] on div "Rate Summary Freight AED 7,800.00 View Exchange Rates Total Charges AED 7,800.0…" at bounding box center [722, 83] width 234 height 243
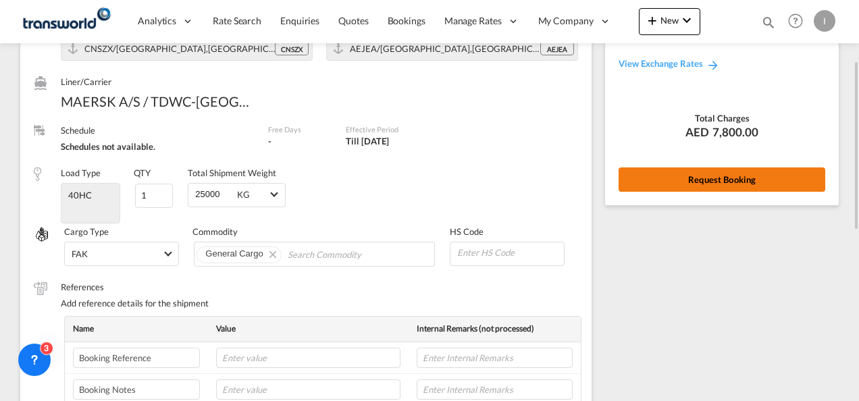
click at [684, 185] on button "Request Booking" at bounding box center [721, 179] width 207 height 24
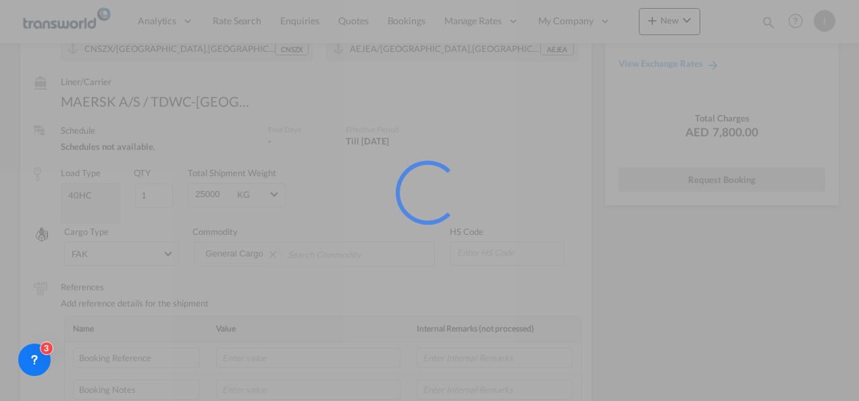
scroll to position [25, 0]
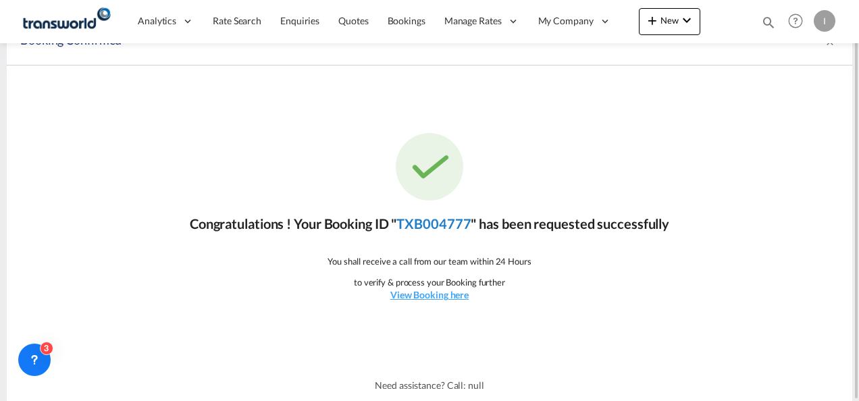
click at [446, 223] on link "TXB004777" at bounding box center [433, 223] width 74 height 16
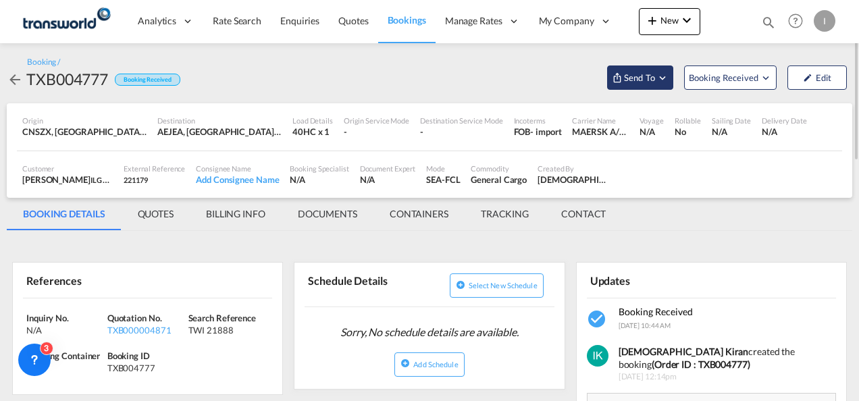
click at [638, 84] on span "Send To" at bounding box center [639, 78] width 34 height 14
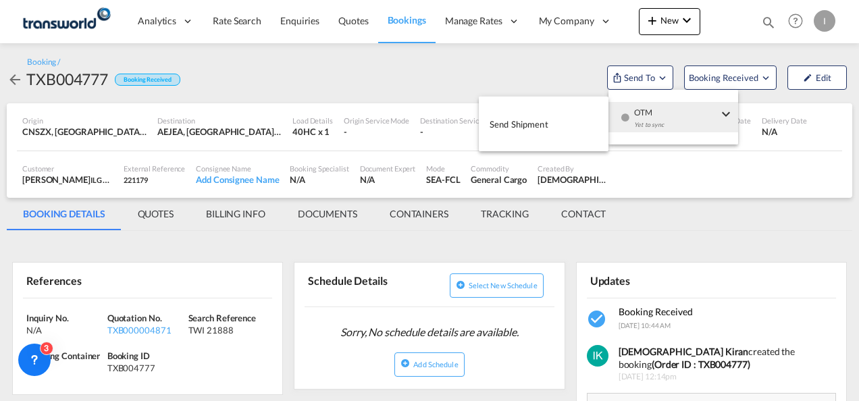
drag, startPoint x: 639, startPoint y: 120, endPoint x: 591, endPoint y: 126, distance: 48.2
click at [639, 120] on div "Yet to sync" at bounding box center [676, 128] width 84 height 28
click at [510, 133] on span "Send Shipment" at bounding box center [518, 124] width 59 height 22
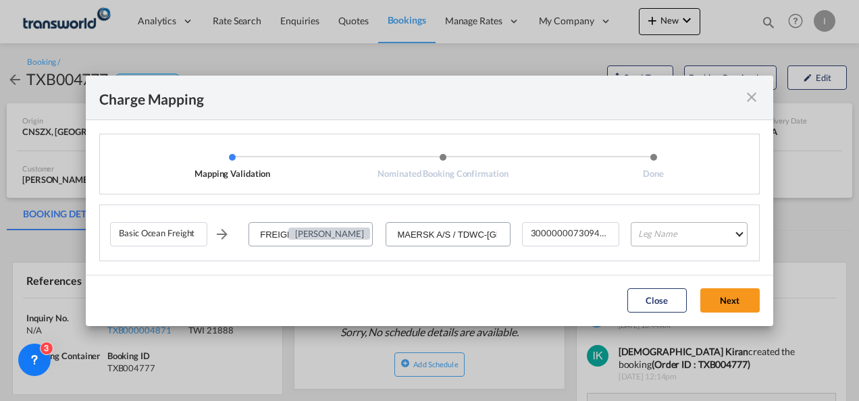
click at [675, 229] on md-select "Leg Name HANDLING ORIGIN VESSEL HANDLING DESTINATION OTHERS TL PICK UP CUSTOMS …" at bounding box center [689, 234] width 117 height 24
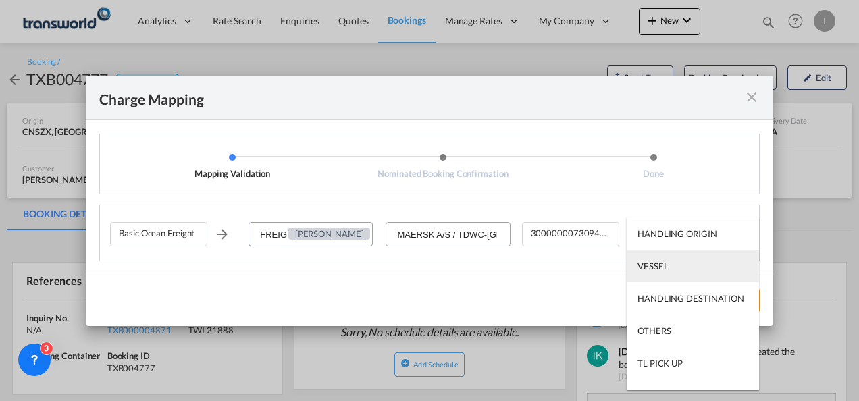
click at [663, 273] on md-option "VESSEL" at bounding box center [692, 266] width 132 height 32
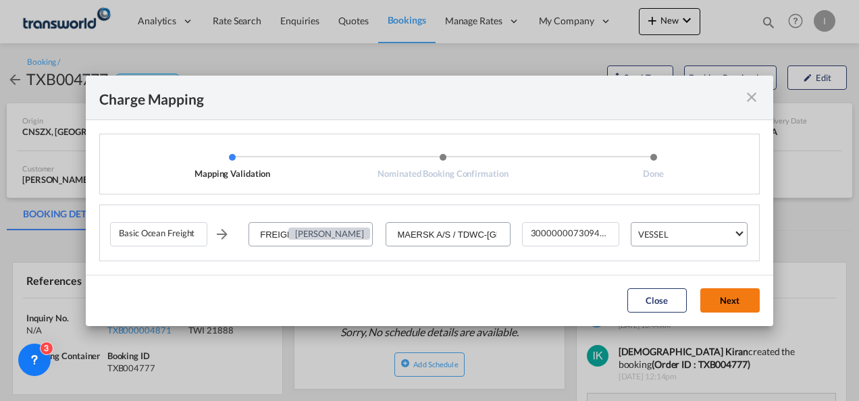
click at [718, 303] on button "Next" at bounding box center [729, 300] width 59 height 24
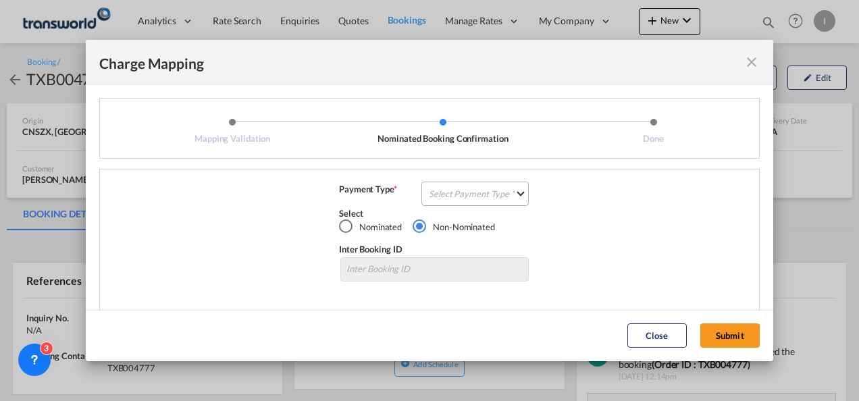
click at [486, 200] on md-select "Select Payment Type COLLECT PREPAID" at bounding box center [474, 194] width 107 height 24
click at [482, 203] on md-option "COLLECT" at bounding box center [473, 194] width 119 height 32
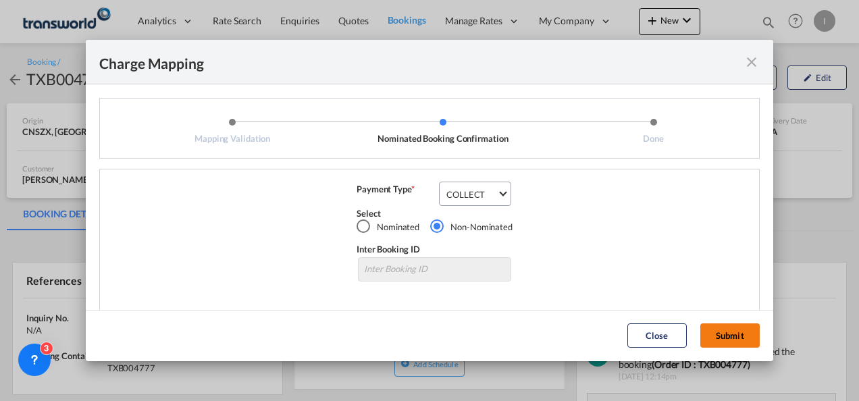
click at [741, 345] on button "Submit" at bounding box center [729, 335] width 59 height 24
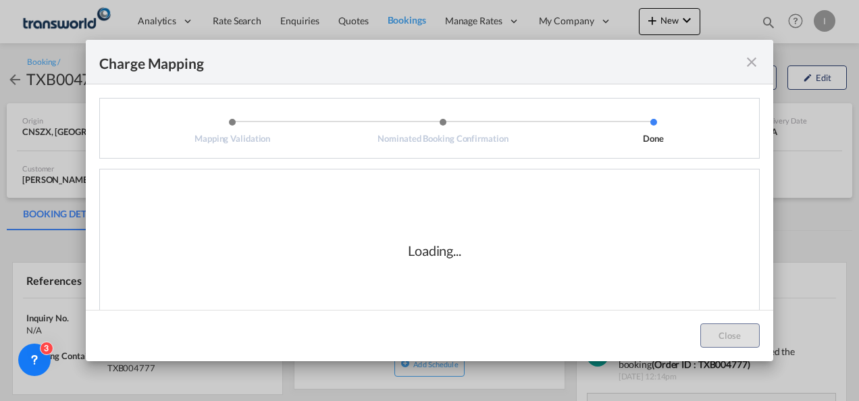
click at [281, 216] on div "Loading..." at bounding box center [434, 250] width 649 height 135
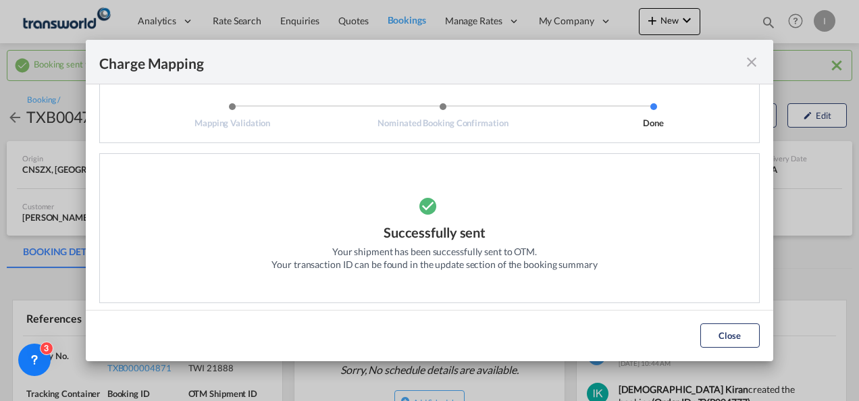
scroll to position [22, 0]
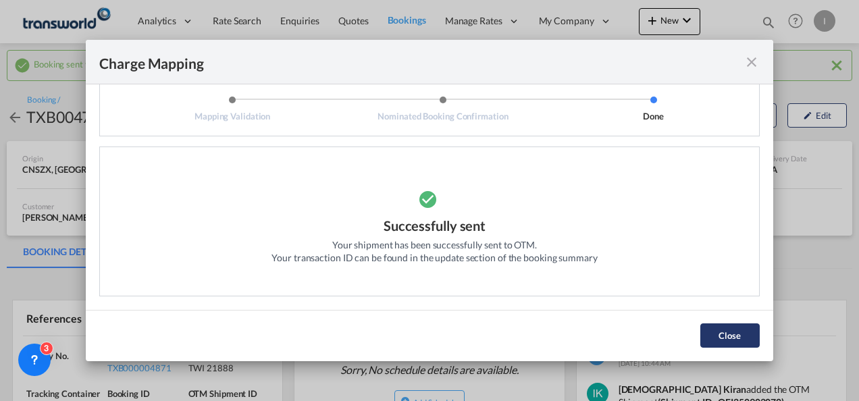
click at [709, 335] on button "Close" at bounding box center [729, 335] width 59 height 24
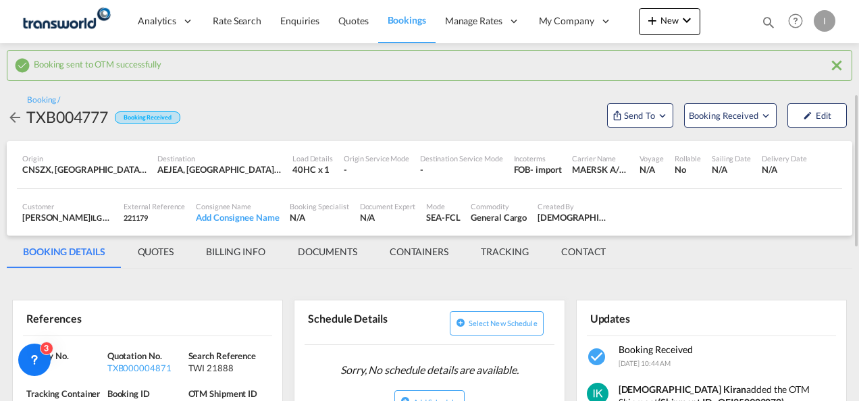
scroll to position [135, 0]
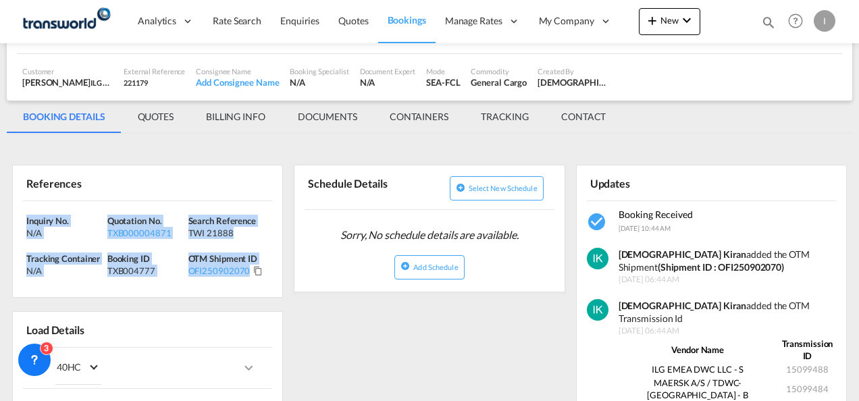
drag, startPoint x: 274, startPoint y: 277, endPoint x: -3, endPoint y: 213, distance: 284.3
click at [0, 213] on html "Analytics Reports Dashboard Rate Search Enquiries Quotes" at bounding box center [429, 200] width 859 height 401
drag, startPoint x: -3, startPoint y: 213, endPoint x: 63, endPoint y: 221, distance: 66.7
copy div "Inquiry No. N/A Quotation No. TXB000004871 Search Reference TWI 21888 Tracking …"
